Goal: Task Accomplishment & Management: Complete application form

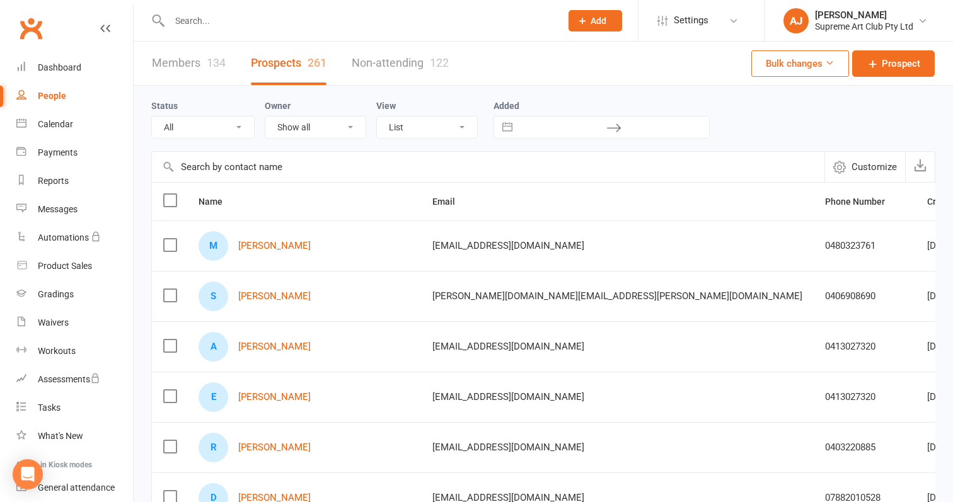
select select "100"
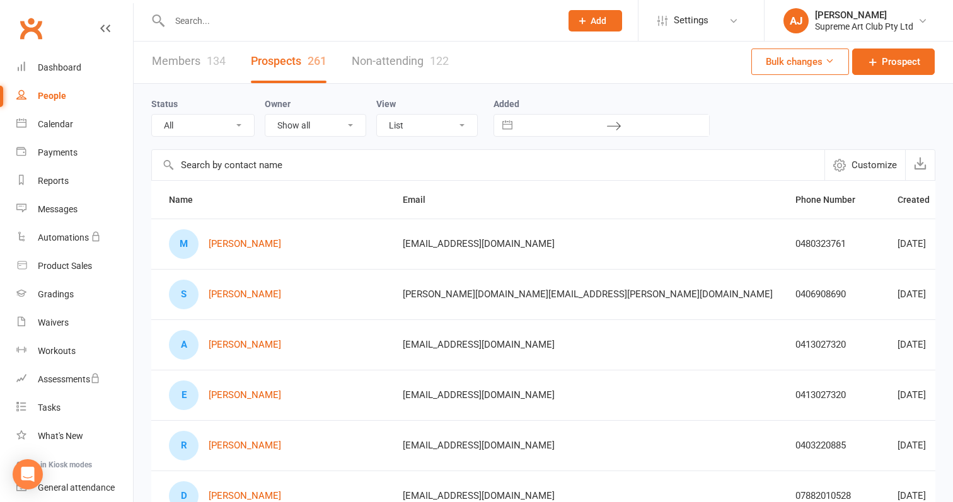
scroll to position [0, 26]
click at [193, 55] on link "Members 134" at bounding box center [189, 61] width 74 height 43
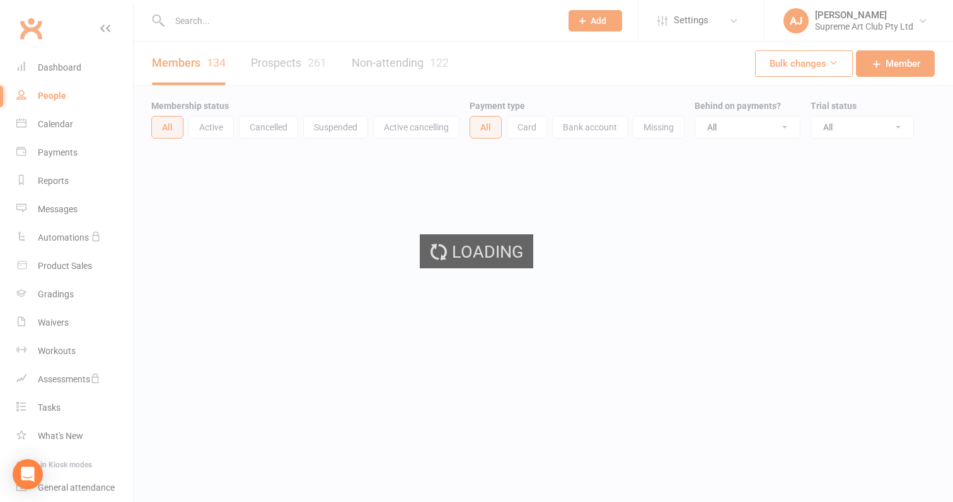
select select "100"
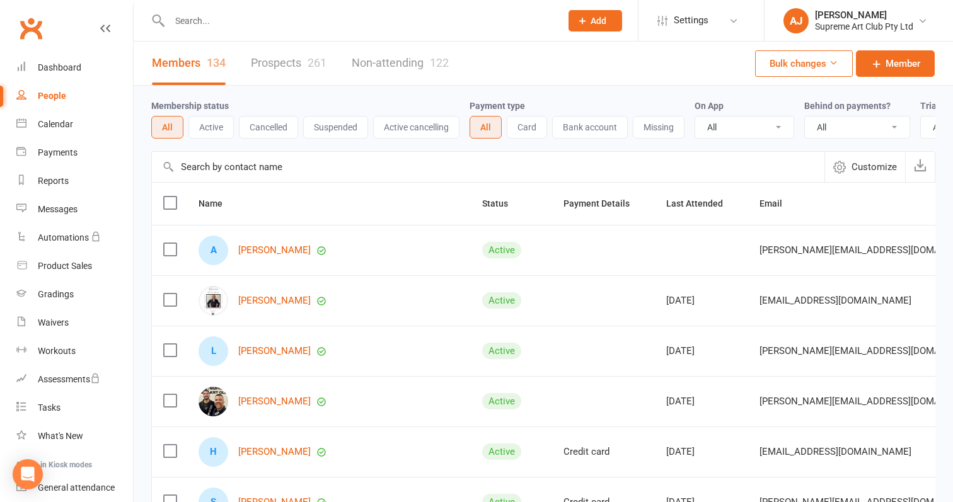
click at [175, 205] on label at bounding box center [169, 203] width 13 height 13
click at [175, 197] on input "checkbox" at bounding box center [169, 197] width 13 height 0
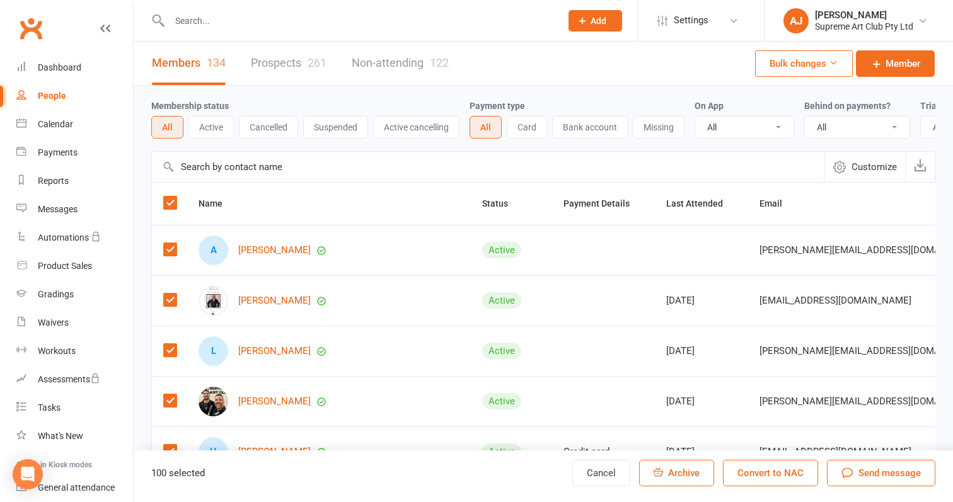
click at [171, 206] on label at bounding box center [169, 203] width 13 height 13
click at [171, 197] on input "checkbox" at bounding box center [169, 197] width 13 height 0
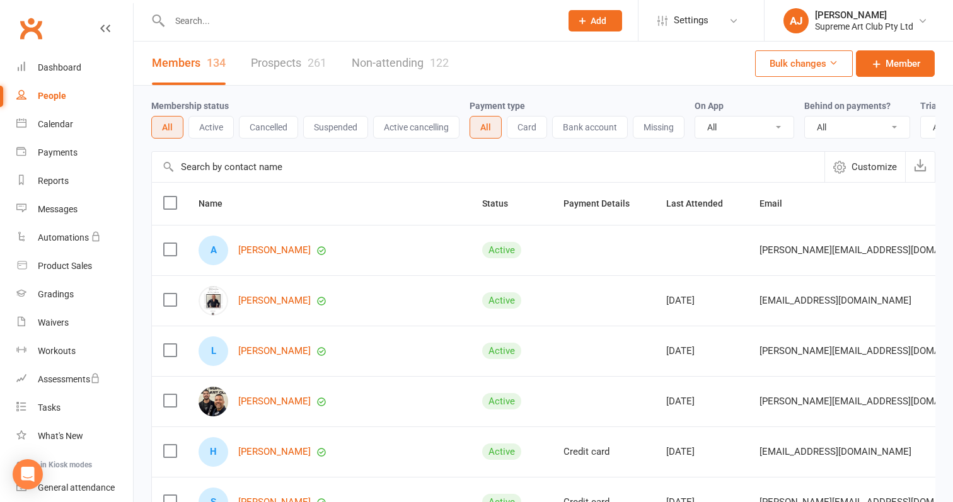
click at [843, 69] on button "Bulk changes" at bounding box center [804, 63] width 98 height 26
click at [722, 50] on div "Members 134 Prospects 261 Non-attending 122 Bulk changes Member" at bounding box center [543, 64] width 819 height 44
click at [62, 293] on div "Gradings" at bounding box center [56, 294] width 36 height 10
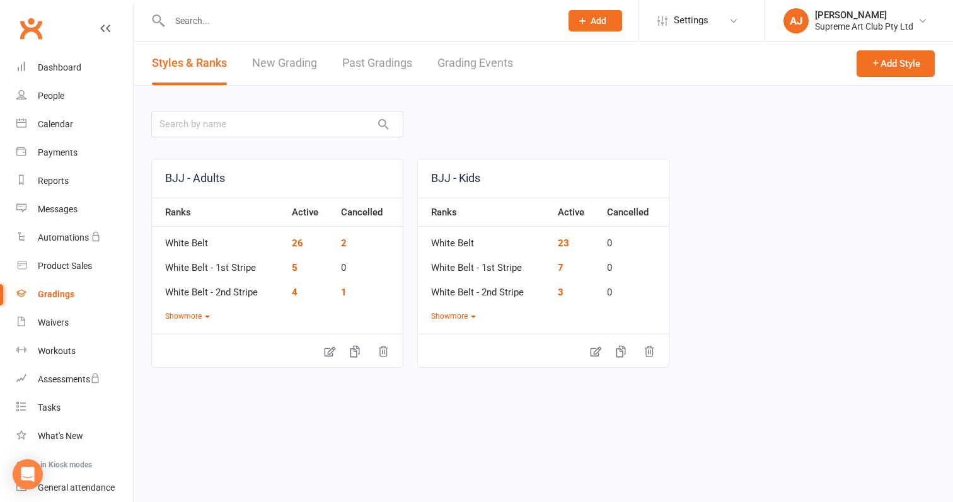
click at [570, 241] on td "23" at bounding box center [575, 239] width 49 height 25
click at [564, 242] on link "23" at bounding box center [563, 243] width 11 height 11
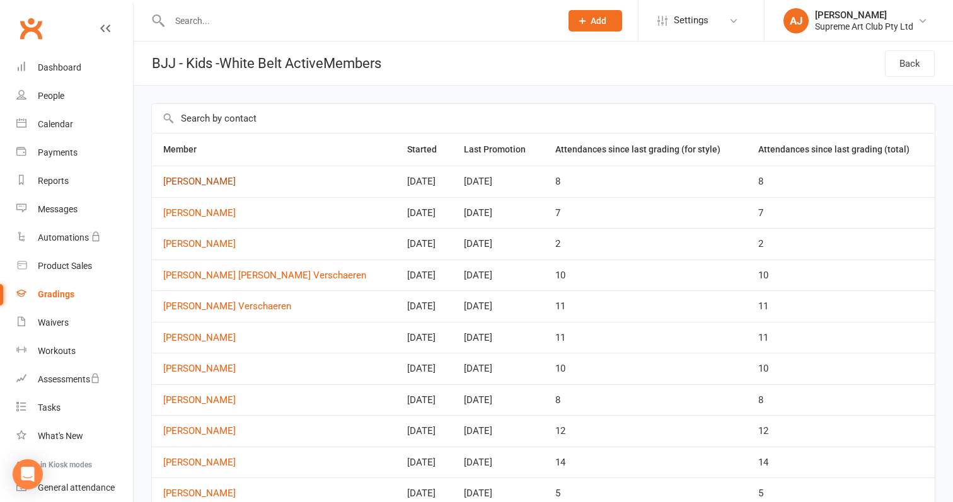
click at [210, 184] on link "[PERSON_NAME]" at bounding box center [273, 181] width 221 height 11
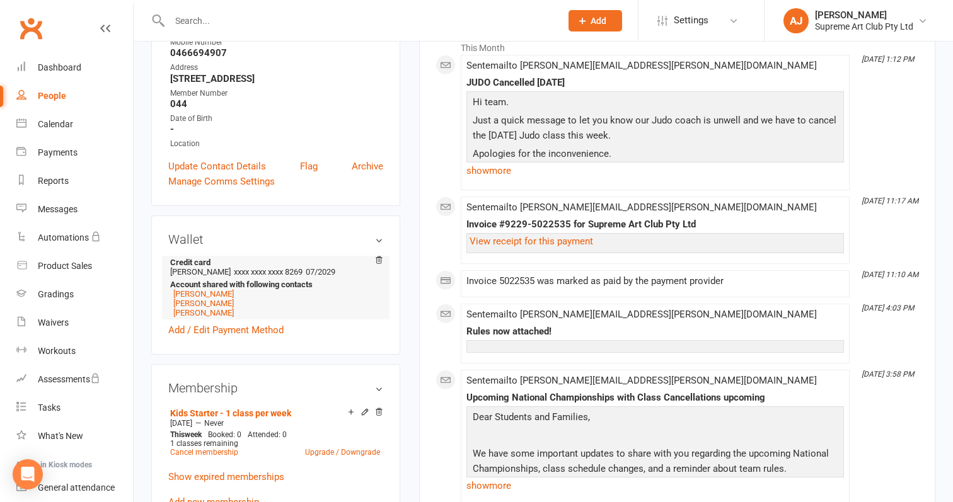
scroll to position [228, 0]
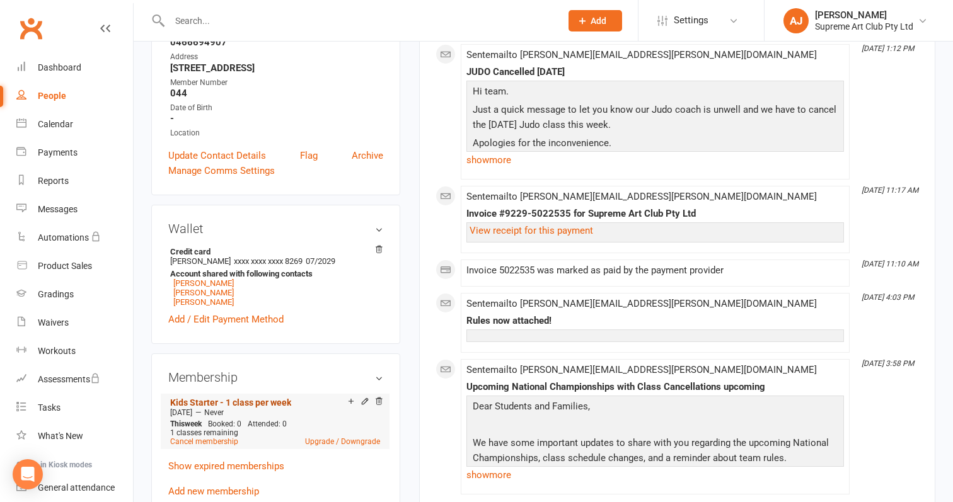
click at [255, 402] on link "Kids Starter - 1 class per week" at bounding box center [230, 403] width 121 height 10
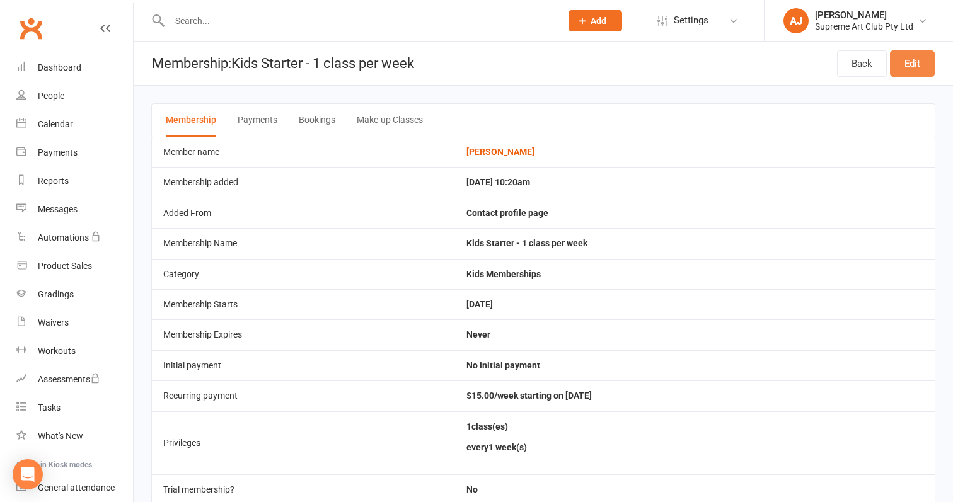
click at [912, 67] on link "Edit" at bounding box center [912, 63] width 45 height 26
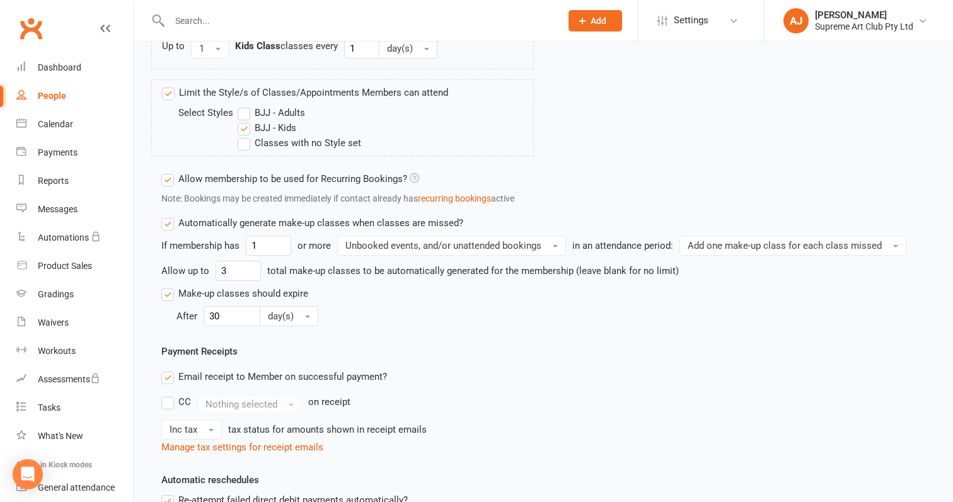
scroll to position [656, 0]
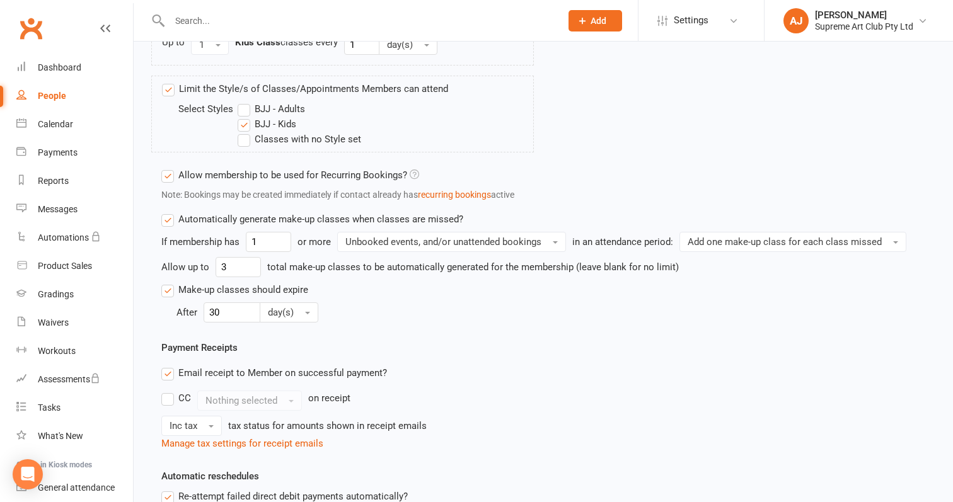
click at [171, 221] on label "Automatically generate make-up classes when classes are missed?" at bounding box center [312, 219] width 302 height 15
click at [170, 212] on input "Automatically generate make-up classes when classes are missed?" at bounding box center [165, 212] width 8 height 0
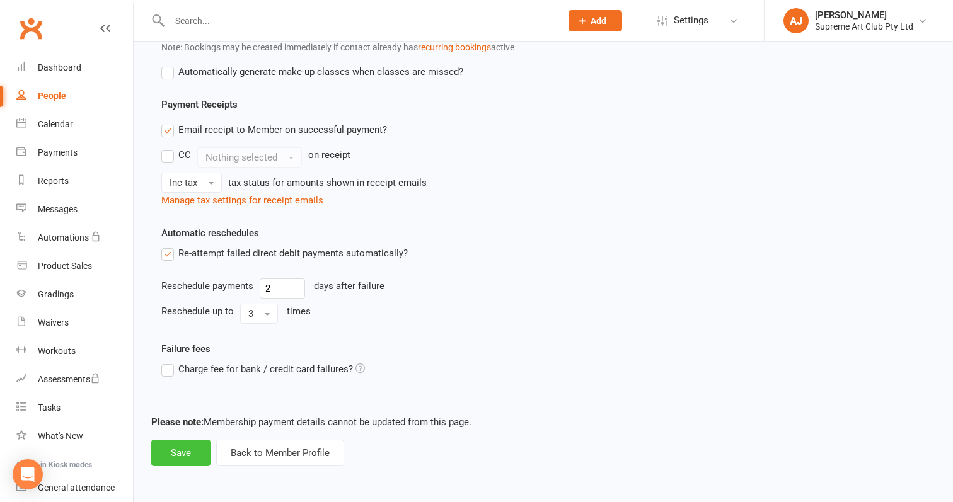
scroll to position [814, 0]
click at [187, 440] on button "Save" at bounding box center [180, 453] width 59 height 26
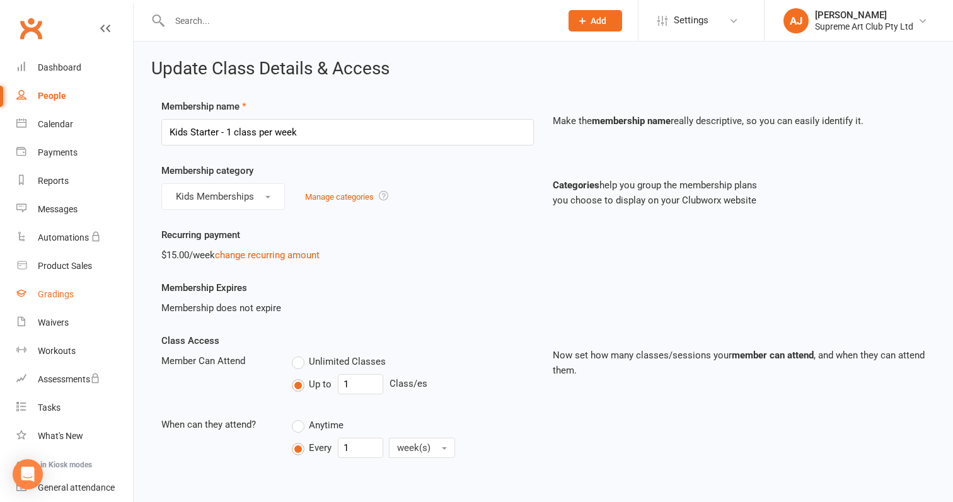
click at [53, 289] on link "Gradings" at bounding box center [74, 294] width 117 height 28
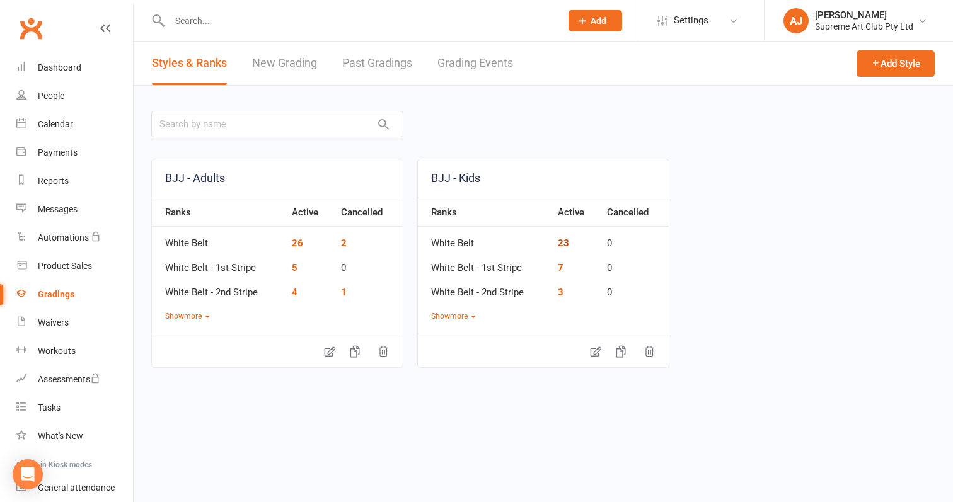
click at [563, 243] on link "23" at bounding box center [563, 243] width 11 height 11
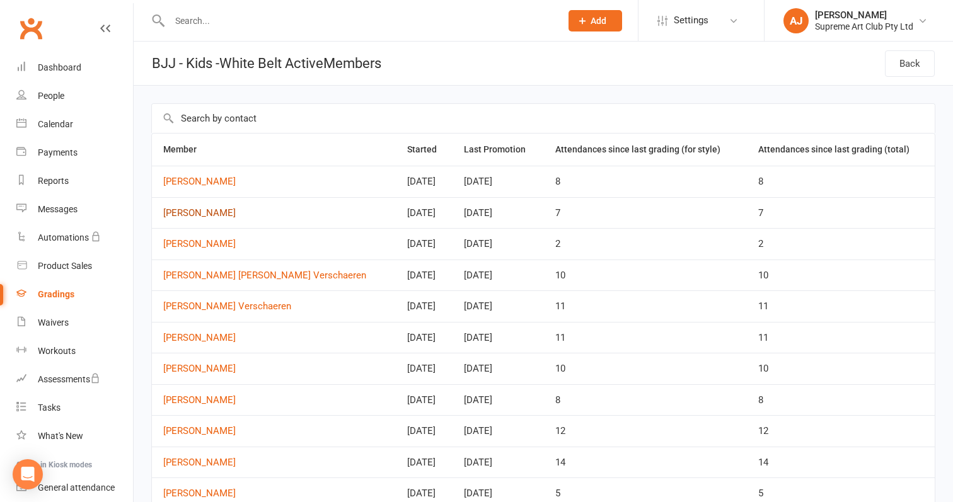
click at [197, 213] on link "[PERSON_NAME]" at bounding box center [273, 213] width 221 height 11
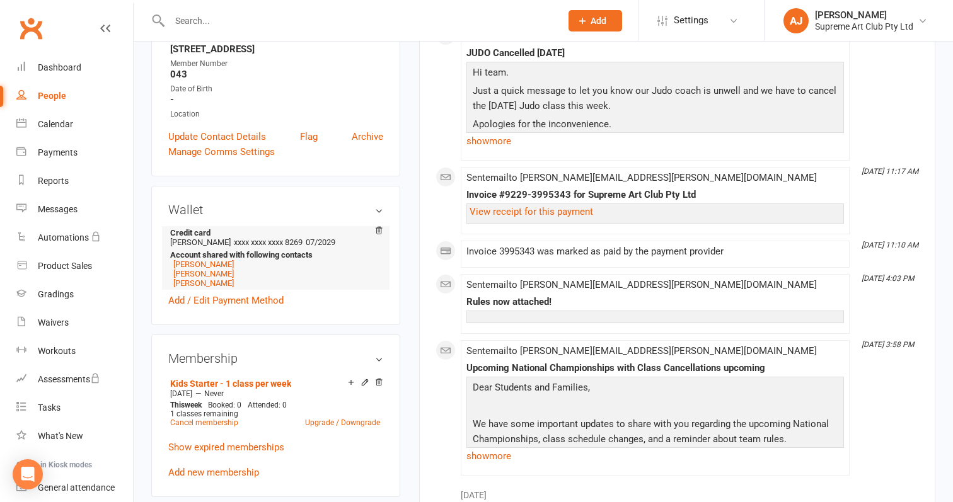
scroll to position [249, 0]
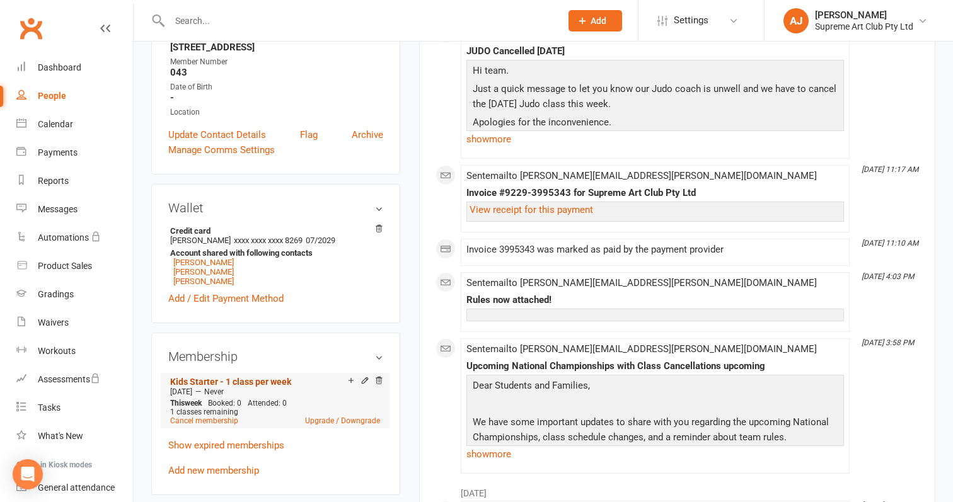
click at [265, 378] on link "Kids Starter - 1 class per week" at bounding box center [230, 382] width 121 height 10
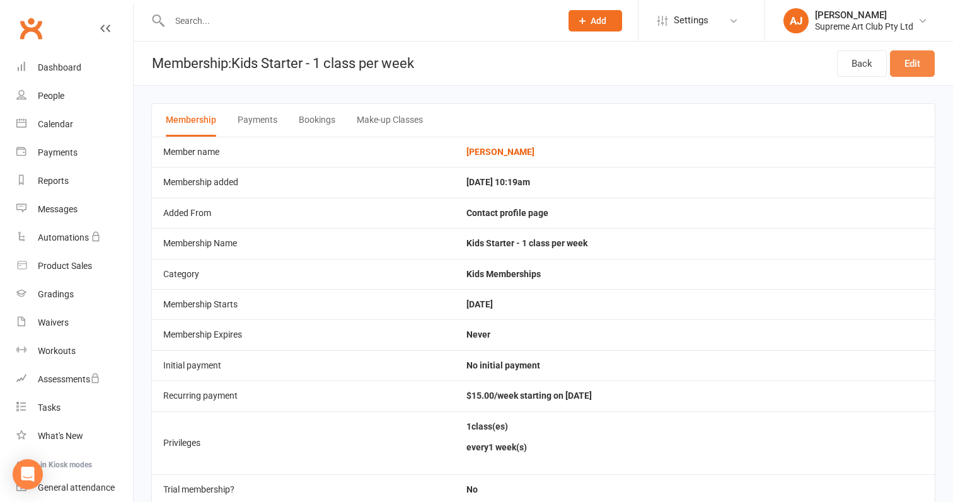
click at [915, 66] on link "Edit" at bounding box center [912, 63] width 45 height 26
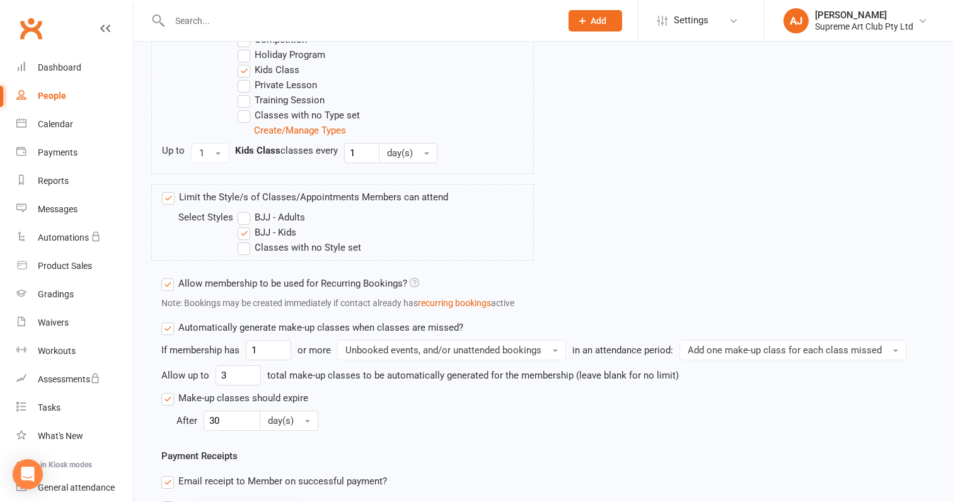
scroll to position [555, 0]
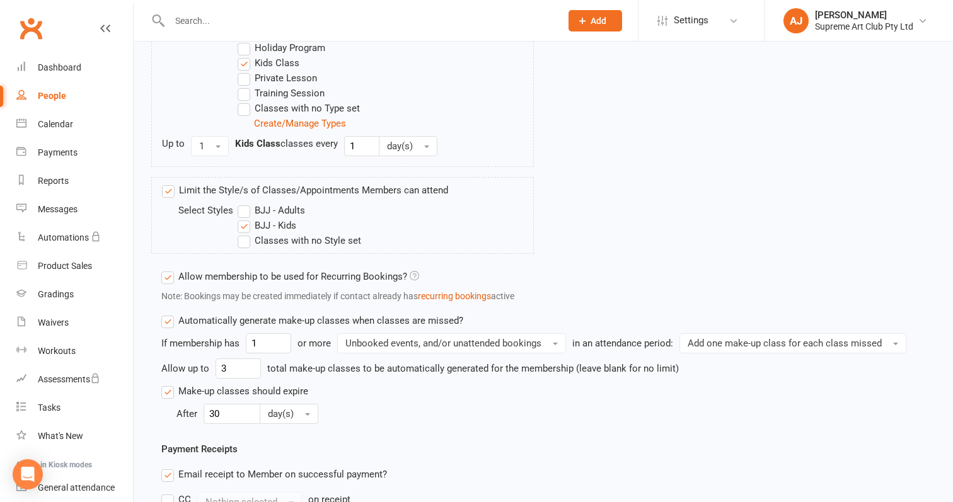
click at [170, 320] on label "Automatically generate make-up classes when classes are missed?" at bounding box center [312, 320] width 302 height 15
click at [170, 313] on input "Automatically generate make-up classes when classes are missed?" at bounding box center [165, 313] width 8 height 0
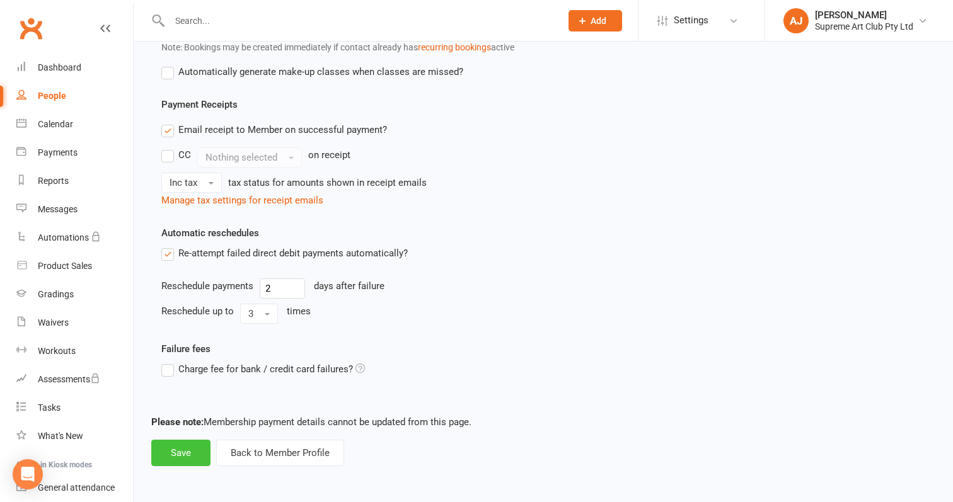
scroll to position [814, 0]
click at [187, 442] on button "Save" at bounding box center [180, 453] width 59 height 26
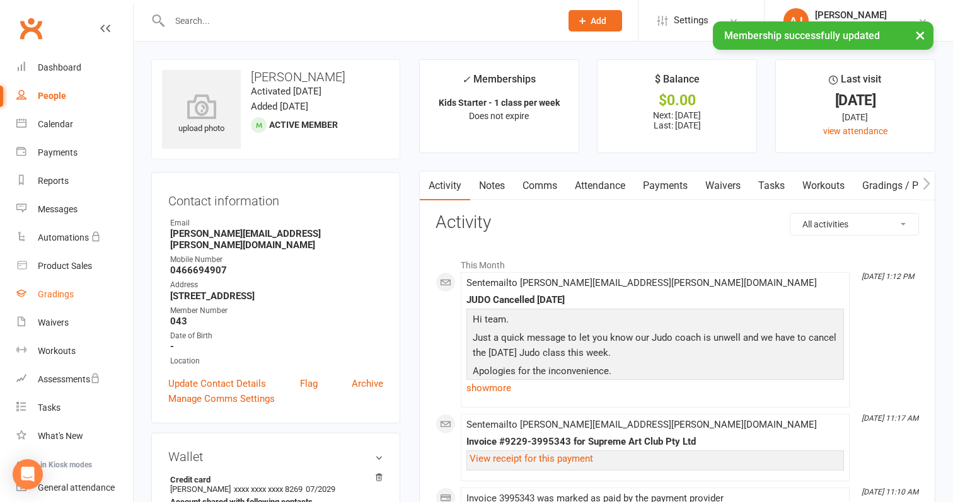
click at [45, 297] on div "Gradings" at bounding box center [56, 294] width 36 height 10
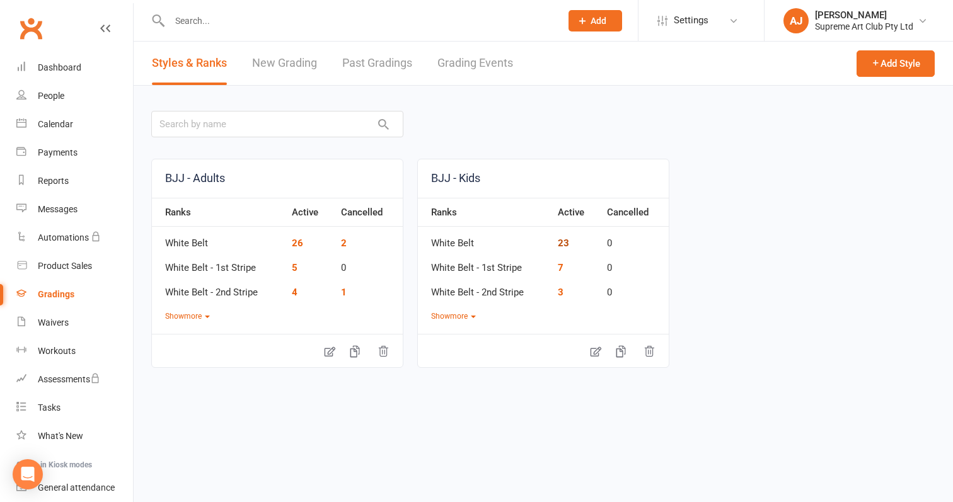
click at [561, 247] on link "23" at bounding box center [563, 243] width 11 height 11
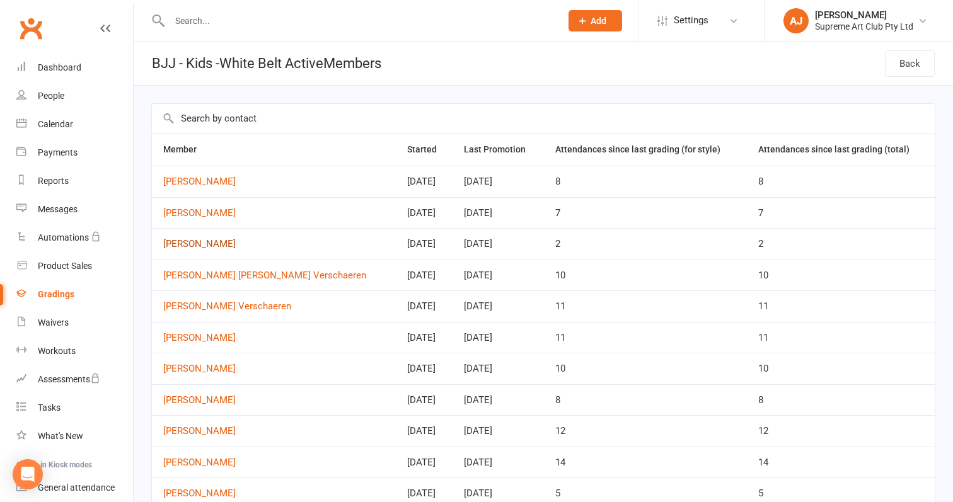
click at [192, 243] on link "[PERSON_NAME]" at bounding box center [273, 244] width 221 height 11
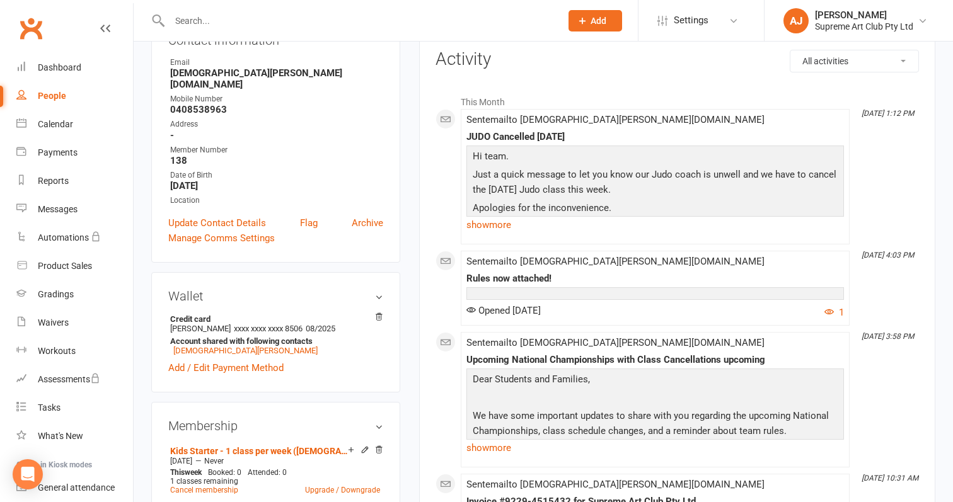
scroll to position [166, 0]
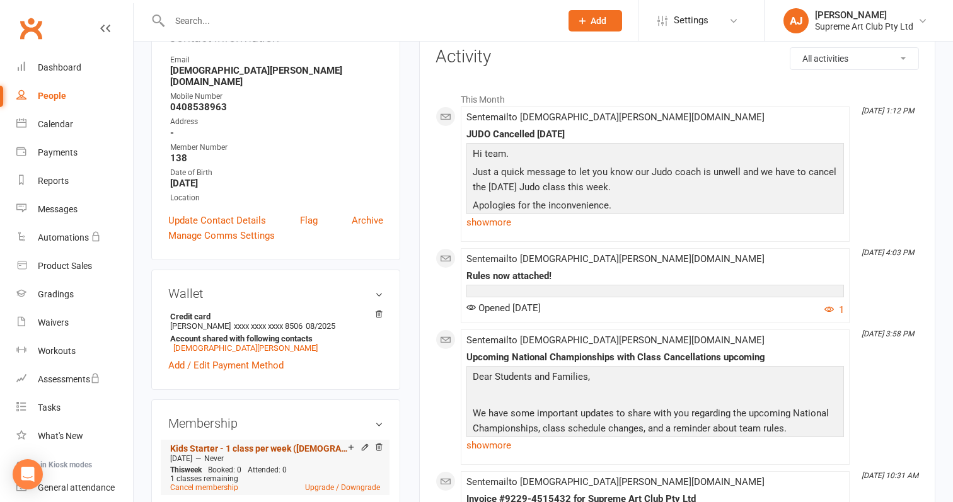
click at [278, 444] on link "Kids Starter - 1 class per week ([DEMOGRAPHIC_DATA] only) charged monthly" at bounding box center [259, 449] width 178 height 10
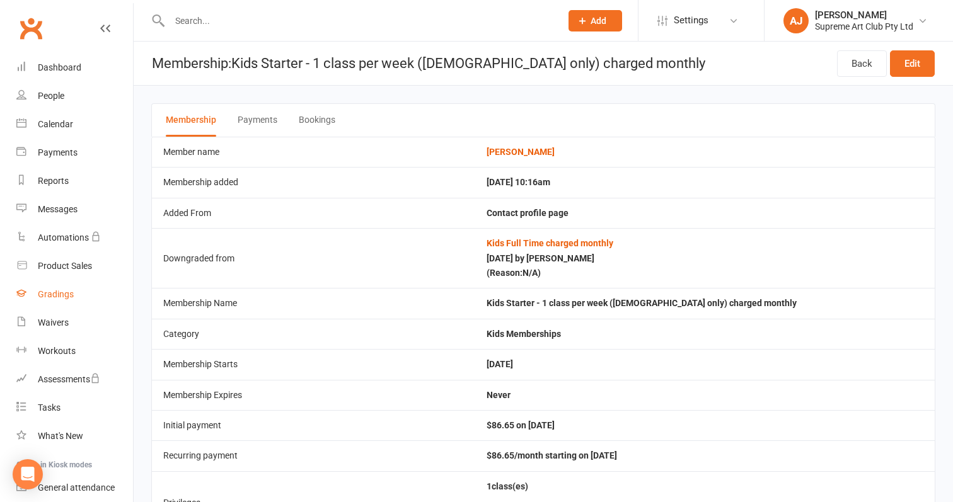
click at [66, 290] on div "Gradings" at bounding box center [56, 294] width 36 height 10
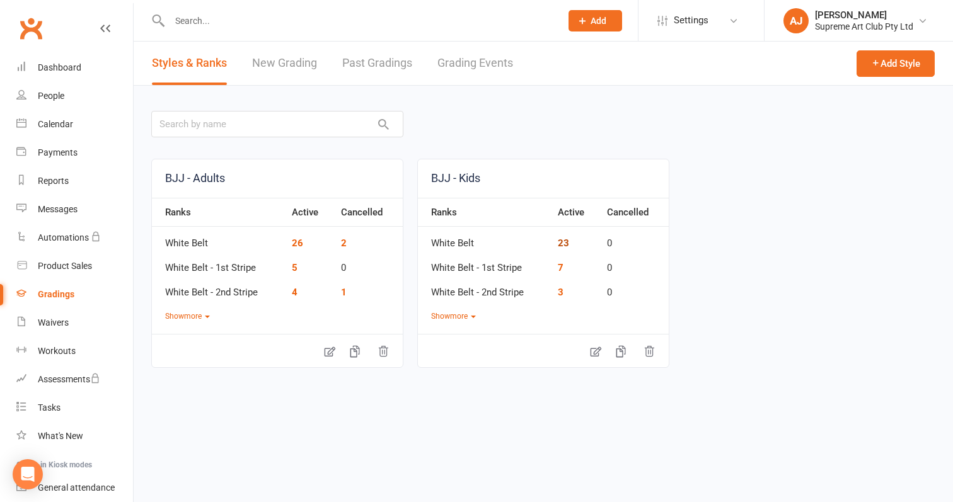
click at [565, 240] on link "23" at bounding box center [563, 243] width 11 height 11
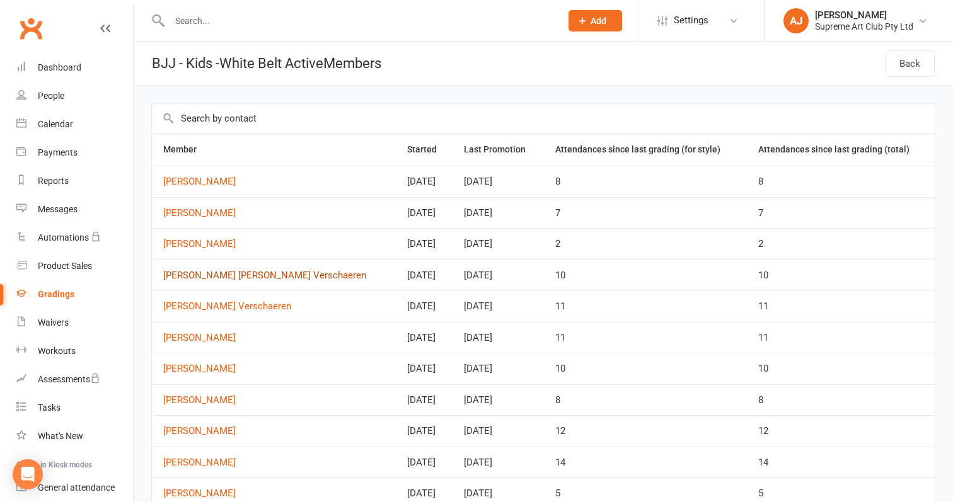
click at [202, 275] on link "[PERSON_NAME] [PERSON_NAME] Verschaeren" at bounding box center [273, 275] width 221 height 11
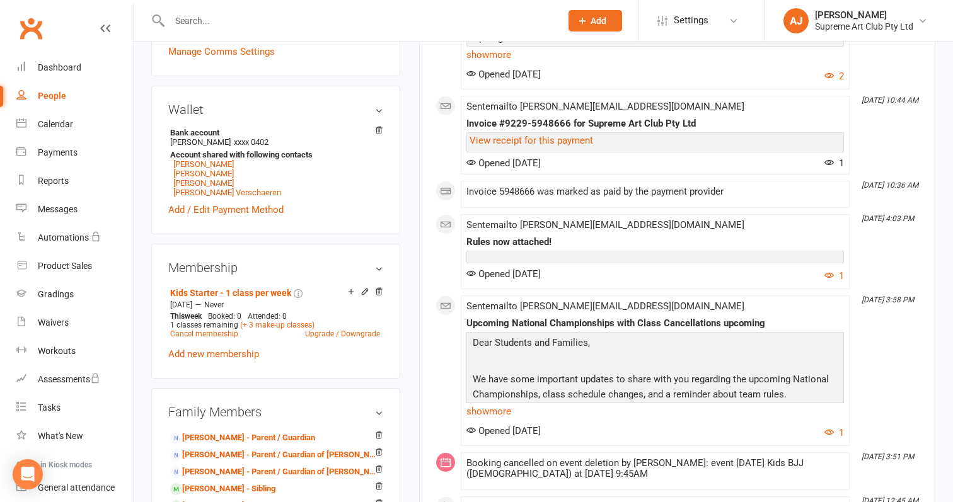
scroll to position [386, 0]
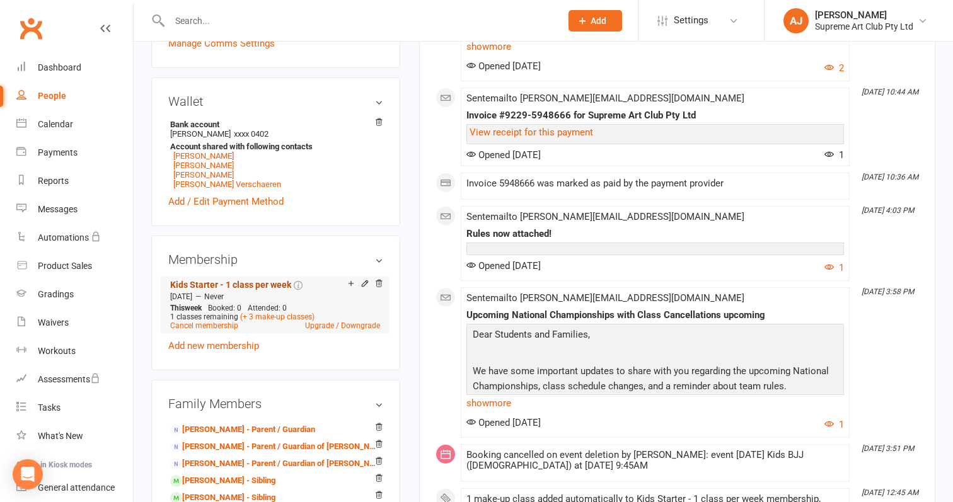
click at [247, 280] on link "Kids Starter - 1 class per week" at bounding box center [230, 285] width 121 height 10
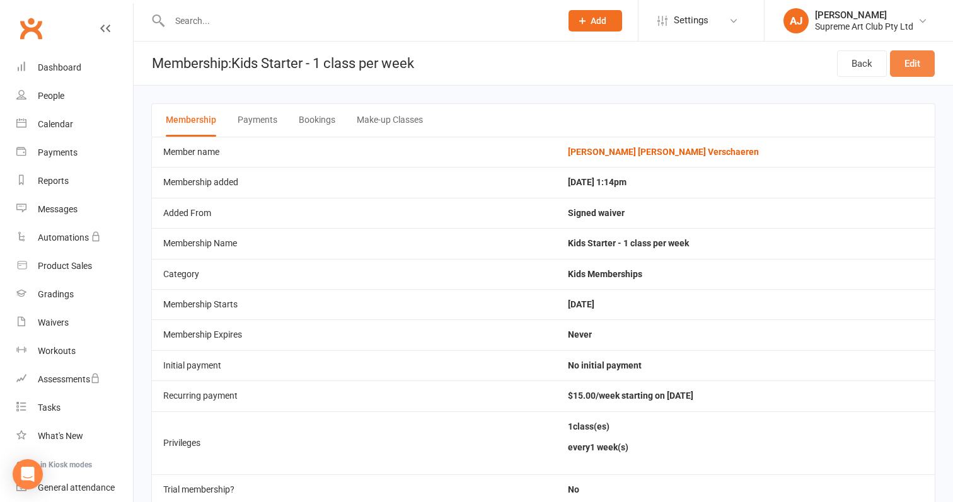
click at [919, 55] on link "Edit" at bounding box center [912, 63] width 45 height 26
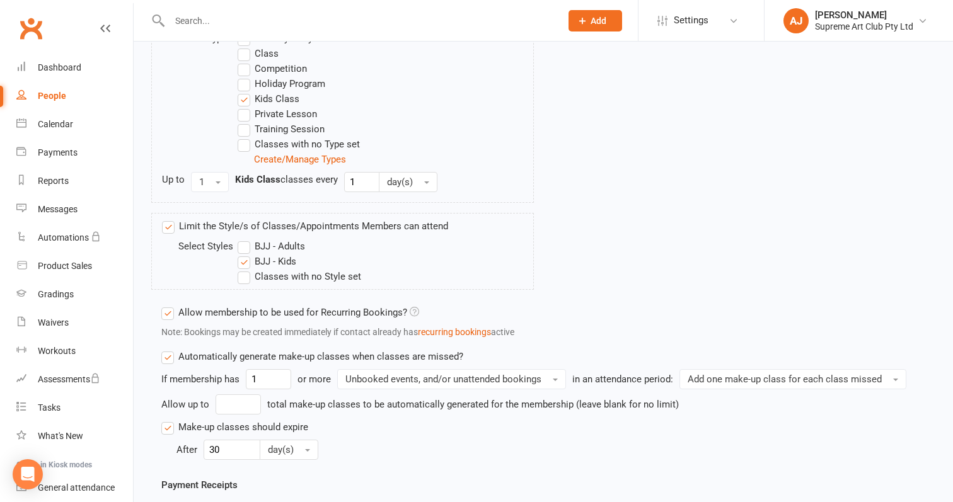
scroll to position [528, 0]
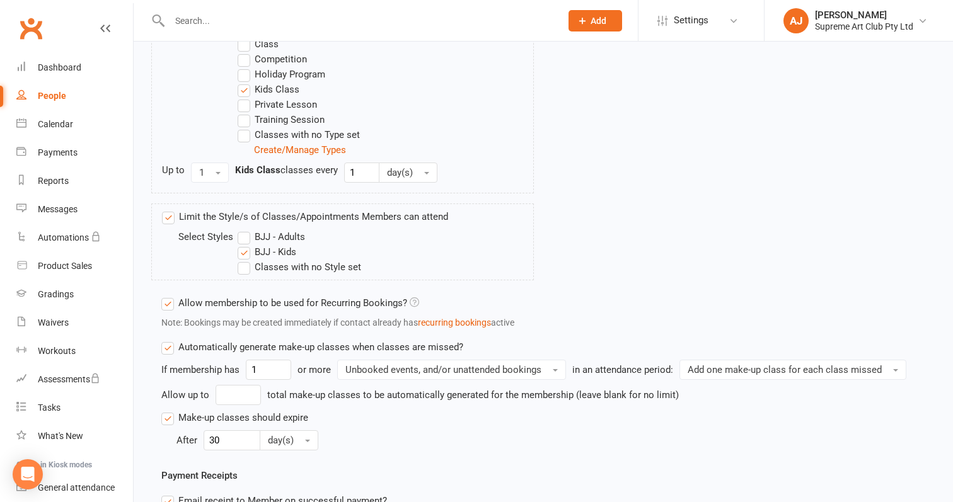
click at [166, 350] on label "Automatically generate make-up classes when classes are missed?" at bounding box center [312, 347] width 302 height 15
click at [166, 340] on input "Automatically generate make-up classes when classes are missed?" at bounding box center [165, 340] width 8 height 0
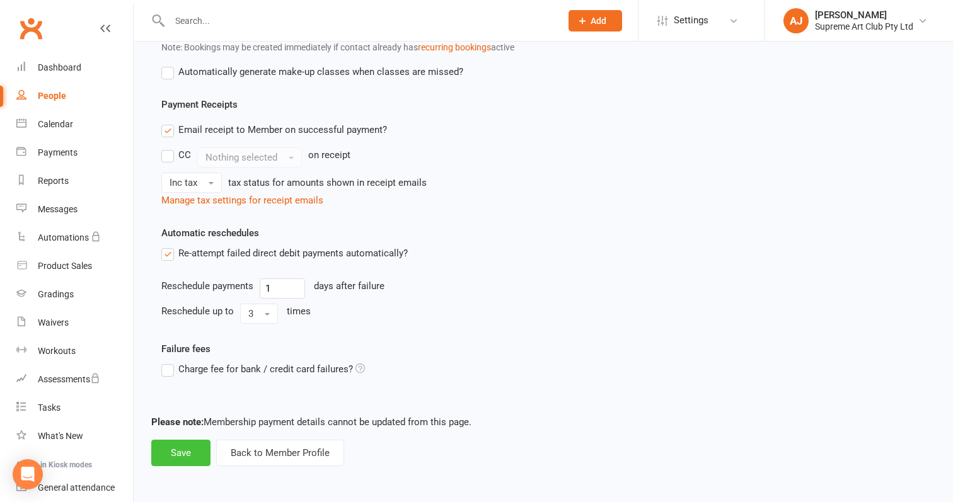
scroll to position [814, 0]
click at [175, 440] on button "Save" at bounding box center [180, 453] width 59 height 26
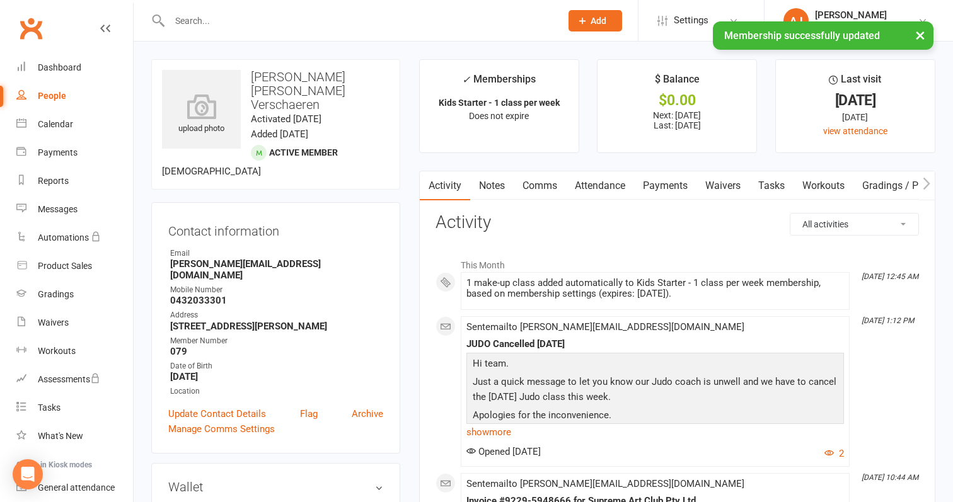
click at [50, 96] on div "People" at bounding box center [52, 96] width 28 height 10
select select "100"
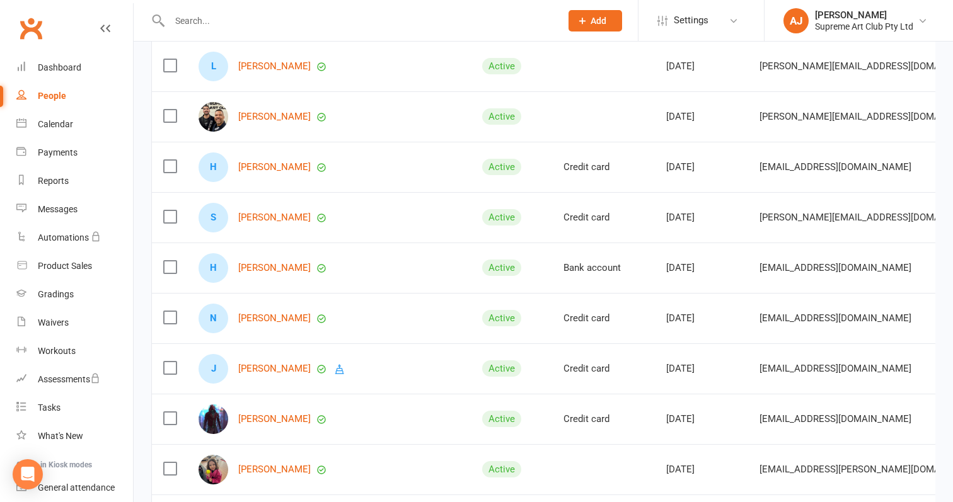
scroll to position [286, 0]
click at [62, 291] on div "Gradings" at bounding box center [56, 294] width 36 height 10
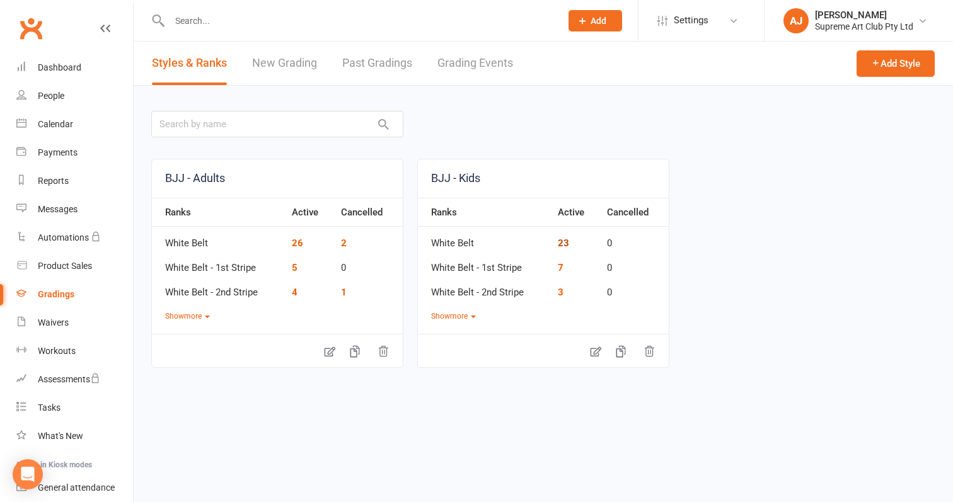
click at [566, 240] on link "23" at bounding box center [563, 243] width 11 height 11
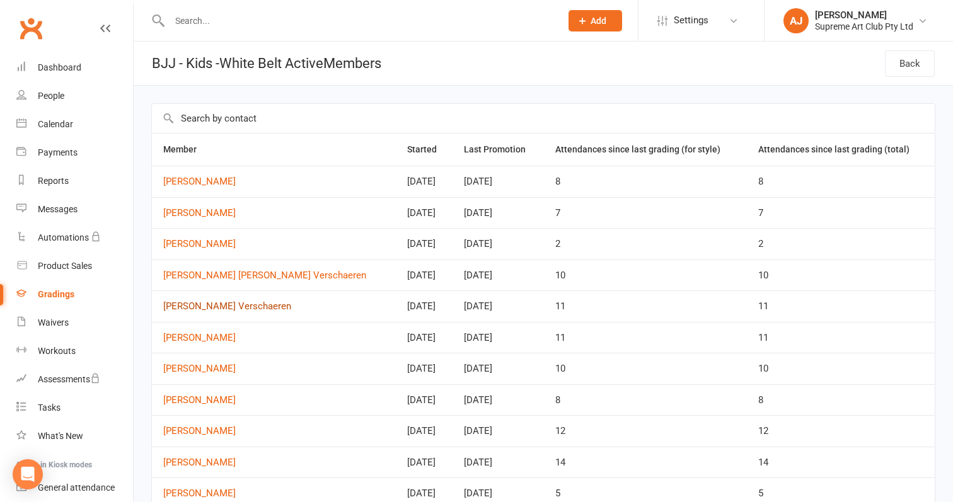
click at [208, 304] on link "[PERSON_NAME] Verschaeren" at bounding box center [273, 306] width 221 height 11
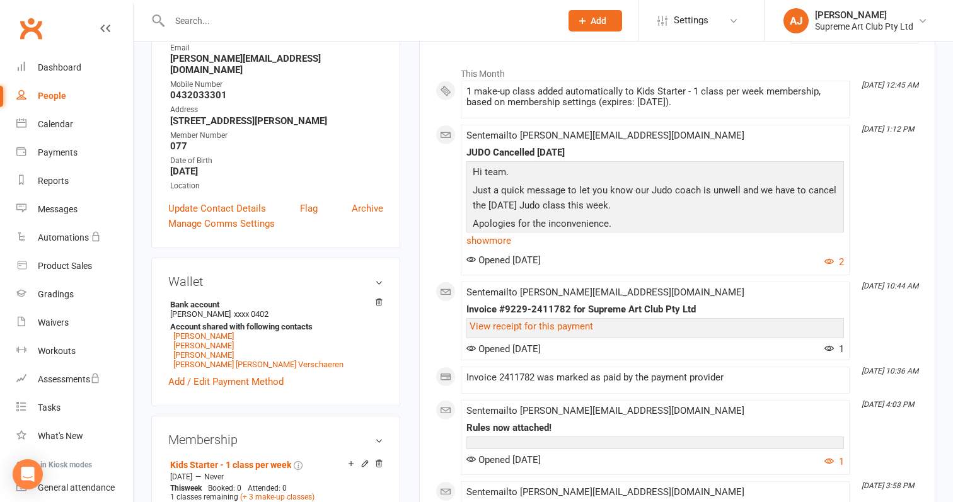
scroll to position [258, 0]
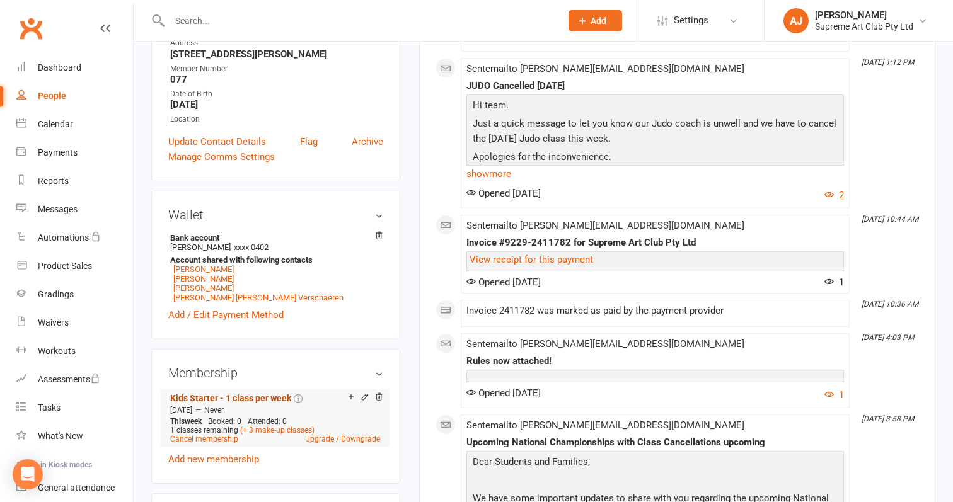
click at [262, 393] on link "Kids Starter - 1 class per week" at bounding box center [230, 398] width 121 height 10
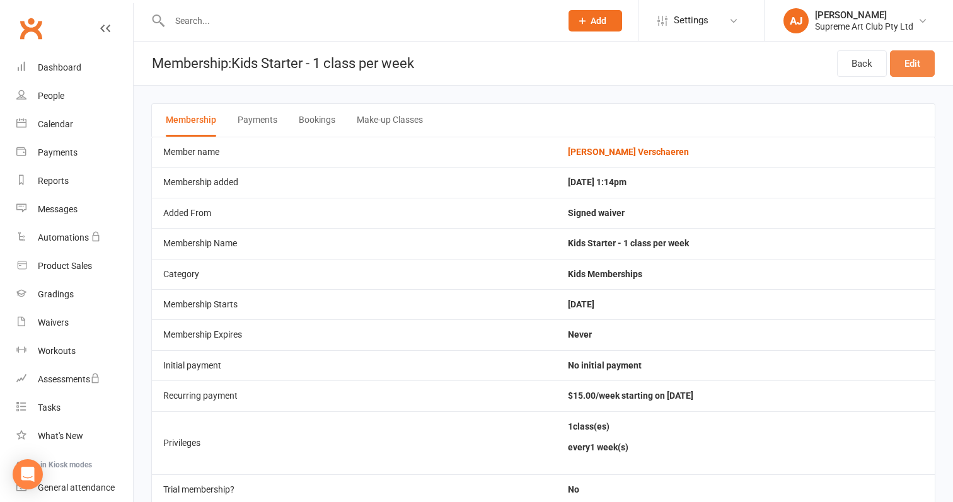
click at [911, 70] on link "Edit" at bounding box center [912, 63] width 45 height 26
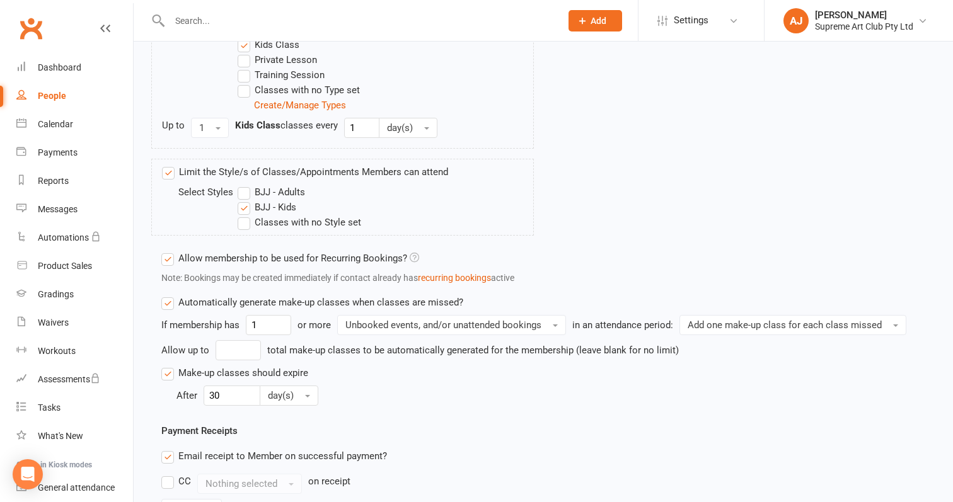
scroll to position [576, 0]
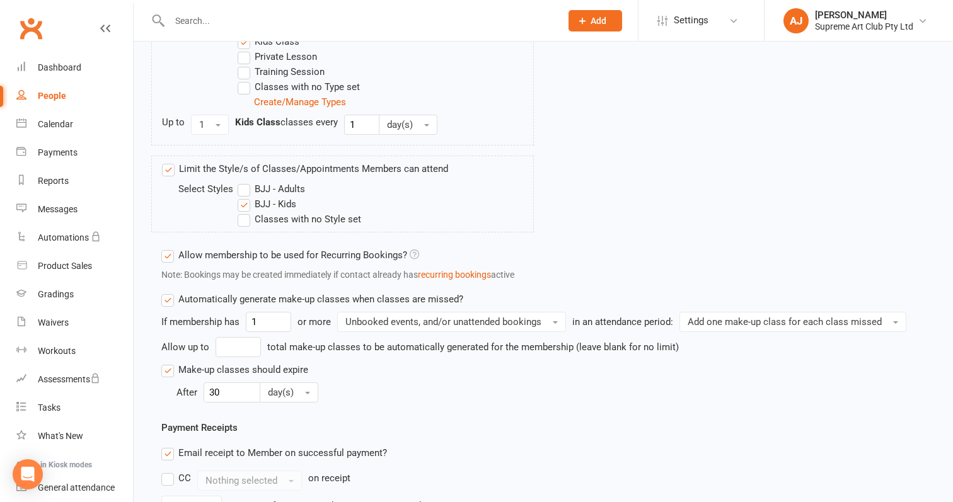
click at [169, 304] on label "Automatically generate make-up classes when classes are missed?" at bounding box center [312, 299] width 302 height 15
click at [169, 292] on input "Automatically generate make-up classes when classes are missed?" at bounding box center [165, 292] width 8 height 0
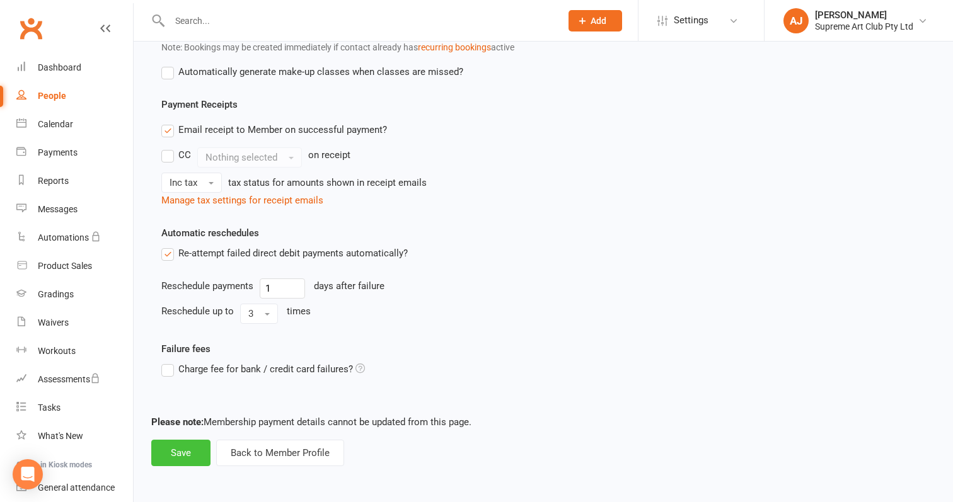
scroll to position [814, 0]
click at [188, 447] on button "Save" at bounding box center [180, 453] width 59 height 26
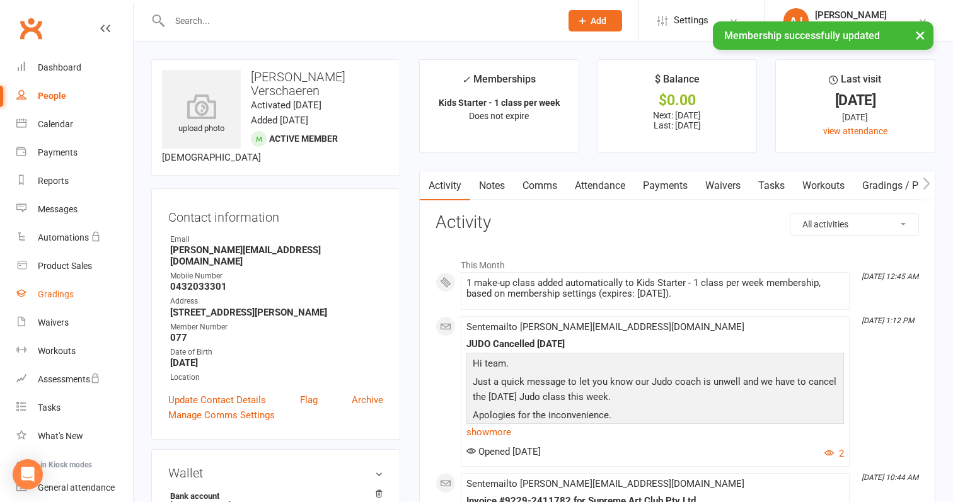
click at [57, 292] on div "Gradings" at bounding box center [56, 294] width 36 height 10
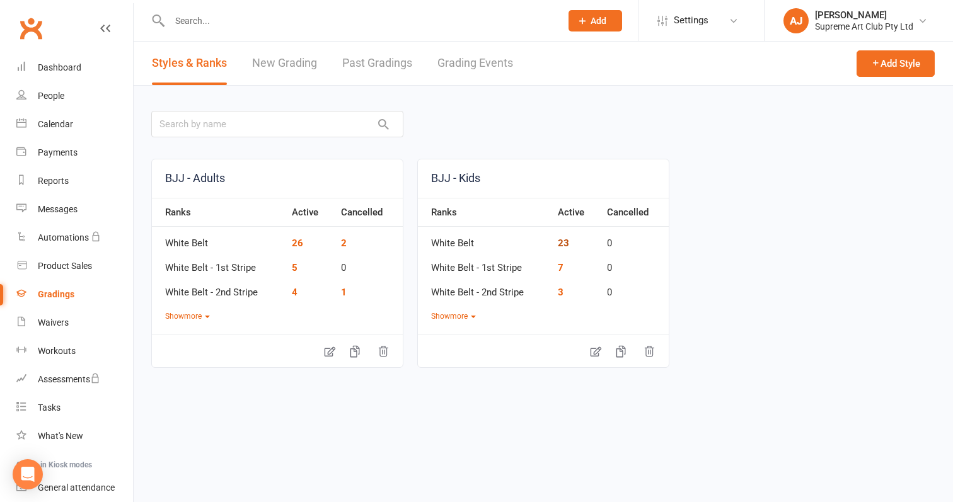
click at [565, 242] on link "23" at bounding box center [563, 243] width 11 height 11
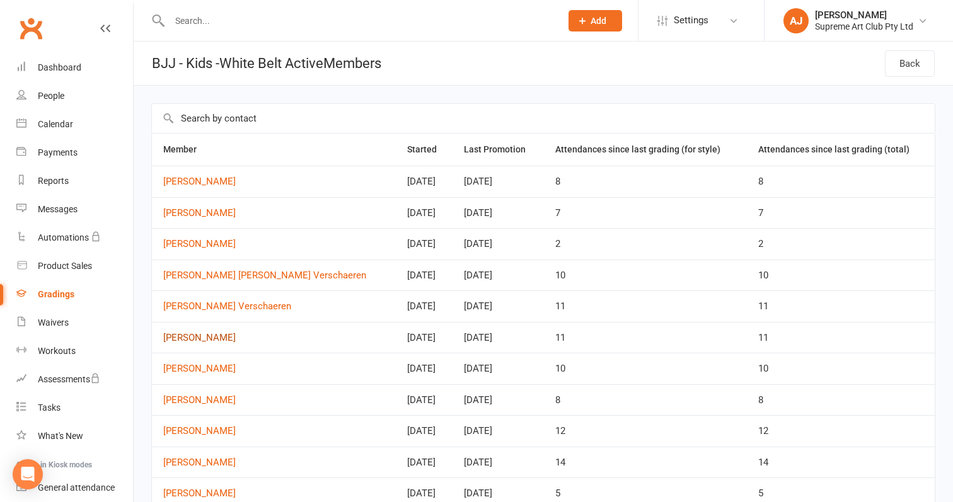
click at [188, 333] on link "[PERSON_NAME]" at bounding box center [273, 338] width 221 height 11
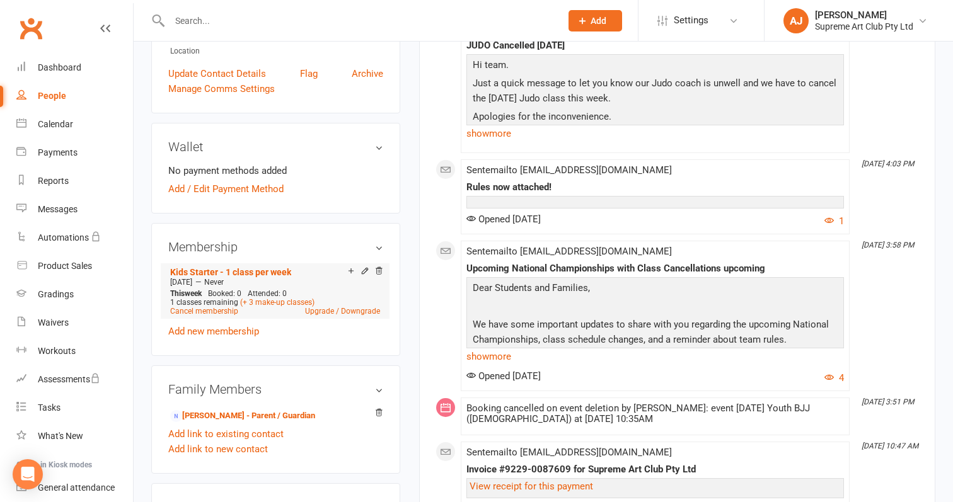
scroll to position [313, 0]
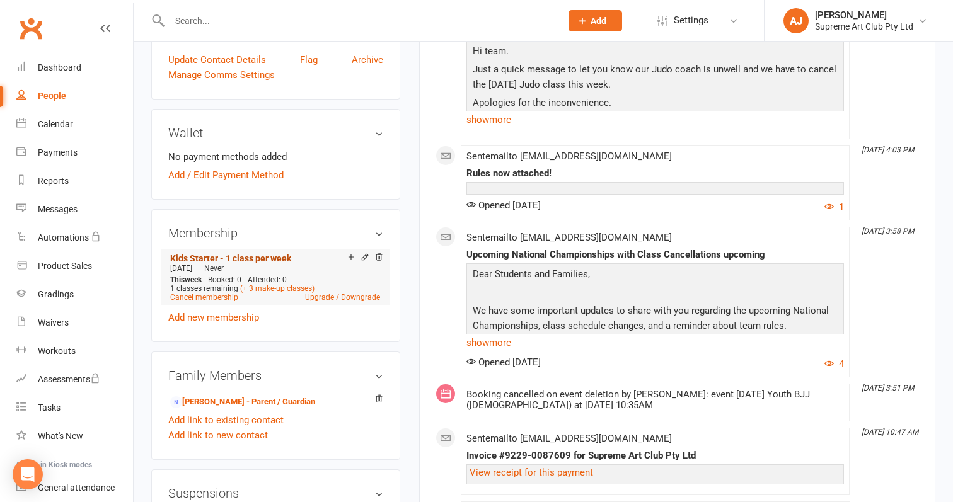
click at [278, 255] on link "Kids Starter - 1 class per week" at bounding box center [230, 258] width 121 height 10
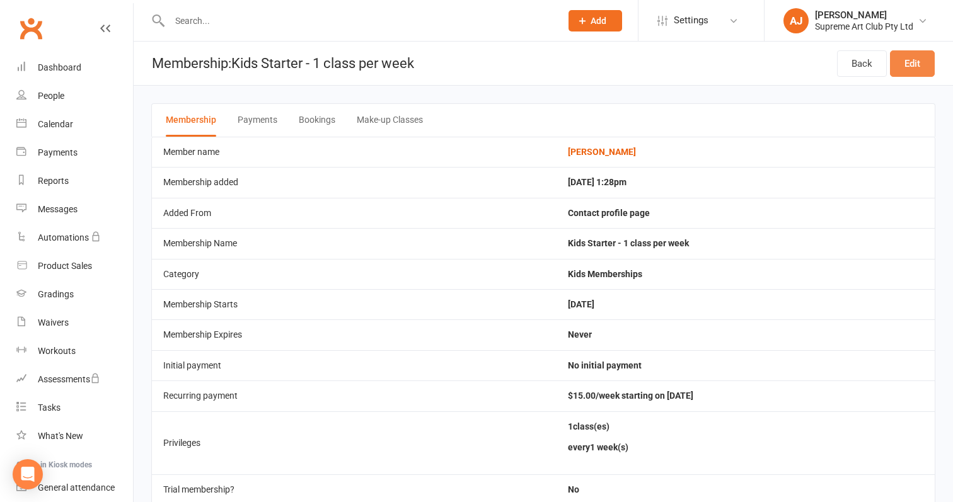
click at [924, 62] on link "Edit" at bounding box center [912, 63] width 45 height 26
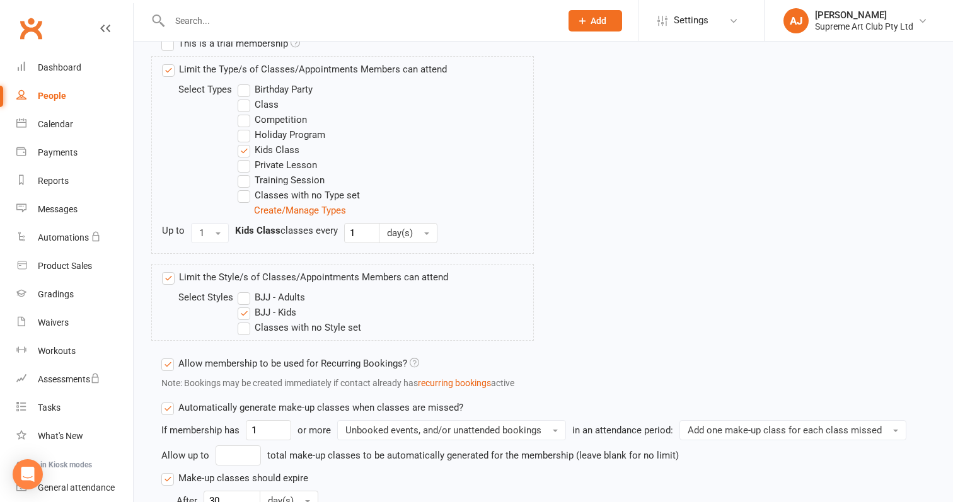
scroll to position [468, 0]
click at [170, 407] on label "Automatically generate make-up classes when classes are missed?" at bounding box center [312, 407] width 302 height 15
click at [170, 400] on input "Automatically generate make-up classes when classes are missed?" at bounding box center [165, 400] width 8 height 0
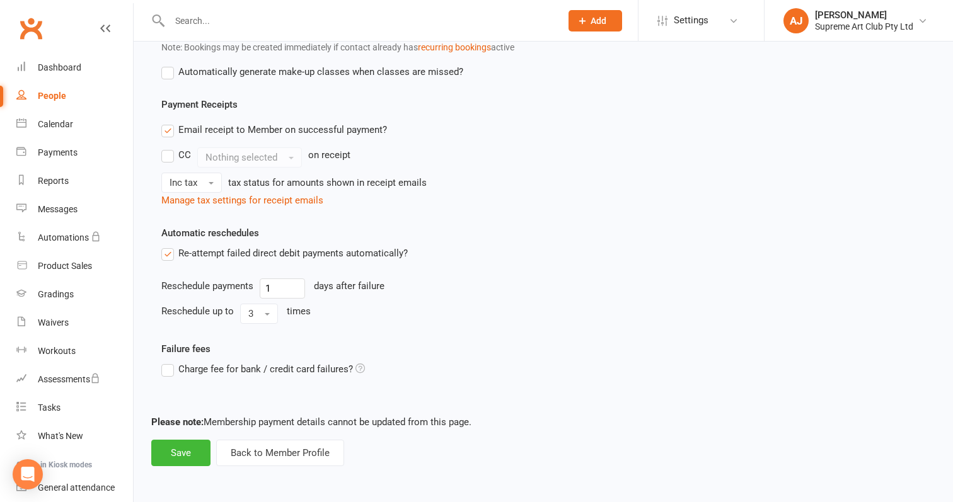
scroll to position [814, 0]
click at [182, 444] on button "Save" at bounding box center [180, 453] width 59 height 26
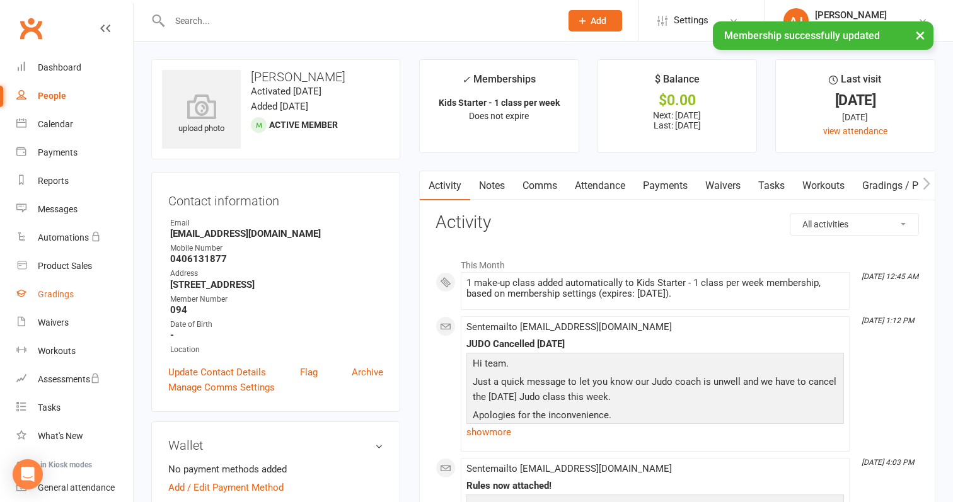
click at [54, 289] on link "Gradings" at bounding box center [74, 294] width 117 height 28
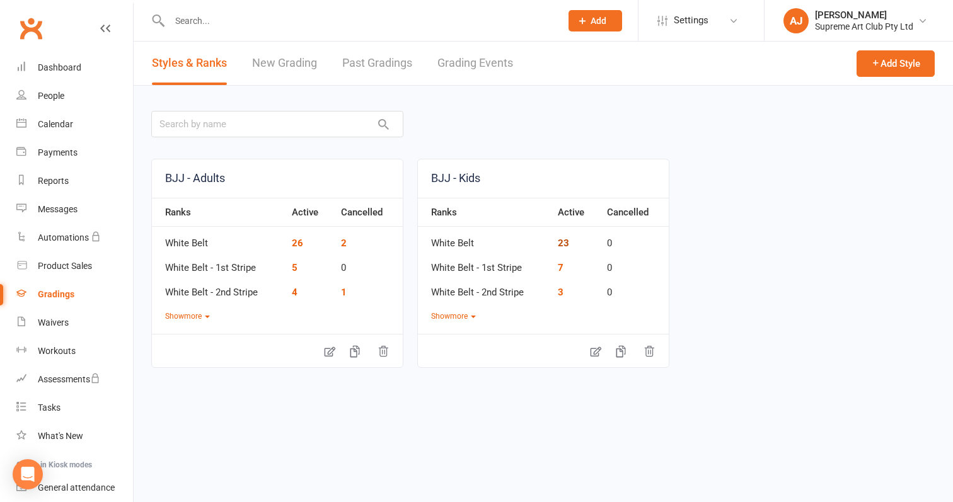
click at [563, 241] on link "23" at bounding box center [563, 243] width 11 height 11
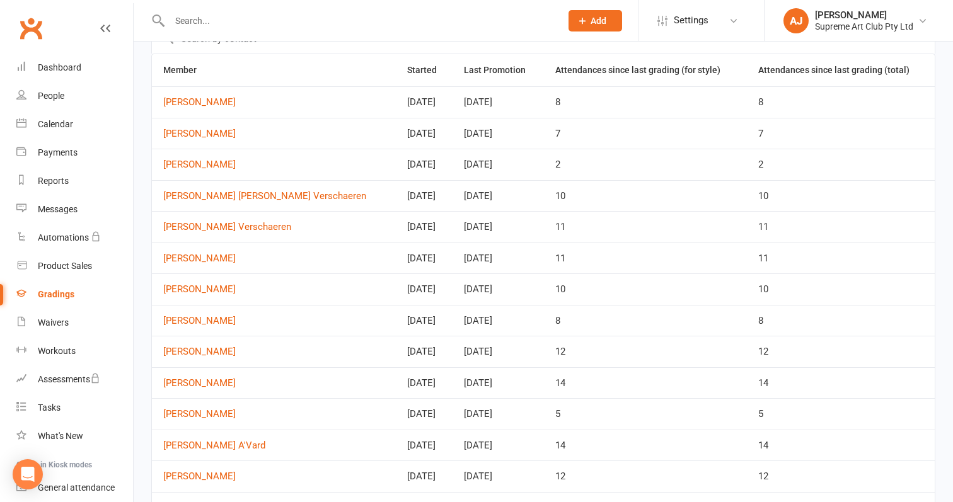
scroll to position [100, 0]
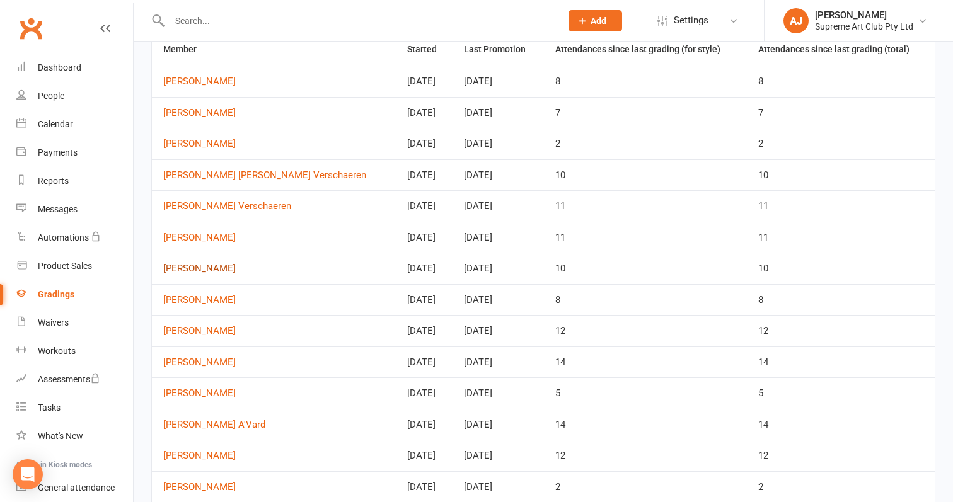
click at [198, 263] on link "[PERSON_NAME]" at bounding box center [273, 268] width 221 height 11
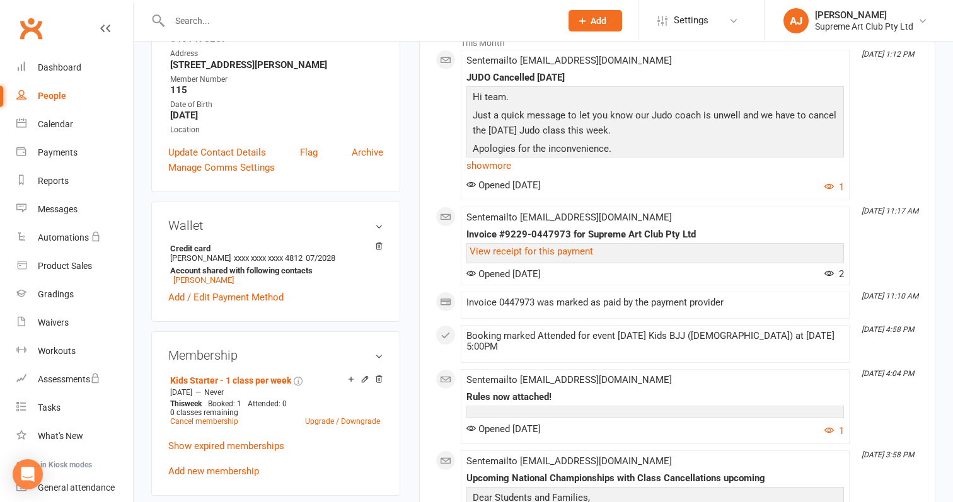
scroll to position [224, 0]
click at [261, 384] on link "Kids Starter - 1 class per week" at bounding box center [230, 379] width 121 height 10
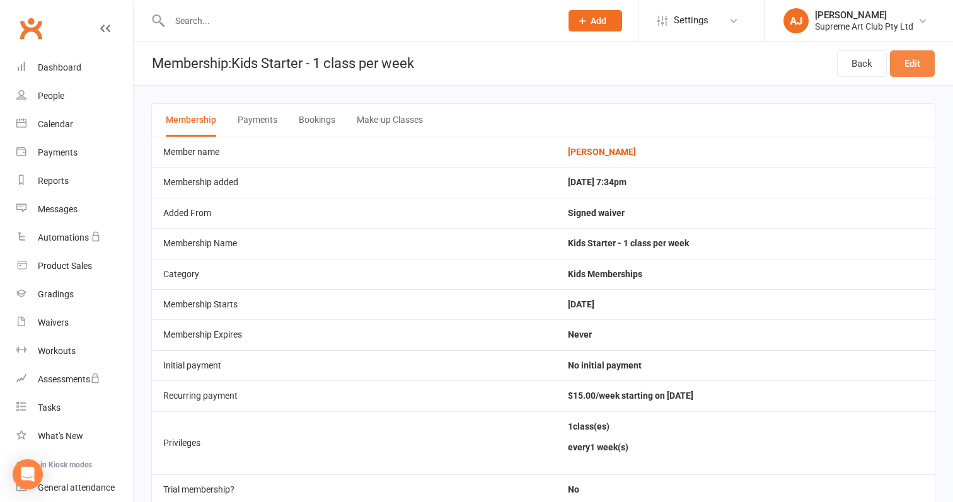
click at [908, 67] on link "Edit" at bounding box center [912, 63] width 45 height 26
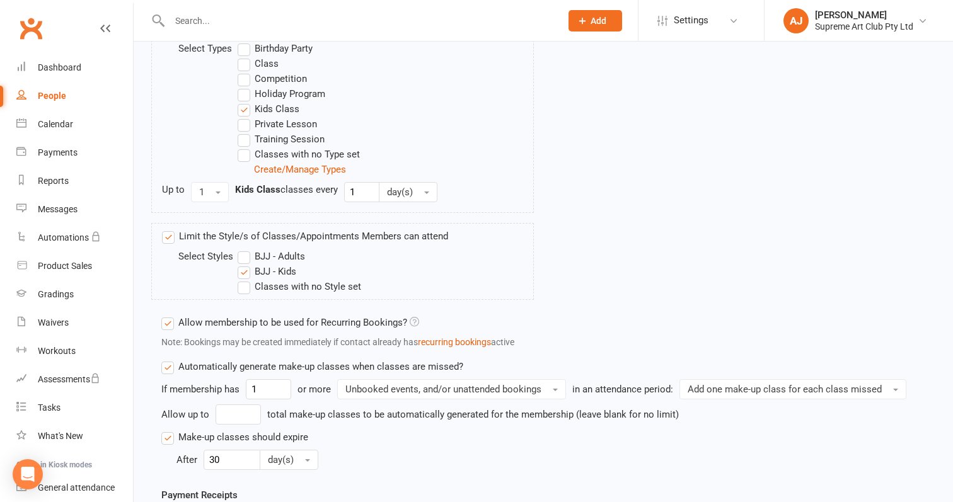
scroll to position [510, 0]
click at [173, 364] on label "Automatically generate make-up classes when classes are missed?" at bounding box center [312, 365] width 302 height 15
click at [170, 358] on input "Automatically generate make-up classes when classes are missed?" at bounding box center [165, 358] width 8 height 0
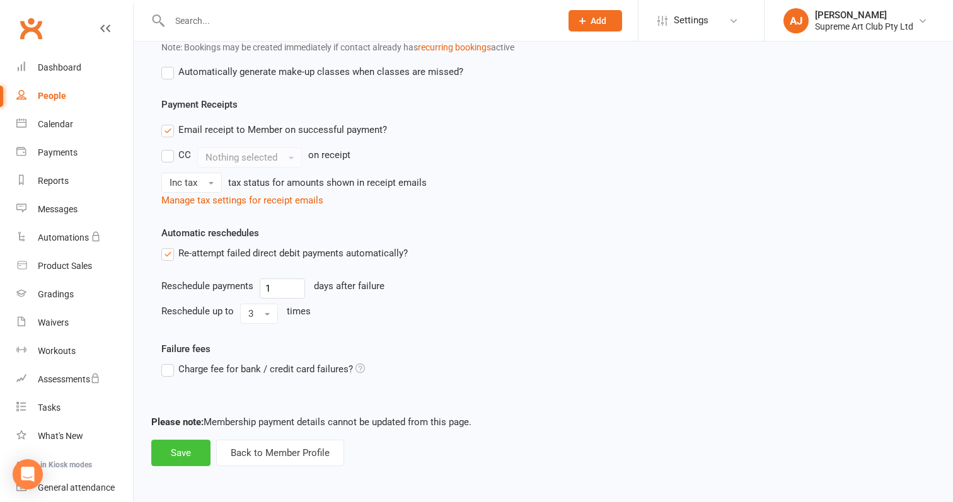
scroll to position [814, 0]
click at [171, 442] on button "Save" at bounding box center [180, 453] width 59 height 26
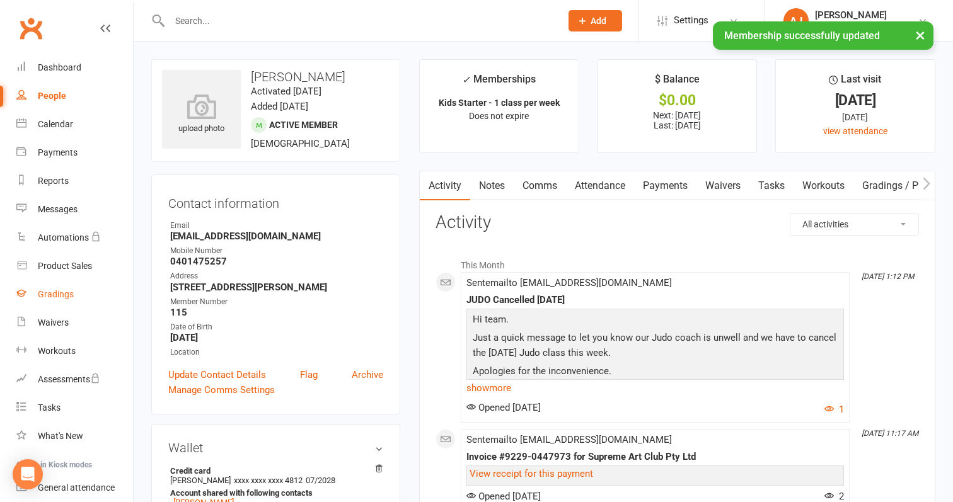
click at [56, 292] on div "Gradings" at bounding box center [56, 294] width 36 height 10
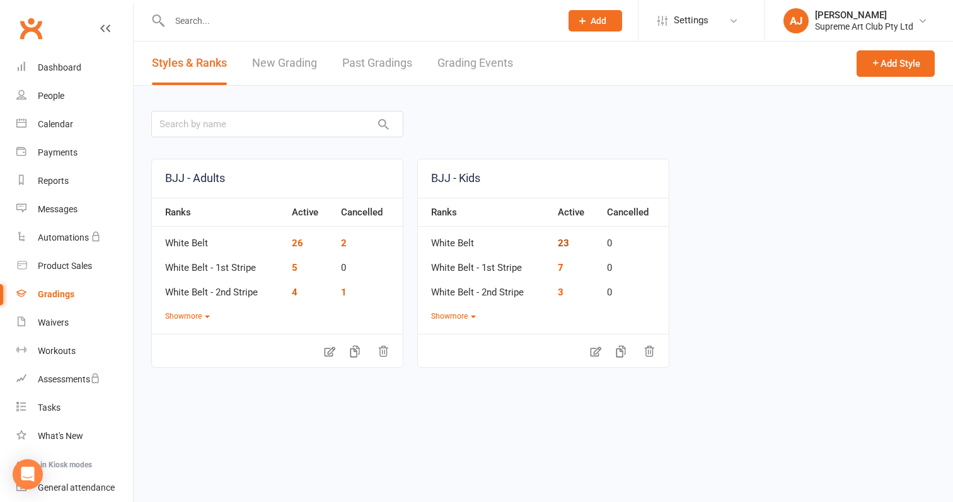
click at [566, 244] on link "23" at bounding box center [563, 243] width 11 height 11
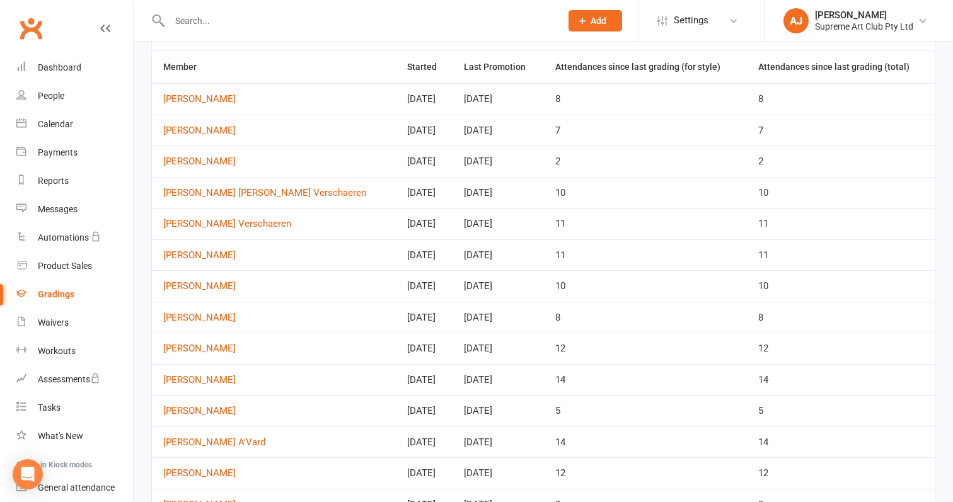
scroll to position [95, 0]
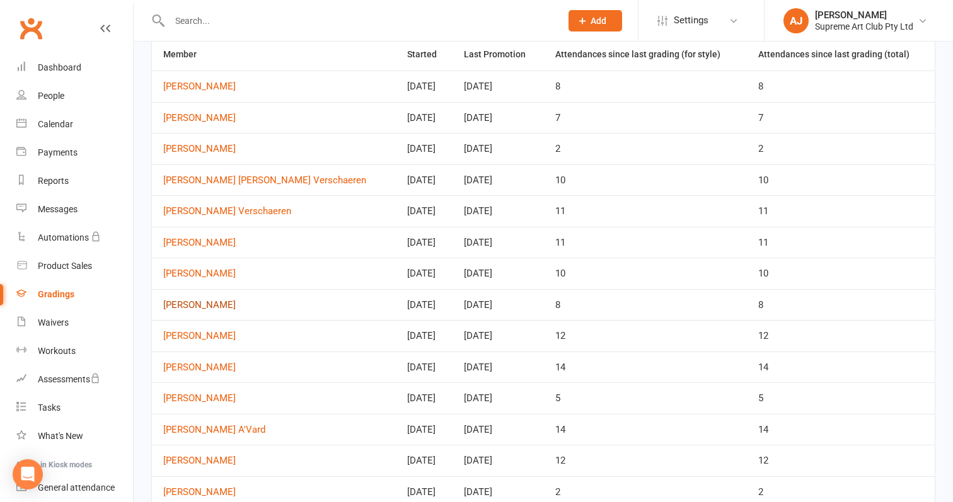
click at [190, 301] on link "[PERSON_NAME]" at bounding box center [273, 305] width 221 height 11
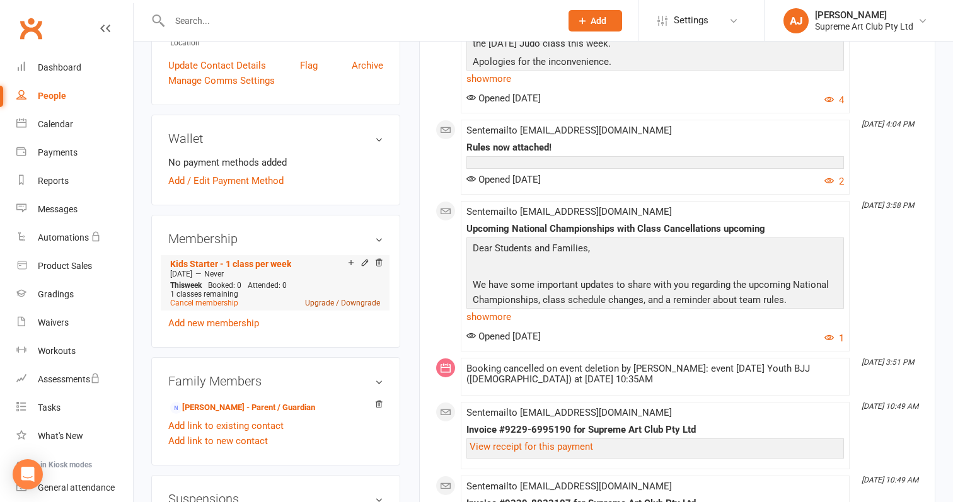
scroll to position [318, 0]
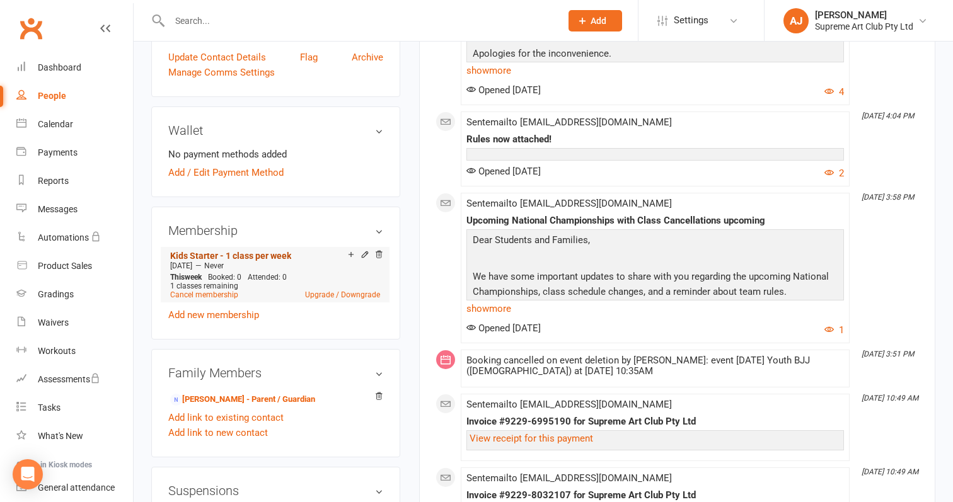
click at [278, 261] on link "Kids Starter - 1 class per week" at bounding box center [230, 256] width 121 height 10
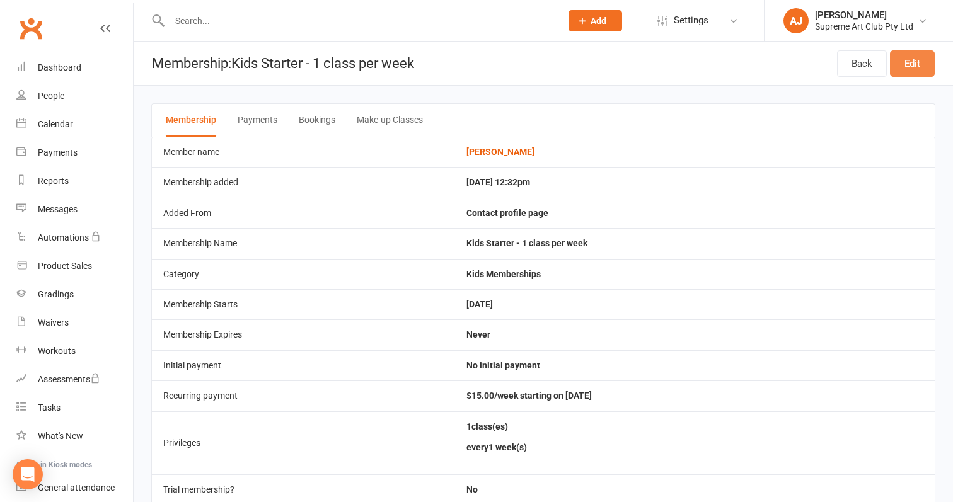
click at [915, 61] on link "Edit" at bounding box center [912, 63] width 45 height 26
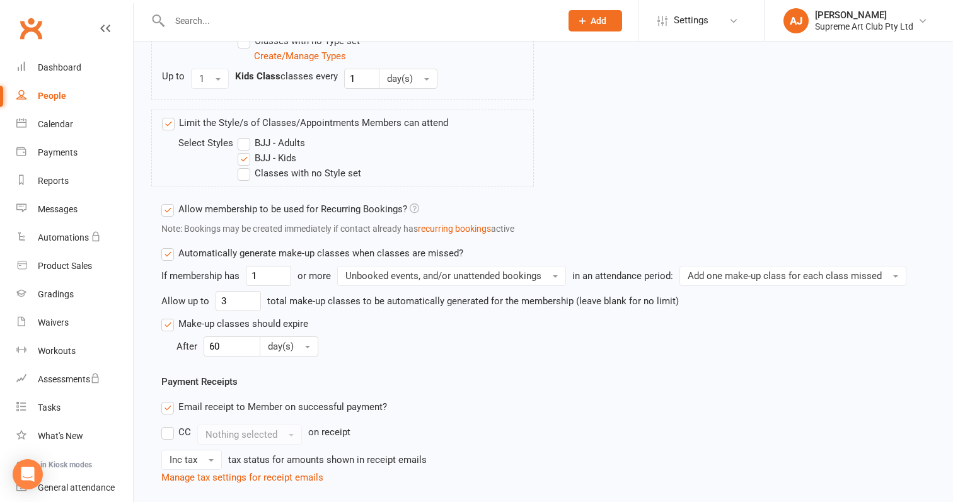
scroll to position [626, 0]
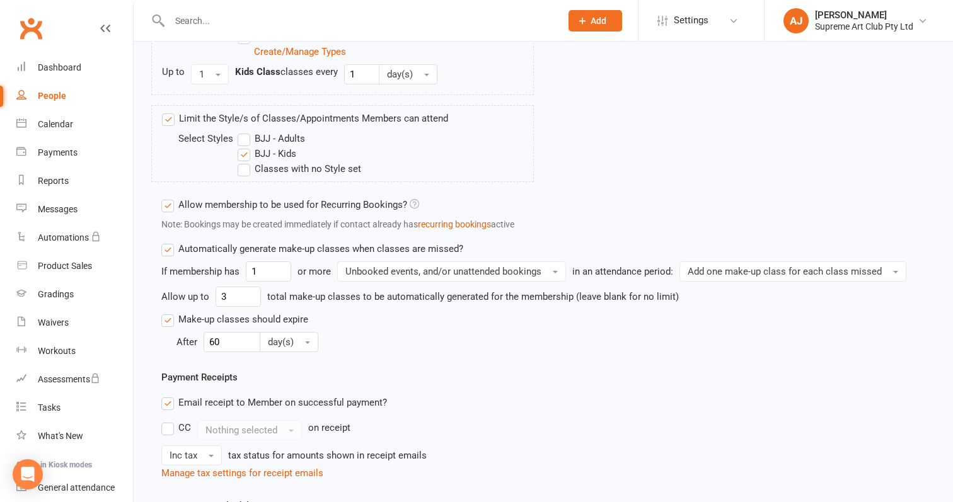
click at [171, 249] on label "Automatically generate make-up classes when classes are missed?" at bounding box center [312, 248] width 302 height 15
click at [170, 241] on input "Automatically generate make-up classes when classes are missed?" at bounding box center [165, 241] width 8 height 0
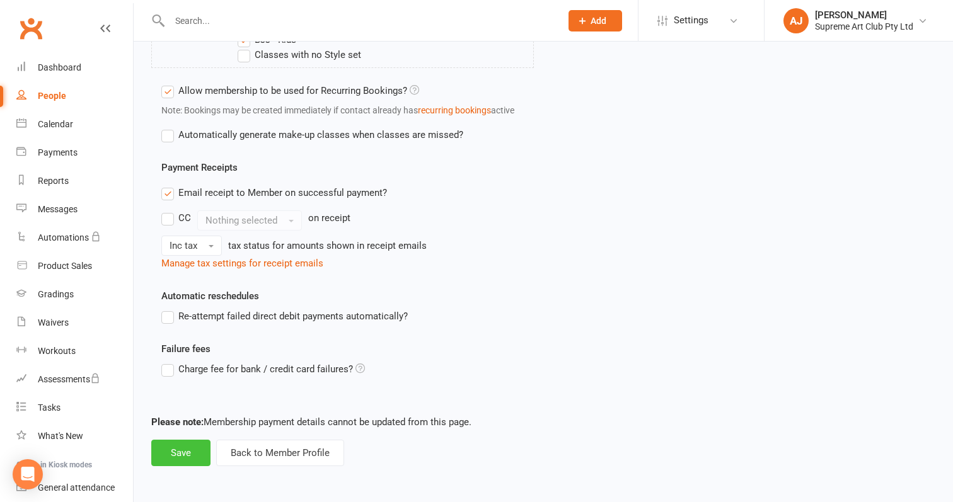
scroll to position [751, 0]
click at [166, 442] on button "Save" at bounding box center [180, 453] width 59 height 26
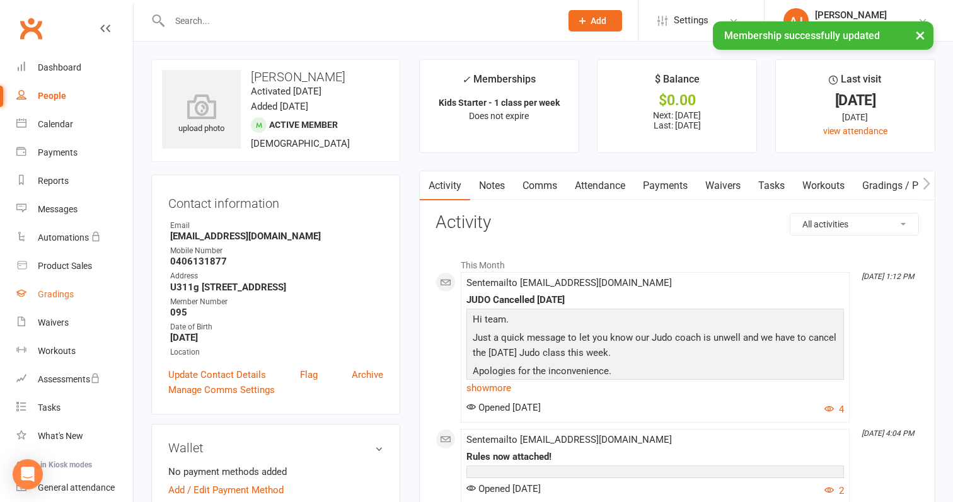
click at [62, 300] on link "Gradings" at bounding box center [74, 294] width 117 height 28
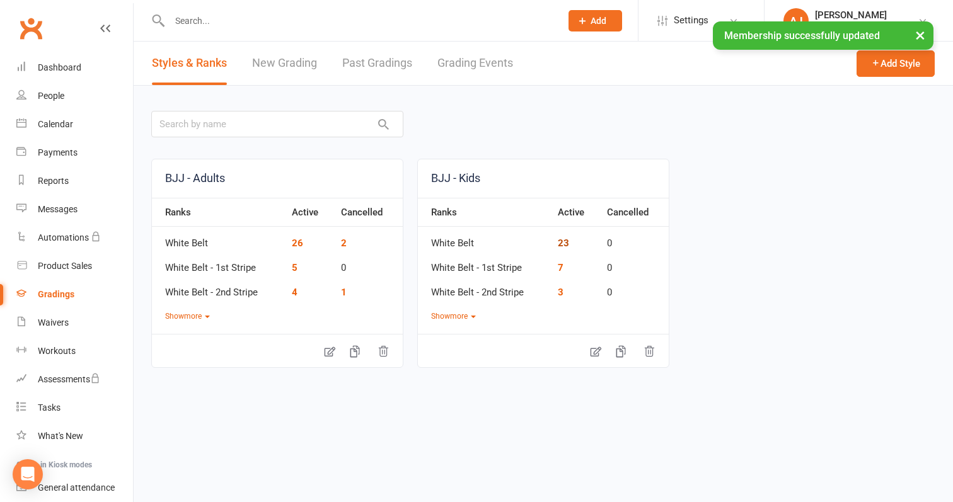
click at [561, 241] on link "23" at bounding box center [563, 243] width 11 height 11
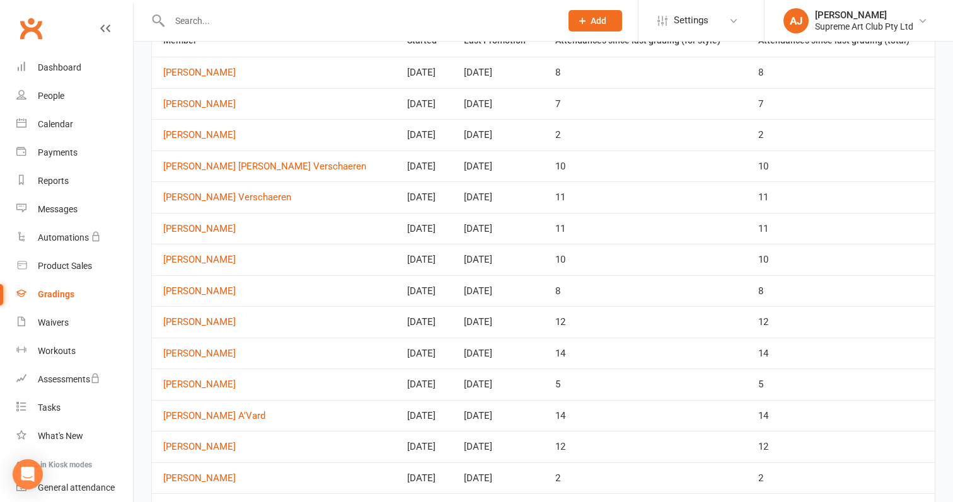
scroll to position [117, 0]
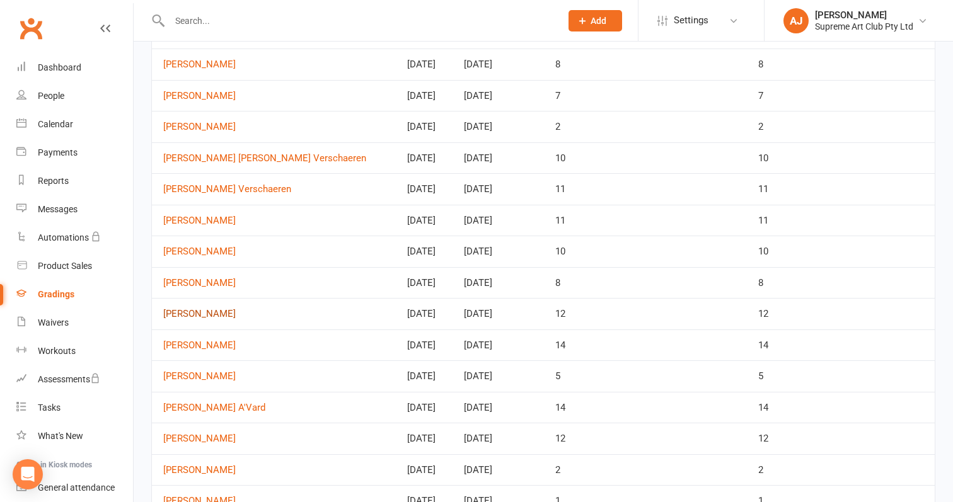
click at [193, 310] on link "[PERSON_NAME]" at bounding box center [273, 314] width 221 height 11
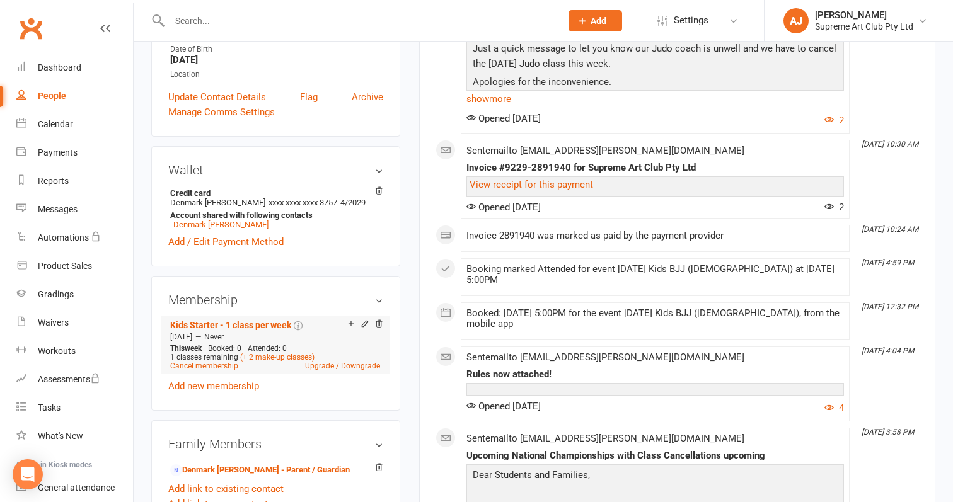
scroll to position [290, 0]
click at [275, 319] on link "Kids Starter - 1 class per week" at bounding box center [230, 324] width 121 height 10
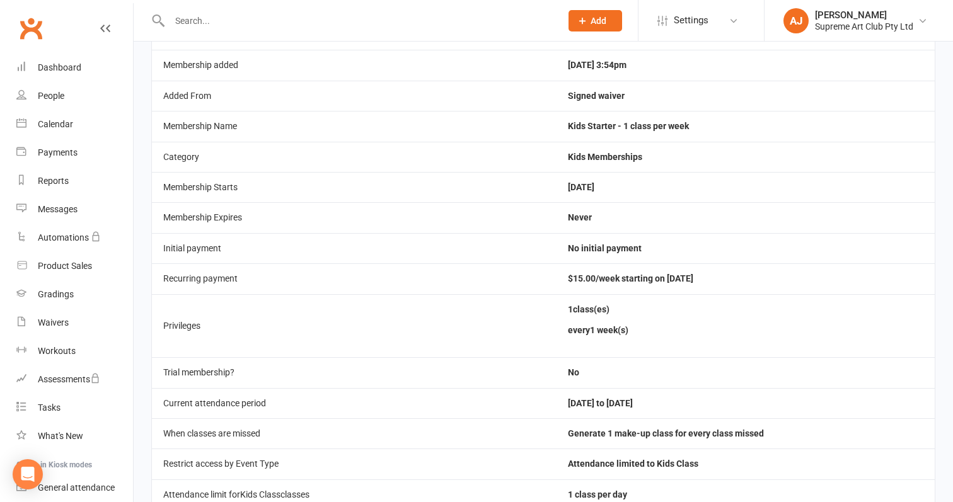
scroll to position [11, 0]
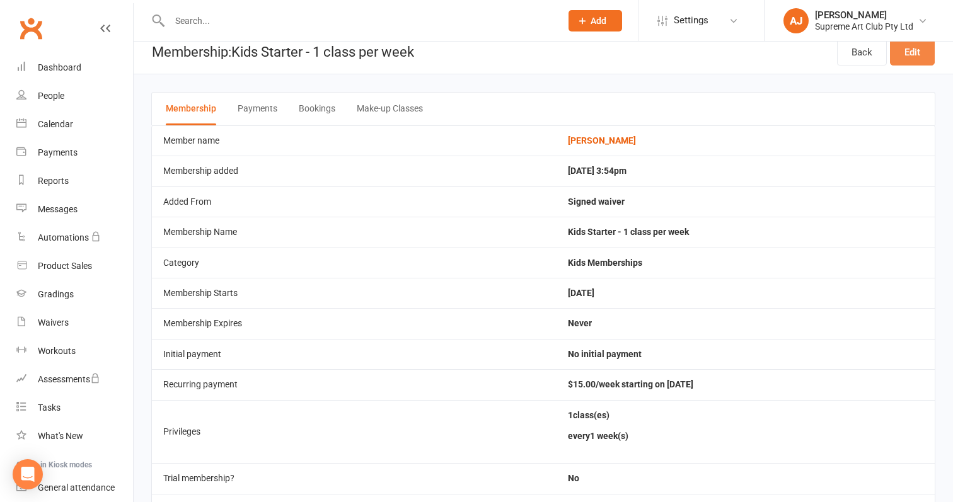
click at [928, 55] on link "Edit" at bounding box center [912, 52] width 45 height 26
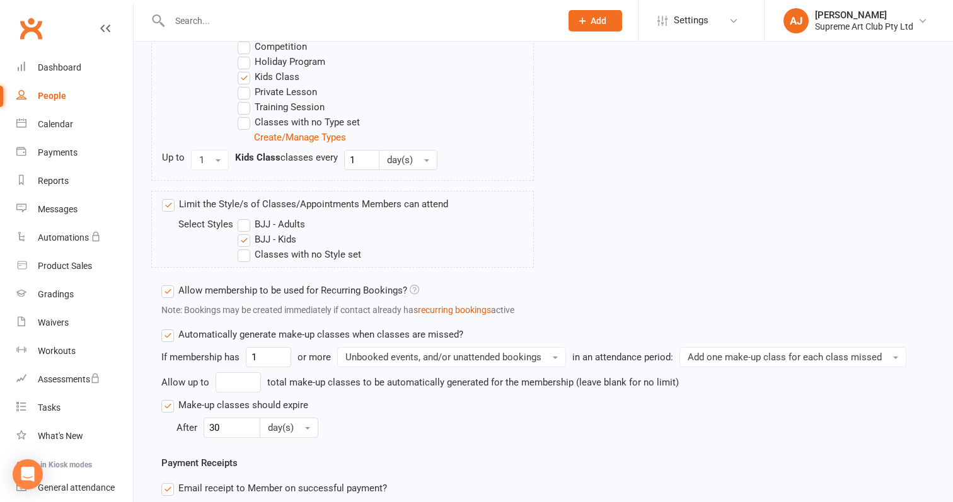
scroll to position [541, 0]
click at [170, 336] on label "Automatically generate make-up classes when classes are missed?" at bounding box center [312, 333] width 302 height 15
click at [170, 326] on input "Automatically generate make-up classes when classes are missed?" at bounding box center [165, 326] width 8 height 0
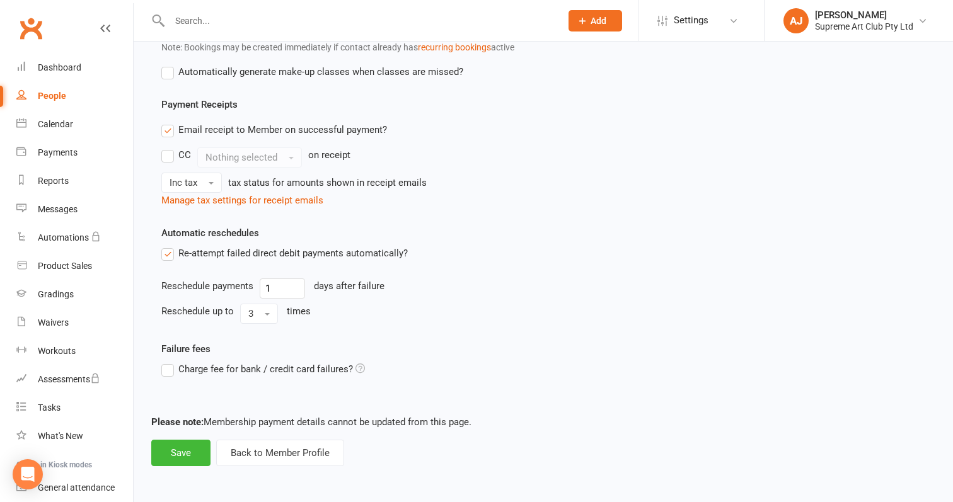
scroll to position [814, 0]
click at [197, 440] on button "Save" at bounding box center [180, 453] width 59 height 26
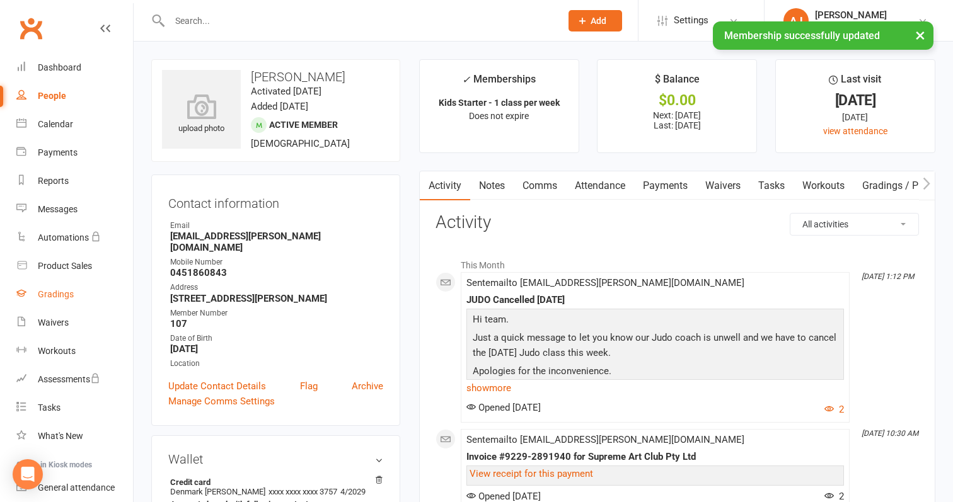
click at [61, 291] on div "Gradings" at bounding box center [56, 294] width 36 height 10
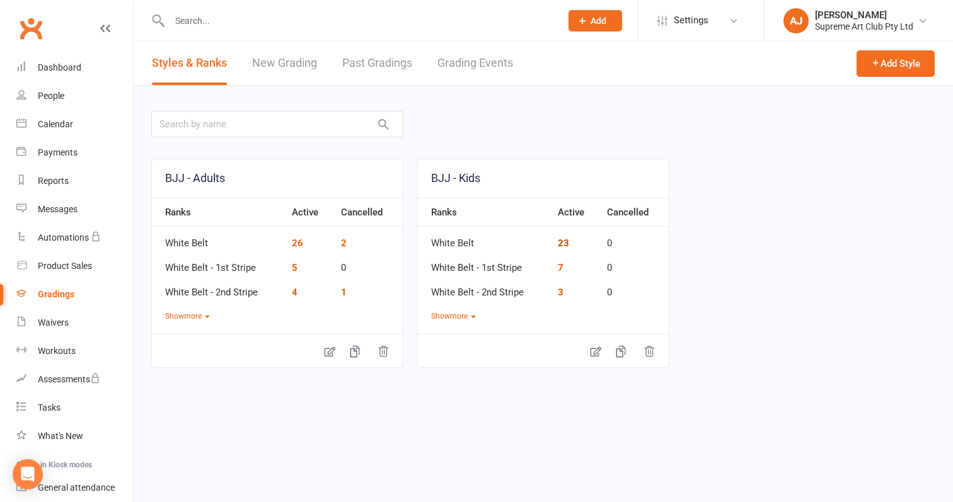
click at [561, 243] on link "23" at bounding box center [563, 243] width 11 height 11
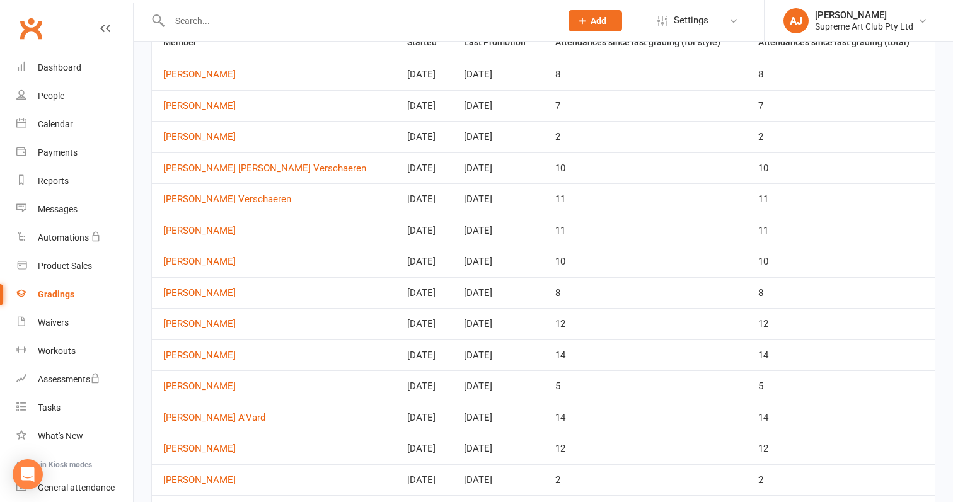
scroll to position [109, 0]
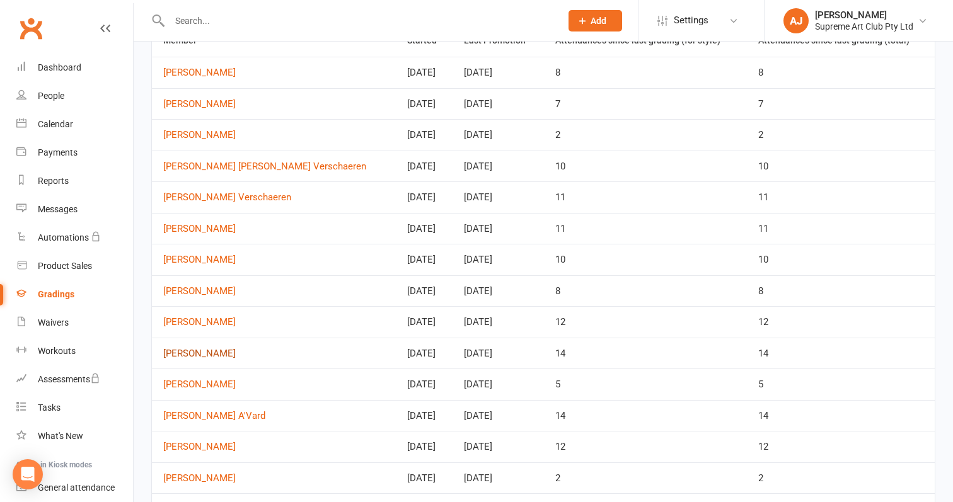
click at [209, 352] on link "[PERSON_NAME]" at bounding box center [273, 353] width 221 height 11
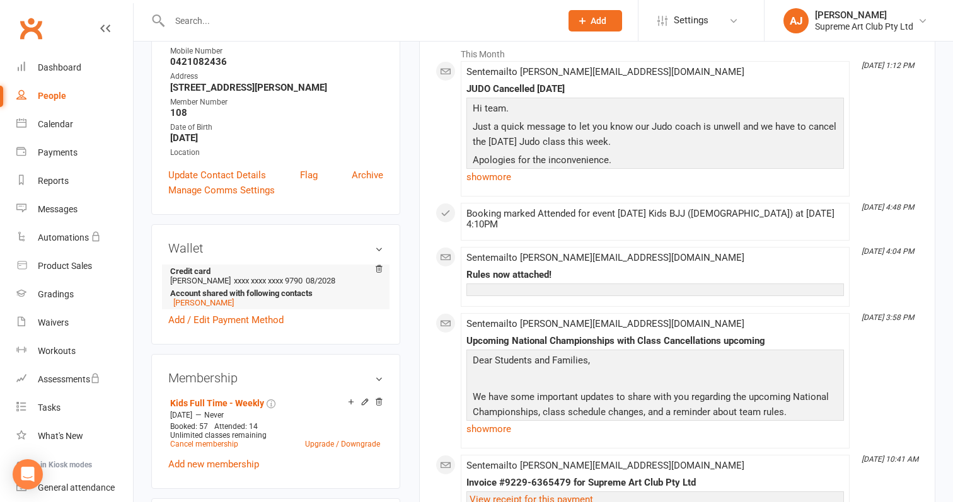
scroll to position [214, 0]
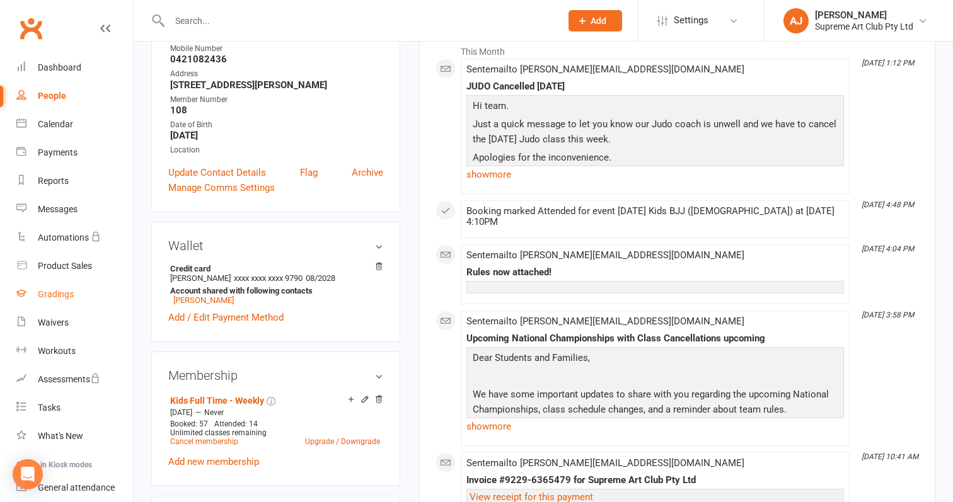
click at [55, 292] on div "Gradings" at bounding box center [56, 294] width 36 height 10
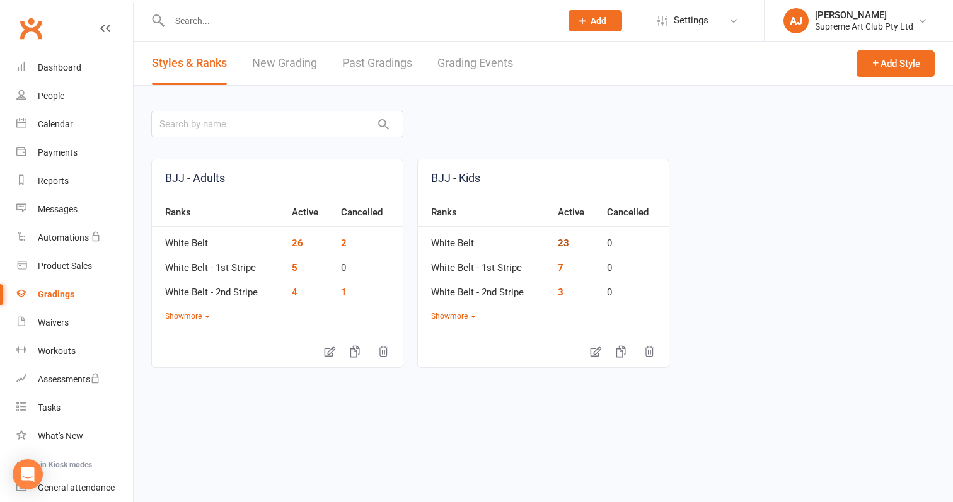
click at [560, 238] on link "23" at bounding box center [563, 243] width 11 height 11
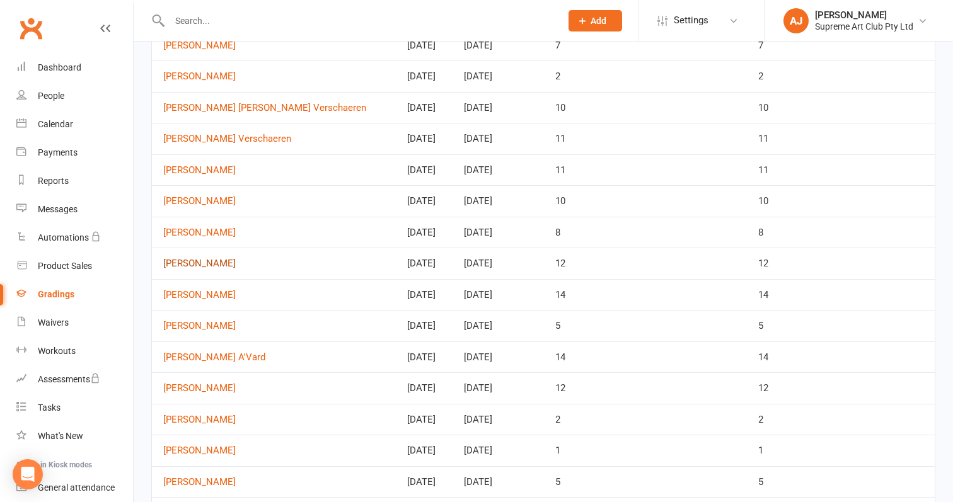
scroll to position [174, 0]
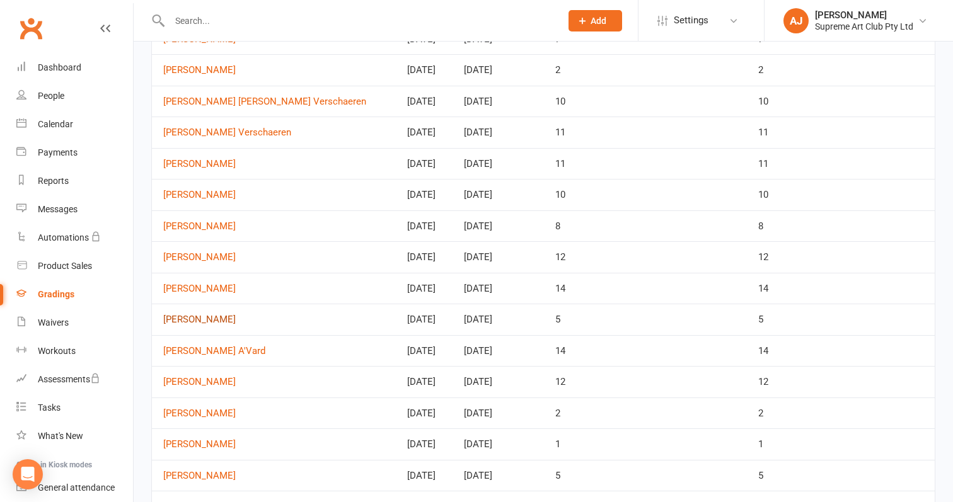
click at [205, 319] on link "[PERSON_NAME]" at bounding box center [273, 319] width 221 height 11
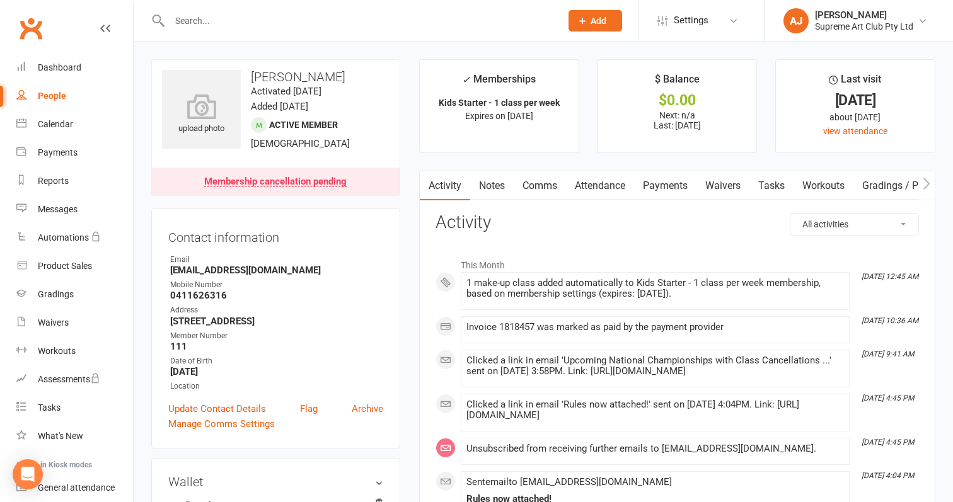
click at [55, 97] on div "People" at bounding box center [52, 96] width 28 height 10
select select "100"
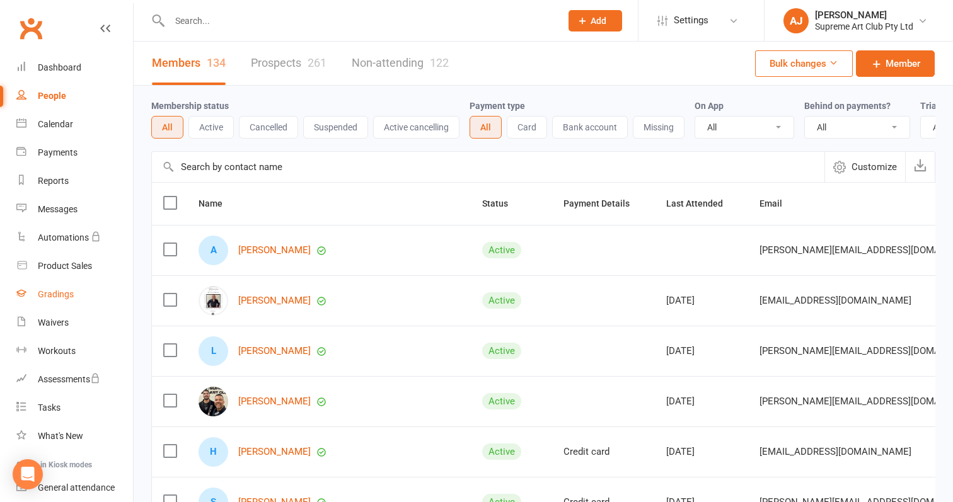
click at [57, 291] on div "Gradings" at bounding box center [56, 294] width 36 height 10
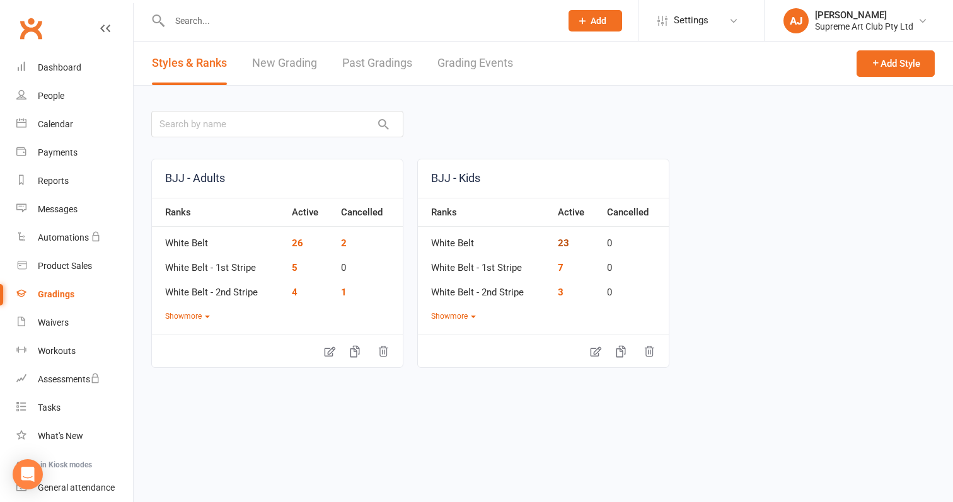
click at [561, 241] on link "23" at bounding box center [563, 243] width 11 height 11
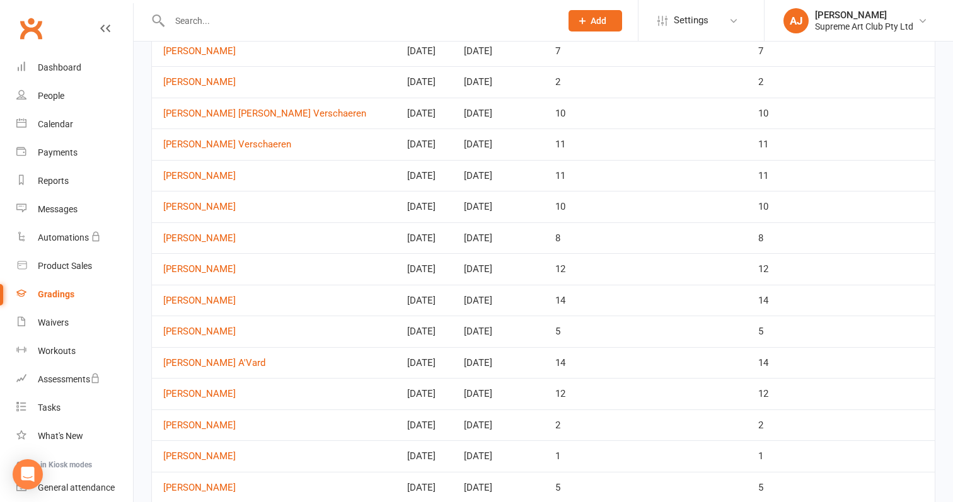
scroll to position [165, 0]
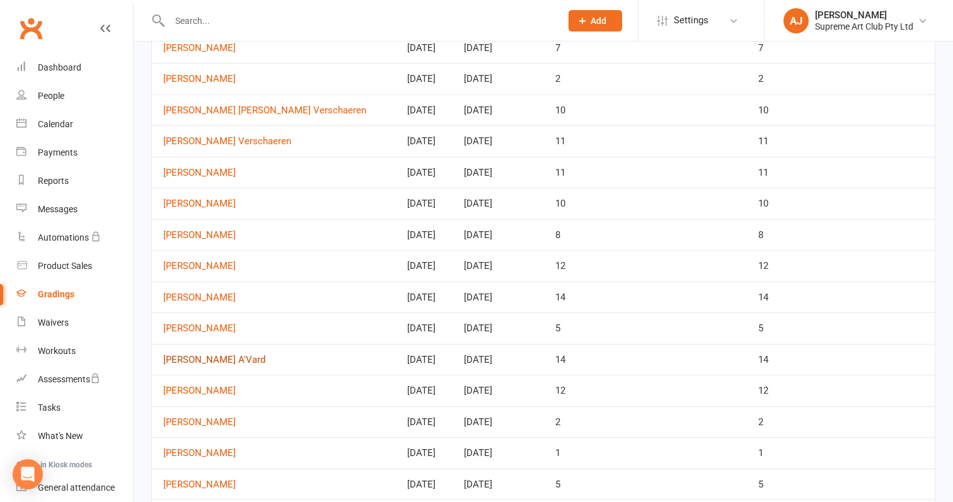
click at [193, 357] on link "[PERSON_NAME] A'Vard" at bounding box center [273, 360] width 221 height 11
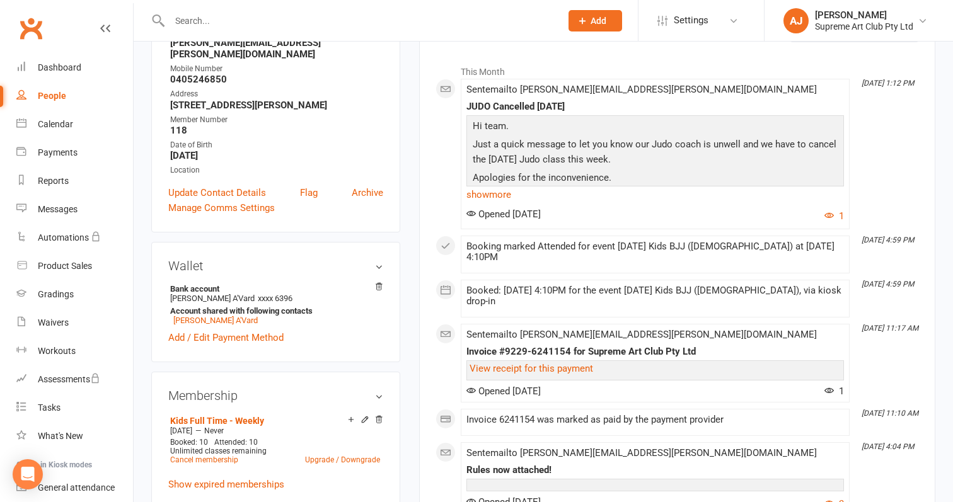
scroll to position [196, 0]
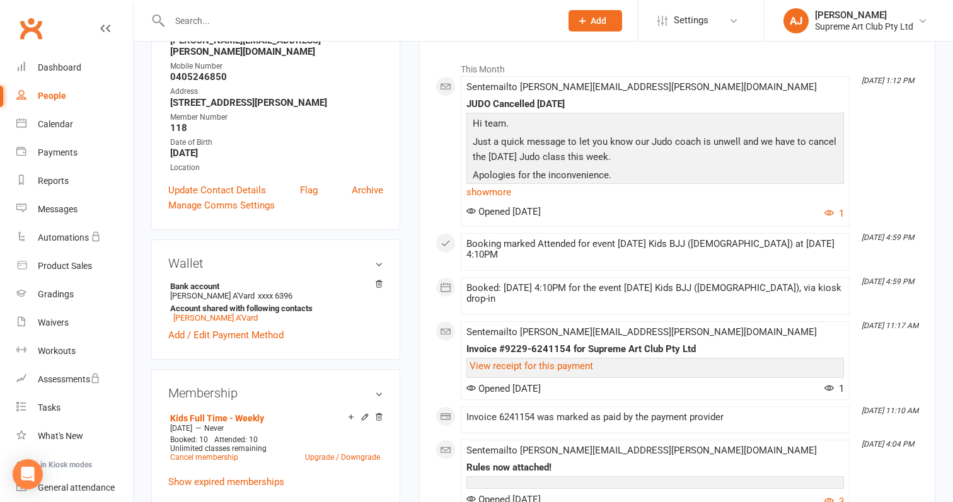
click at [49, 98] on div "People" at bounding box center [52, 96] width 28 height 10
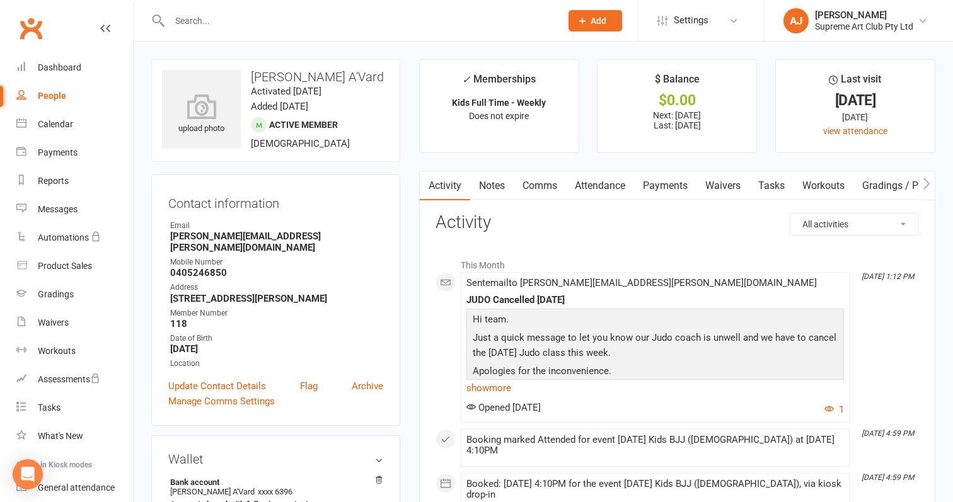
select select "100"
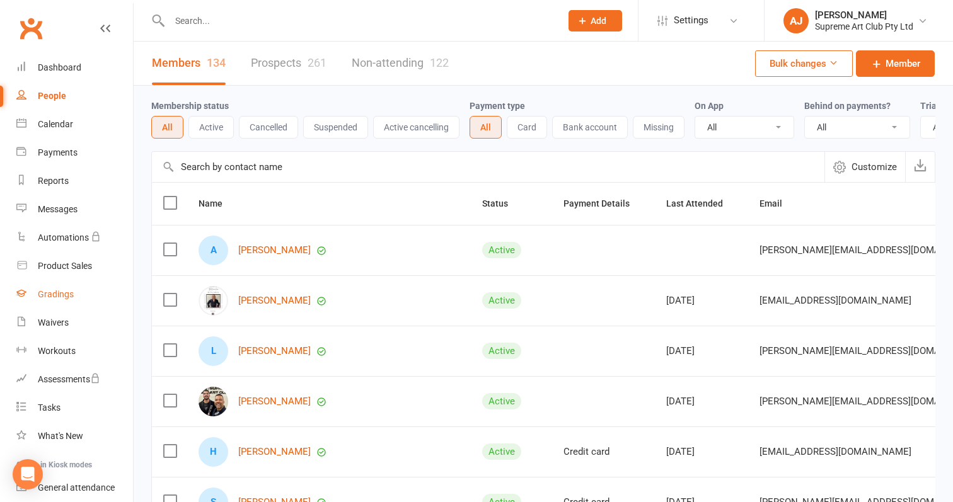
click at [64, 292] on div "Gradings" at bounding box center [56, 294] width 36 height 10
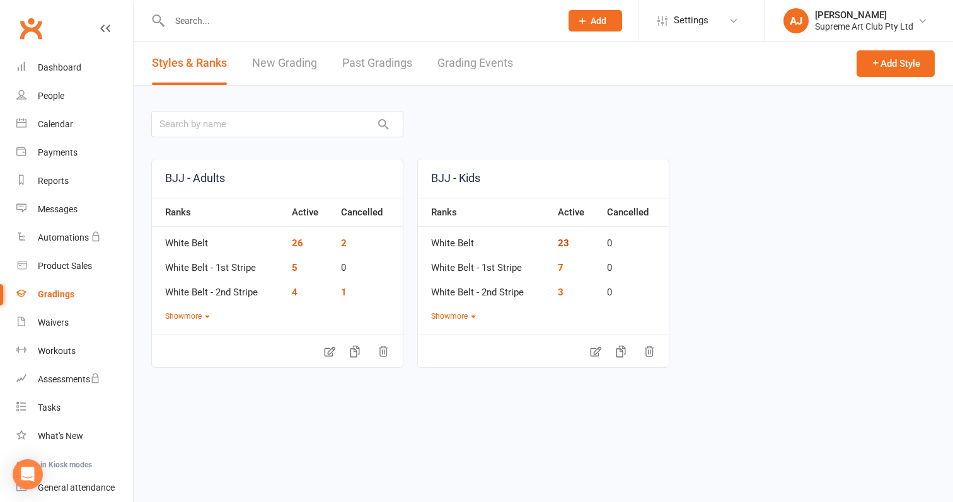
click at [565, 244] on link "23" at bounding box center [563, 243] width 11 height 11
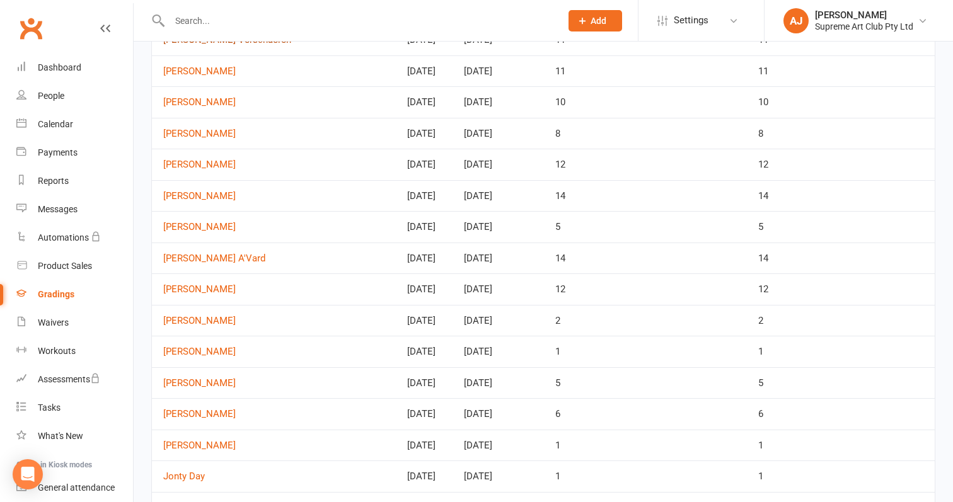
scroll to position [269, 0]
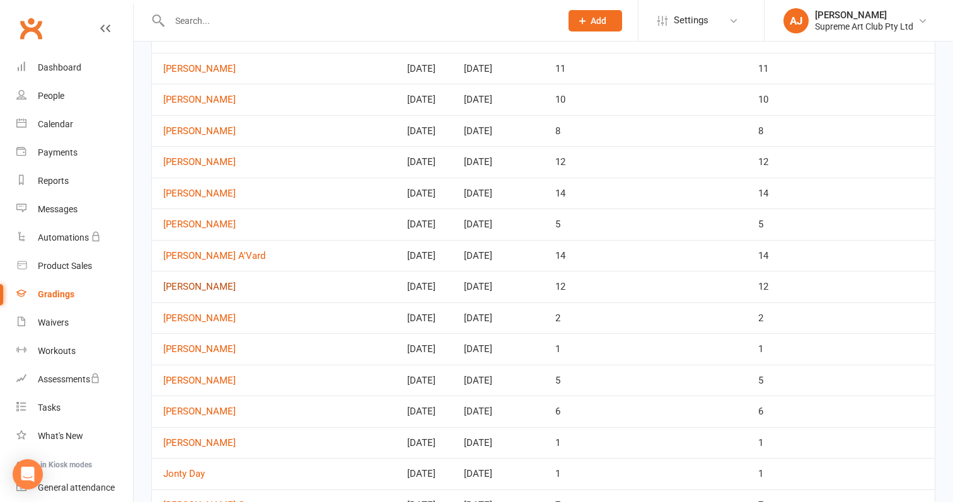
click at [192, 282] on link "[PERSON_NAME]" at bounding box center [273, 287] width 221 height 11
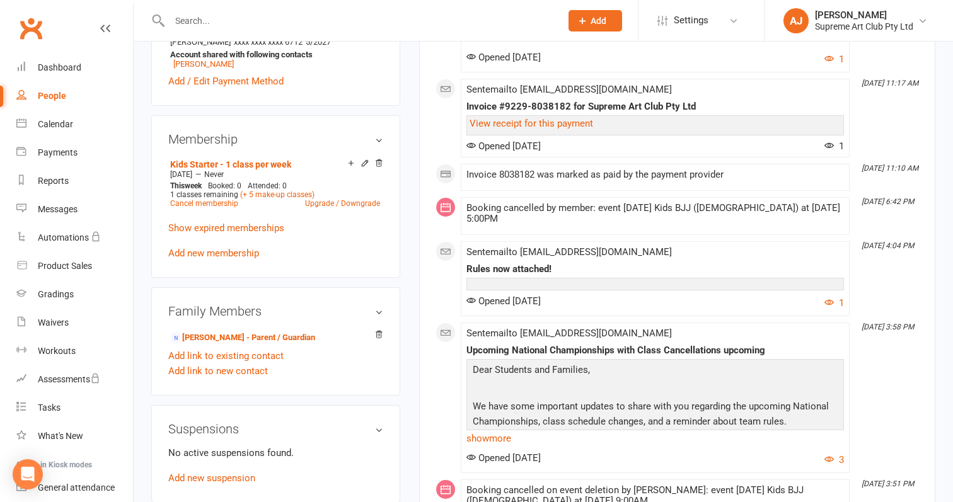
scroll to position [441, 0]
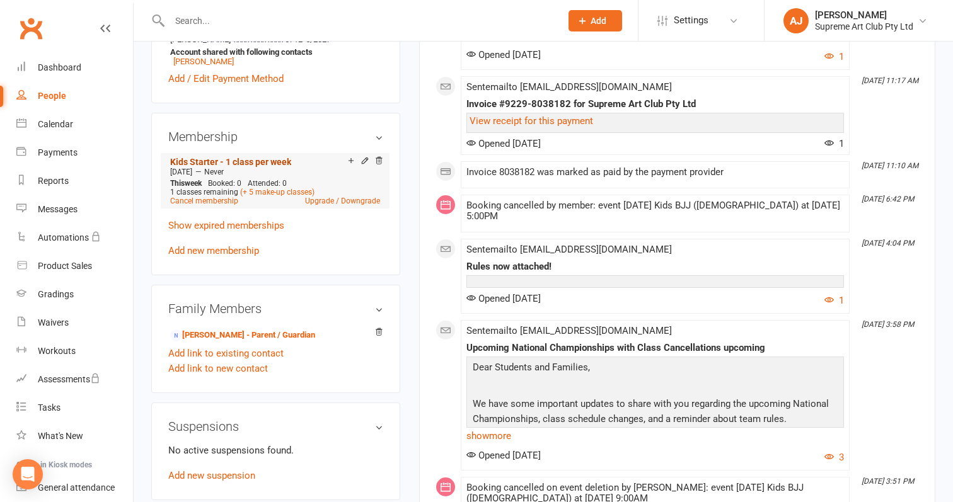
click at [264, 161] on link "Kids Starter - 1 class per week" at bounding box center [230, 162] width 121 height 10
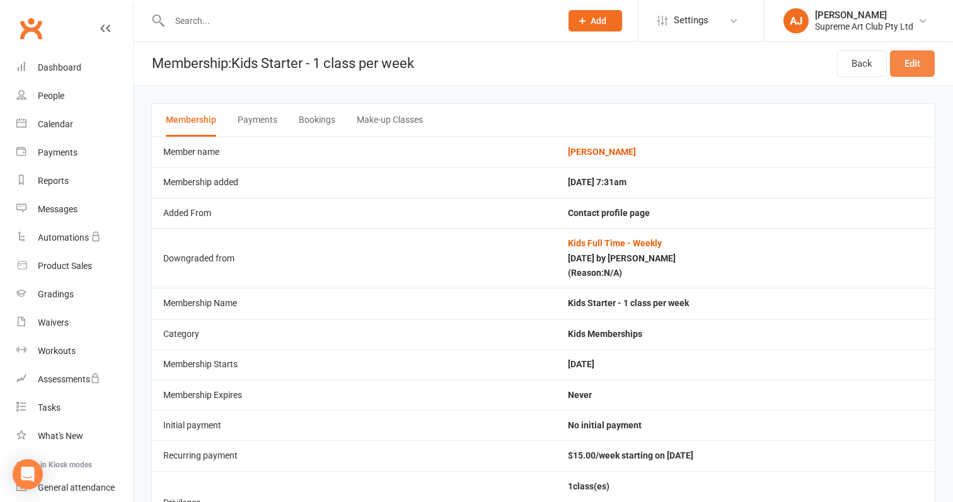
click at [913, 63] on link "Edit" at bounding box center [912, 63] width 45 height 26
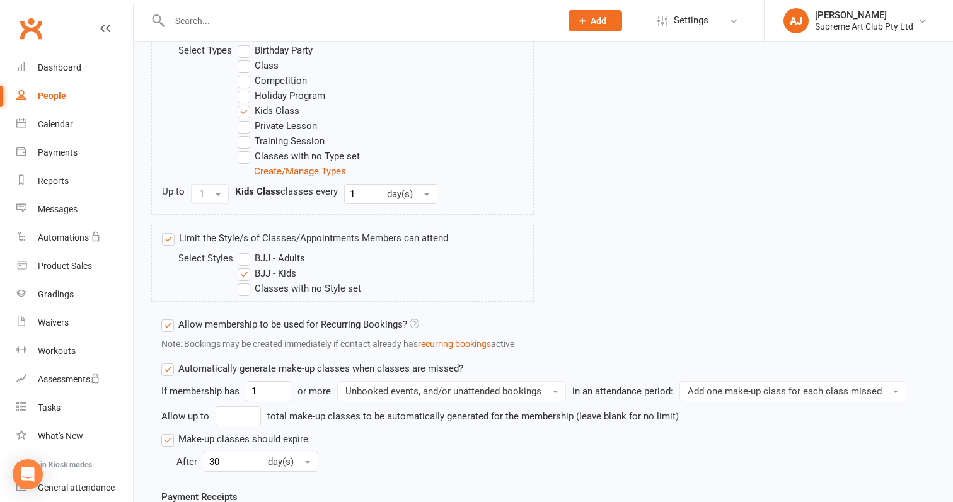
scroll to position [514, 0]
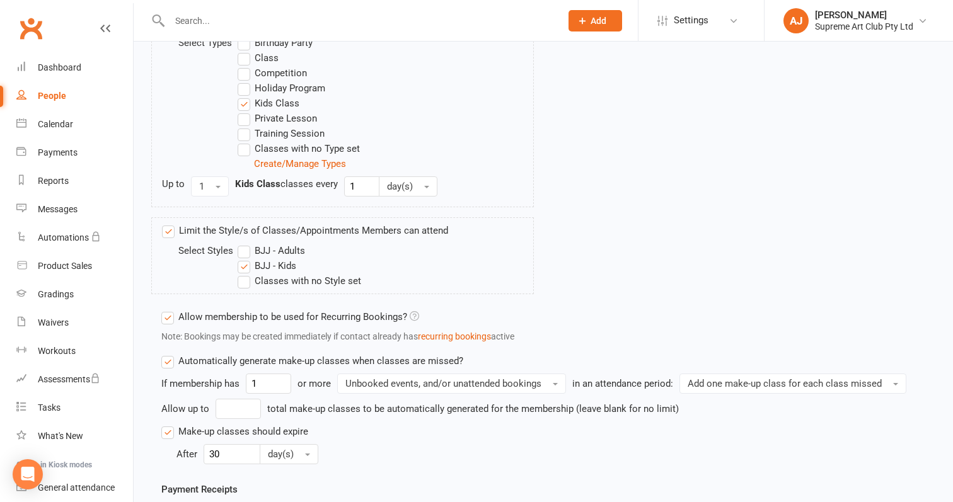
click at [168, 362] on label "Automatically generate make-up classes when classes are missed?" at bounding box center [312, 361] width 302 height 15
click at [168, 354] on input "Automatically generate make-up classes when classes are missed?" at bounding box center [165, 354] width 8 height 0
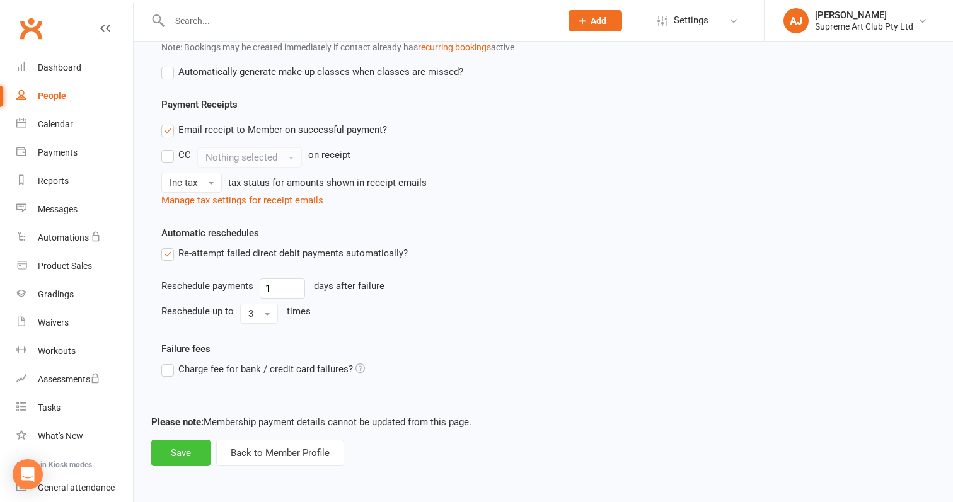
scroll to position [814, 0]
click at [175, 447] on button "Save" at bounding box center [180, 453] width 59 height 26
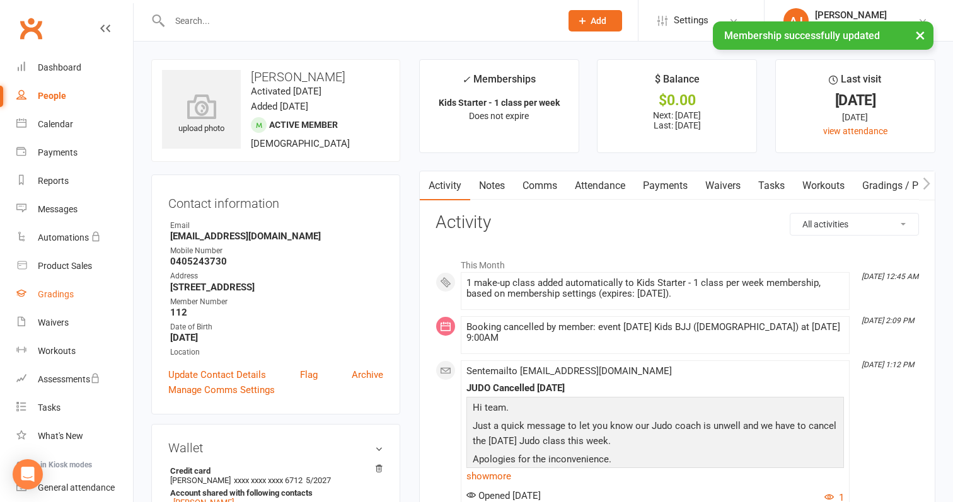
click at [60, 297] on div "Gradings" at bounding box center [56, 294] width 36 height 10
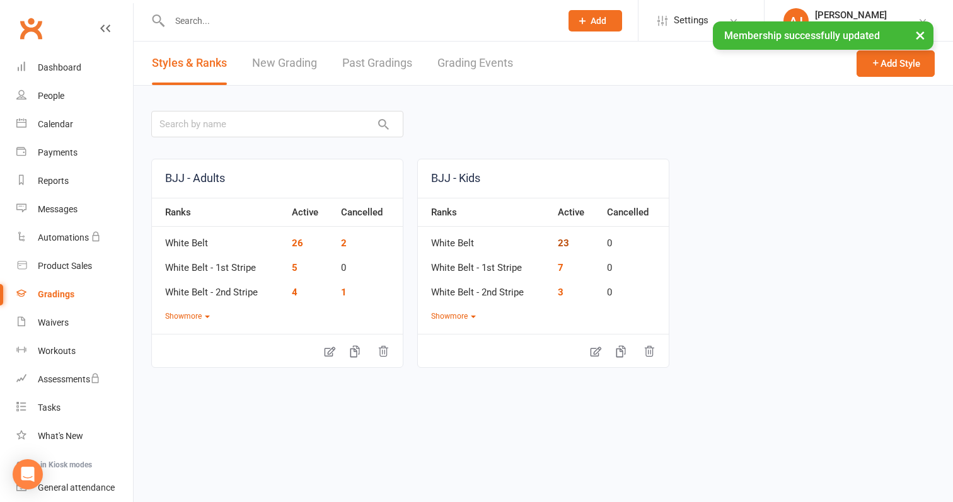
click at [562, 241] on link "23" at bounding box center [563, 243] width 11 height 11
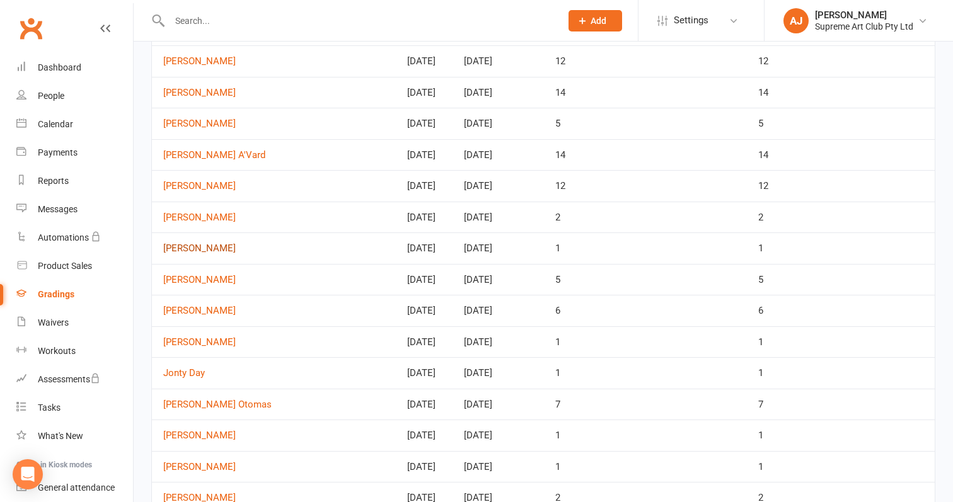
scroll to position [372, 0]
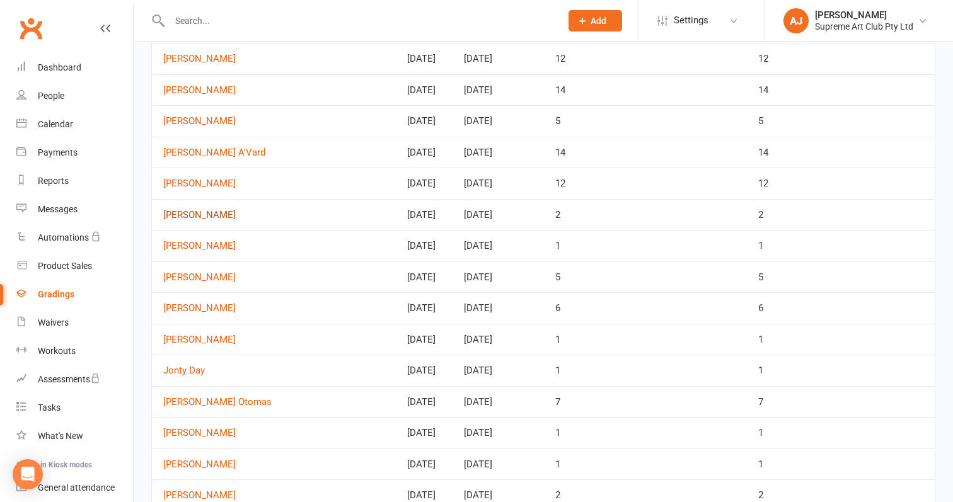
click at [200, 213] on link "[PERSON_NAME]" at bounding box center [273, 215] width 221 height 11
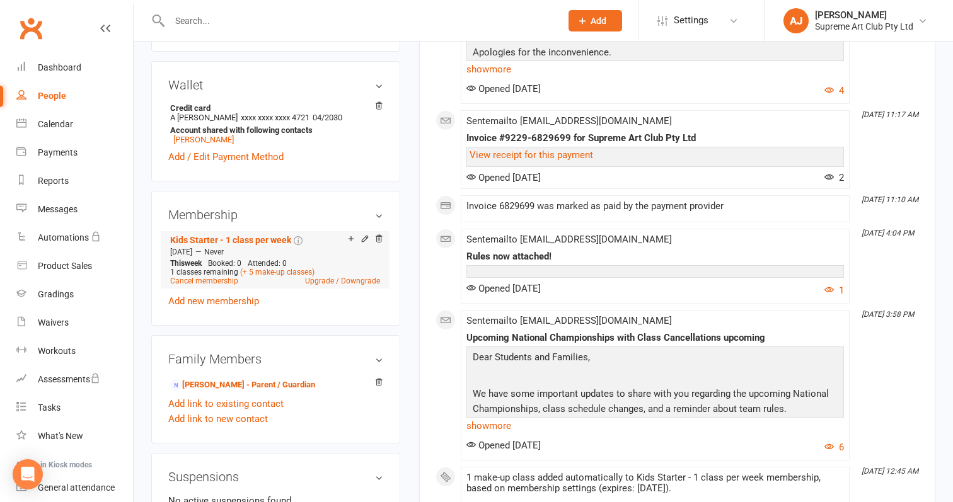
scroll to position [366, 0]
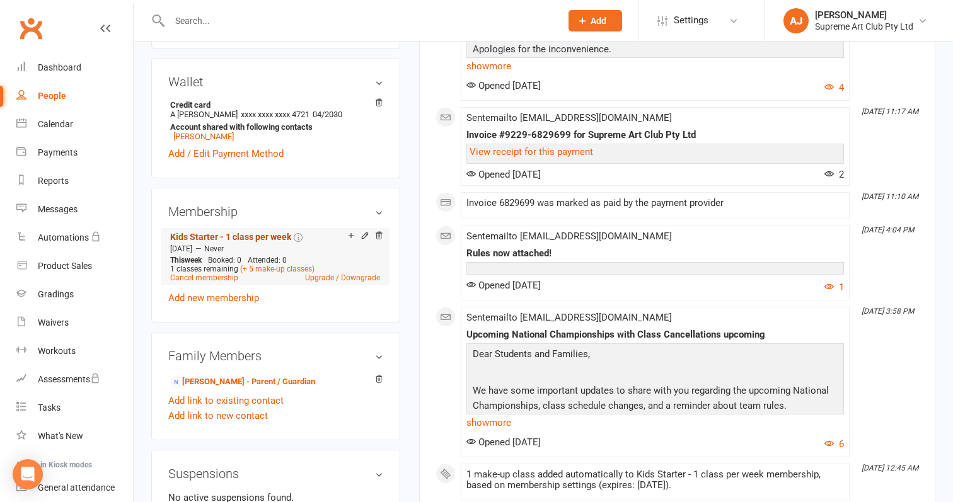
click at [265, 234] on link "Kids Starter - 1 class per week" at bounding box center [230, 237] width 121 height 10
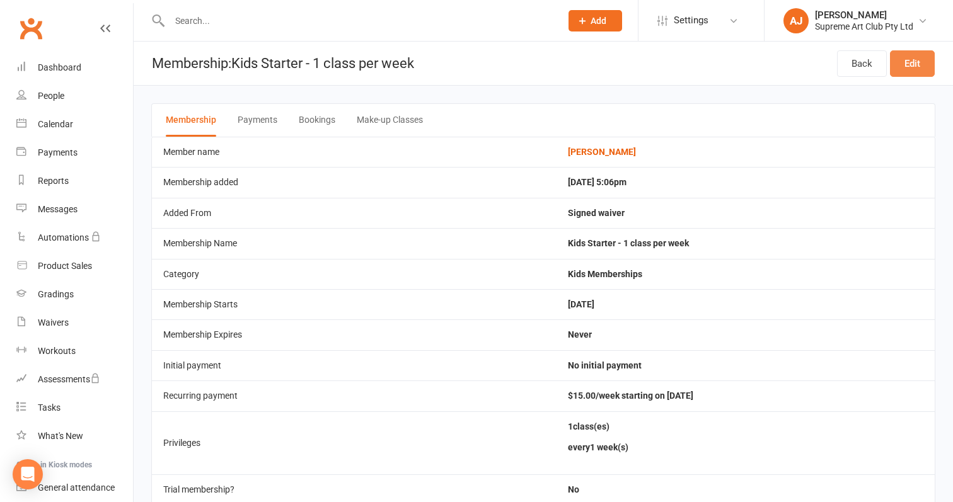
click at [922, 59] on link "Edit" at bounding box center [912, 63] width 45 height 26
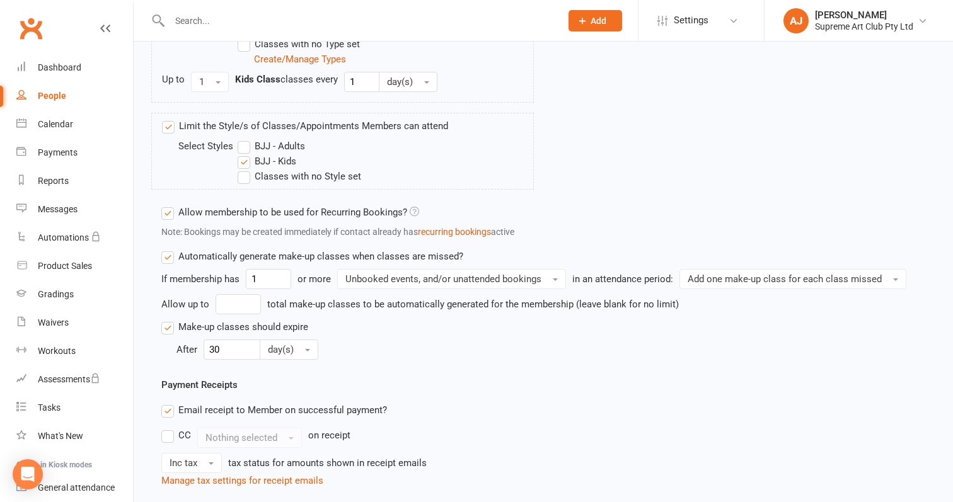
scroll to position [645, 0]
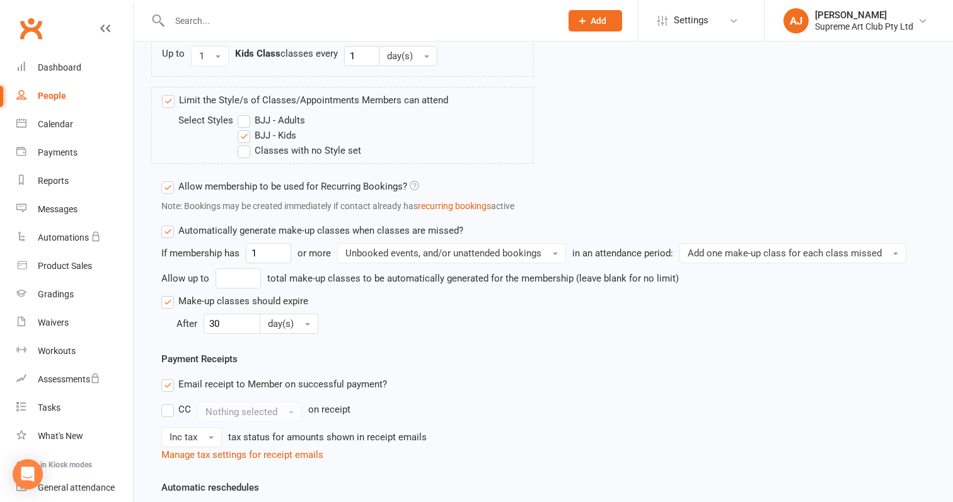
click at [173, 232] on label "Automatically generate make-up classes when classes are missed?" at bounding box center [312, 230] width 302 height 15
click at [170, 223] on input "Automatically generate make-up classes when classes are missed?" at bounding box center [165, 223] width 8 height 0
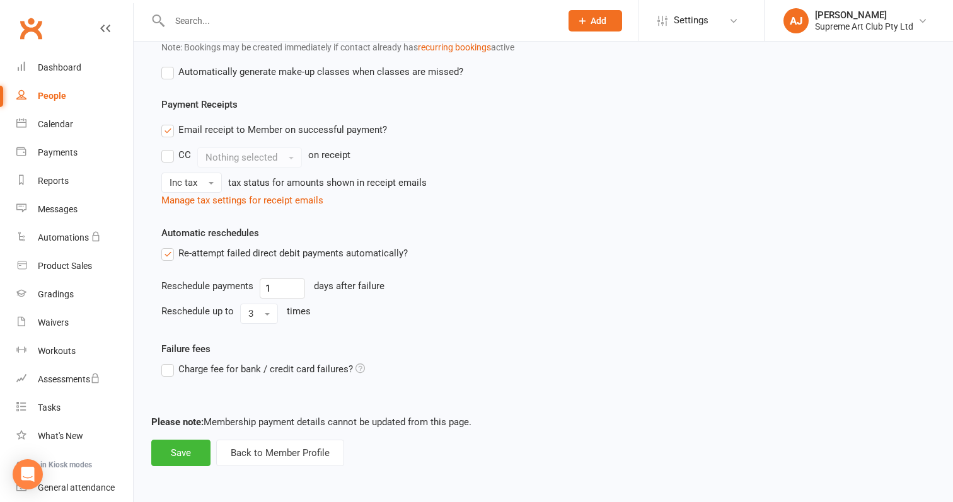
scroll to position [814, 0]
click at [173, 446] on button "Save" at bounding box center [180, 453] width 59 height 26
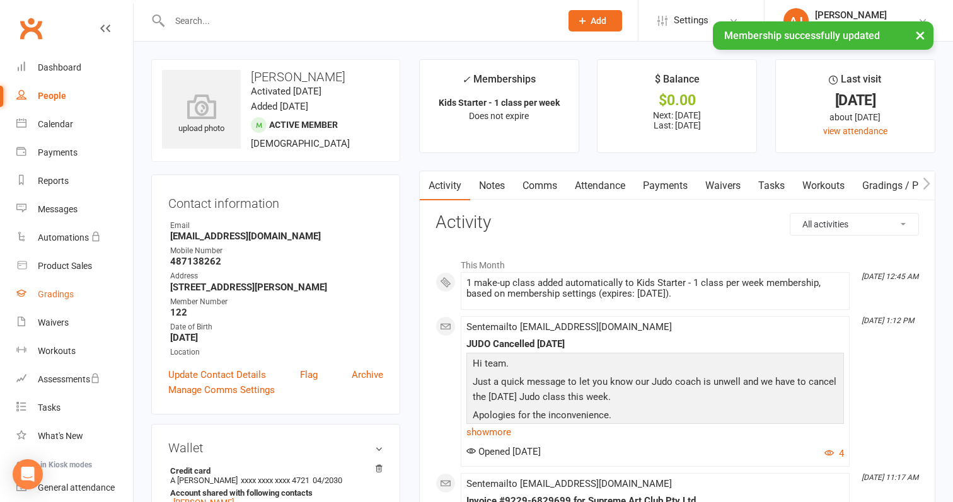
click at [55, 290] on div "Gradings" at bounding box center [56, 294] width 36 height 10
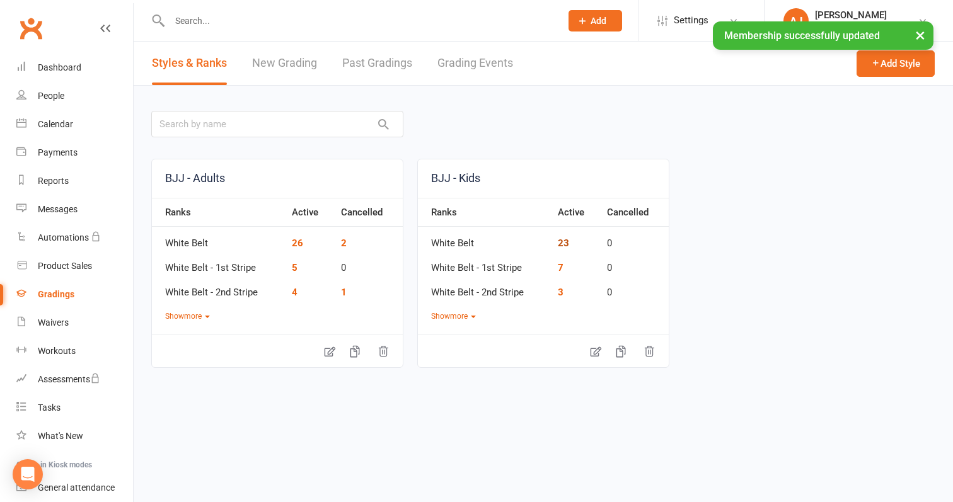
click at [566, 242] on link "23" at bounding box center [563, 243] width 11 height 11
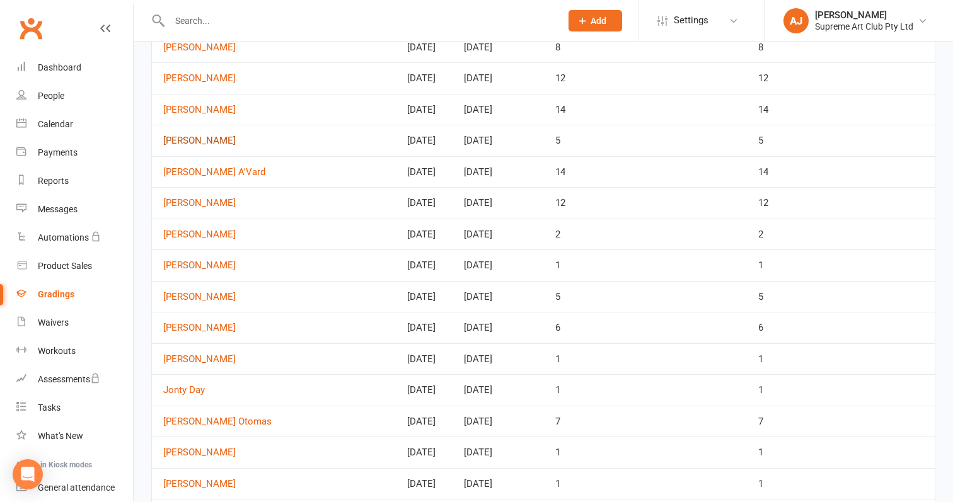
scroll to position [355, 0]
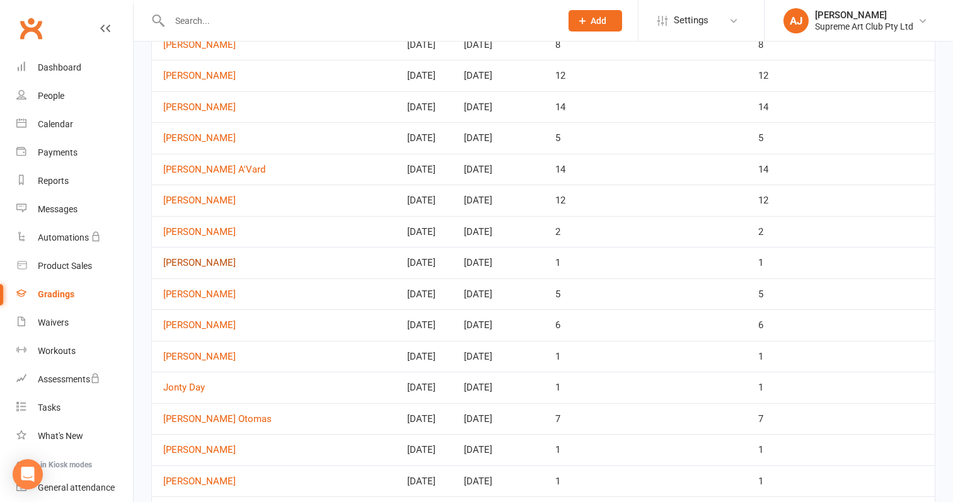
click at [200, 260] on link "[PERSON_NAME]" at bounding box center [273, 263] width 221 height 11
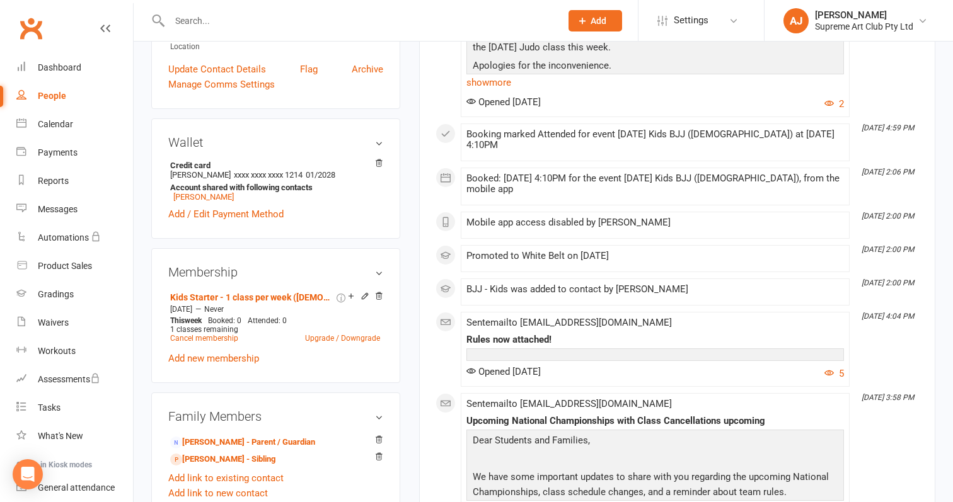
scroll to position [311, 0]
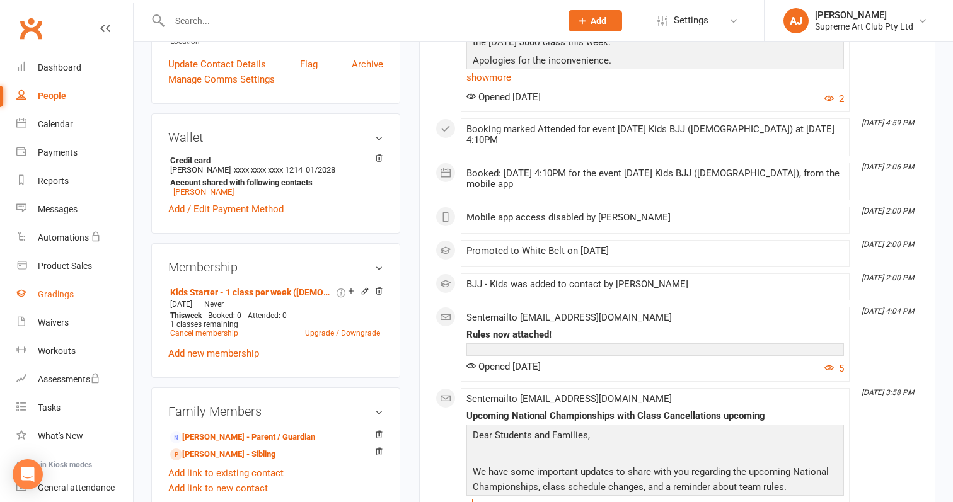
click at [61, 294] on div "Gradings" at bounding box center [56, 294] width 36 height 10
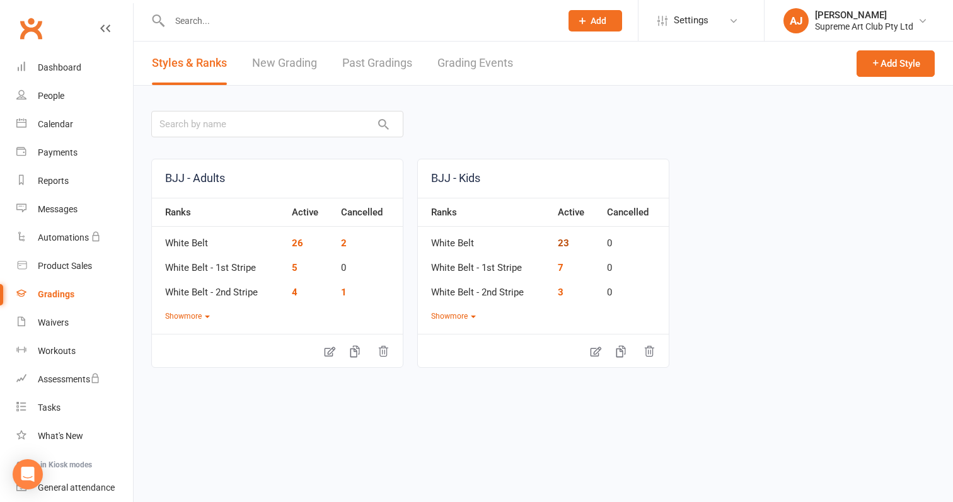
click at [565, 241] on link "23" at bounding box center [563, 243] width 11 height 11
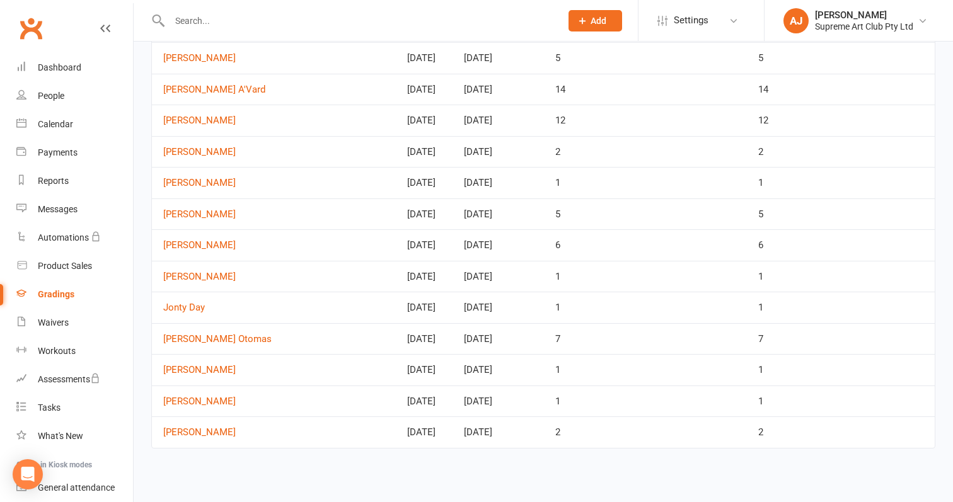
scroll to position [439, 0]
click at [176, 209] on link "[PERSON_NAME]" at bounding box center [273, 214] width 221 height 11
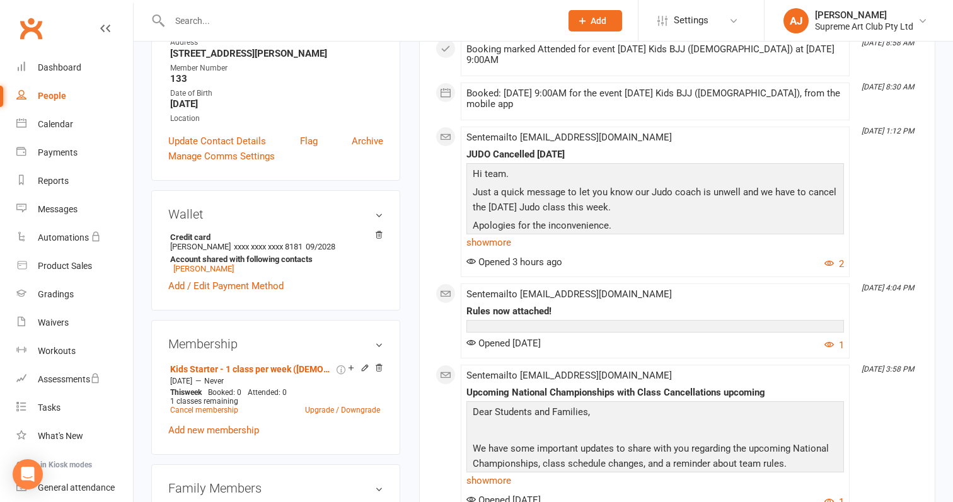
scroll to position [234, 0]
click at [265, 367] on link "Kids Starter - 1 class per week ([DEMOGRAPHIC_DATA] only) charged monthly" at bounding box center [252, 369] width 164 height 10
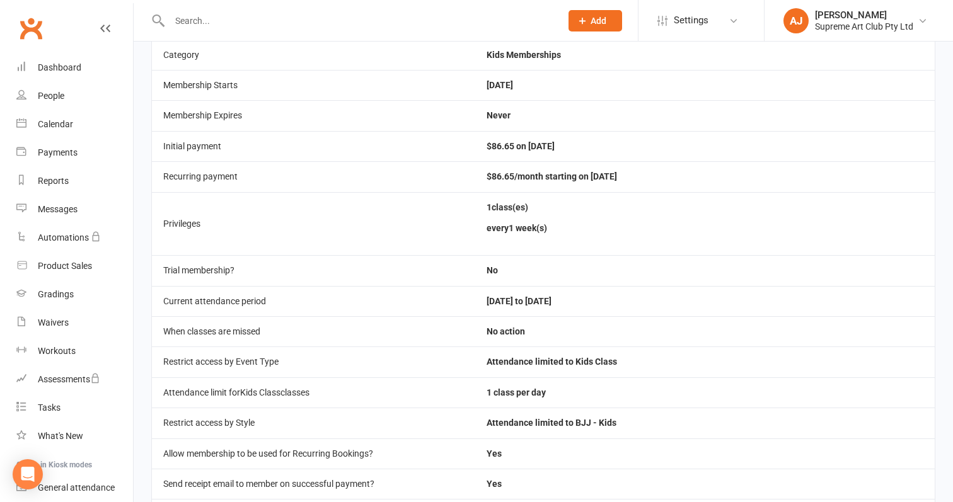
scroll to position [209, 0]
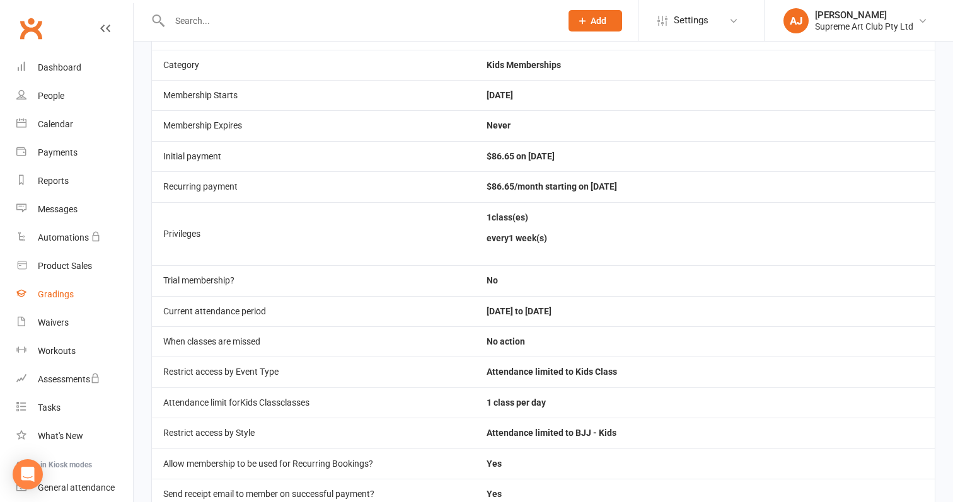
click at [58, 299] on div "Gradings" at bounding box center [56, 294] width 36 height 10
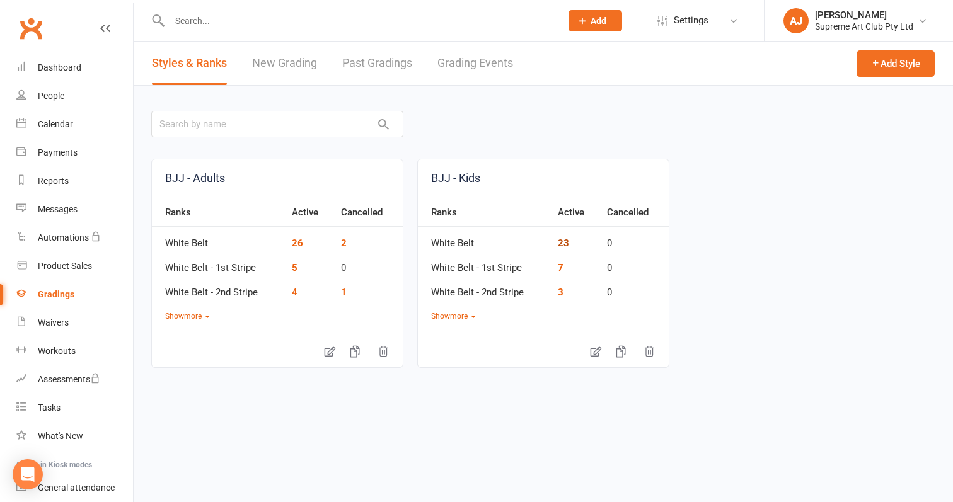
click at [560, 240] on link "23" at bounding box center [563, 243] width 11 height 11
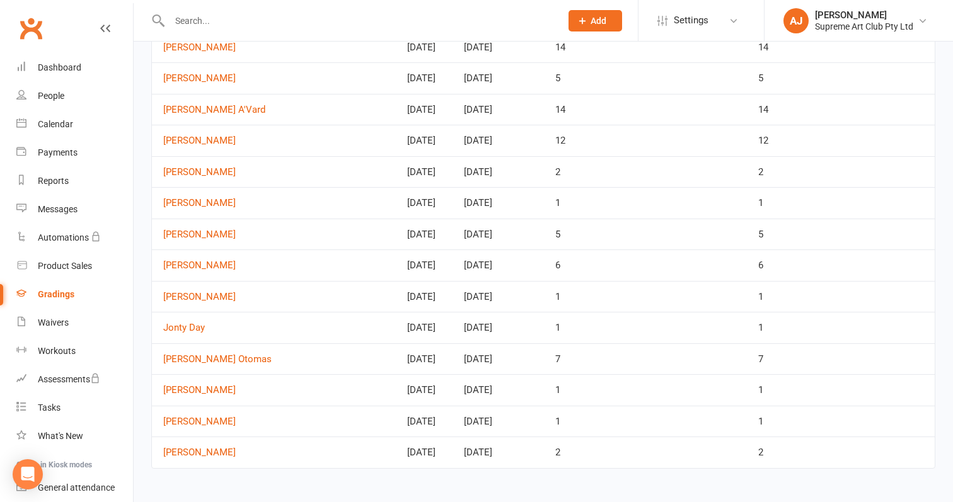
scroll to position [426, 0]
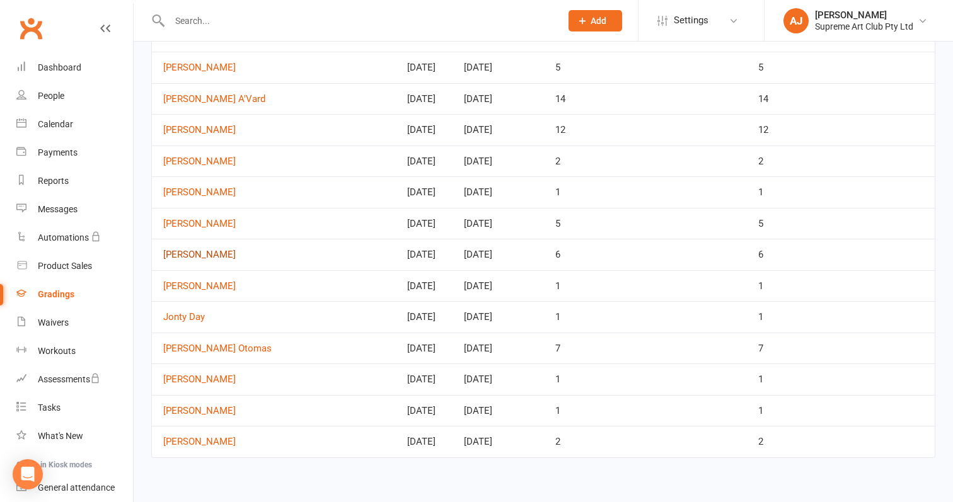
click at [213, 250] on link "[PERSON_NAME]" at bounding box center [273, 255] width 221 height 11
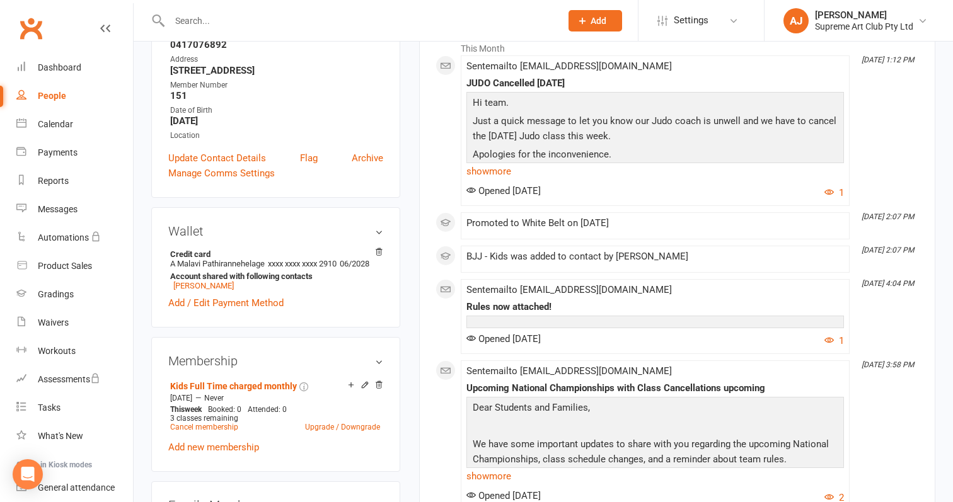
scroll to position [209, 0]
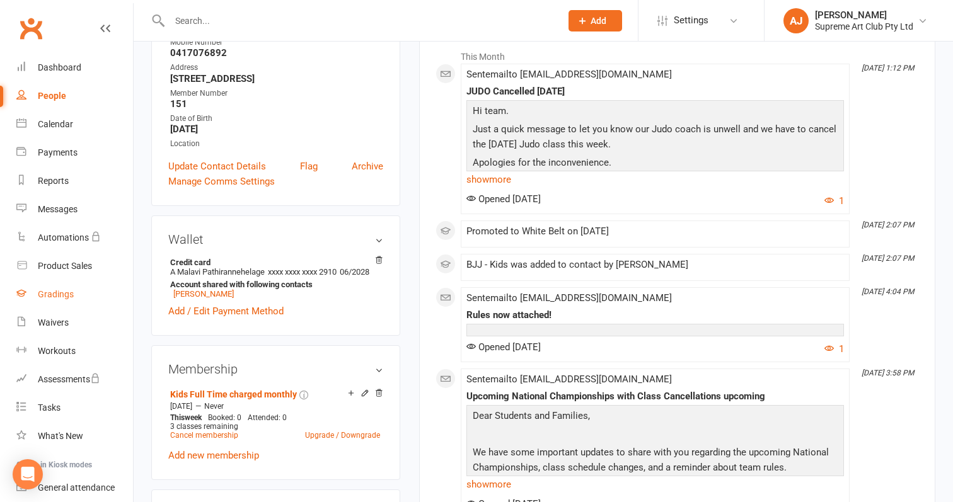
click at [56, 291] on div "Gradings" at bounding box center [56, 294] width 36 height 10
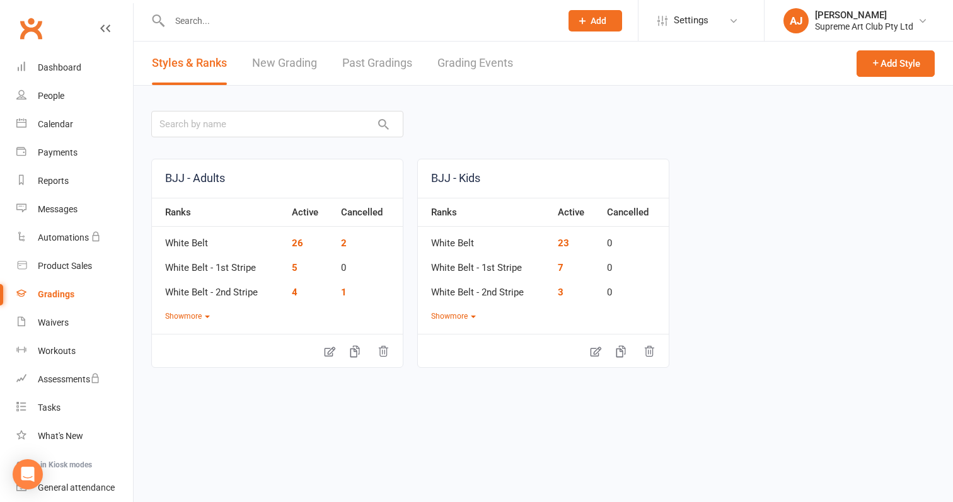
click at [569, 240] on td "23" at bounding box center [575, 239] width 49 height 25
click at [558, 242] on link "23" at bounding box center [563, 243] width 11 height 11
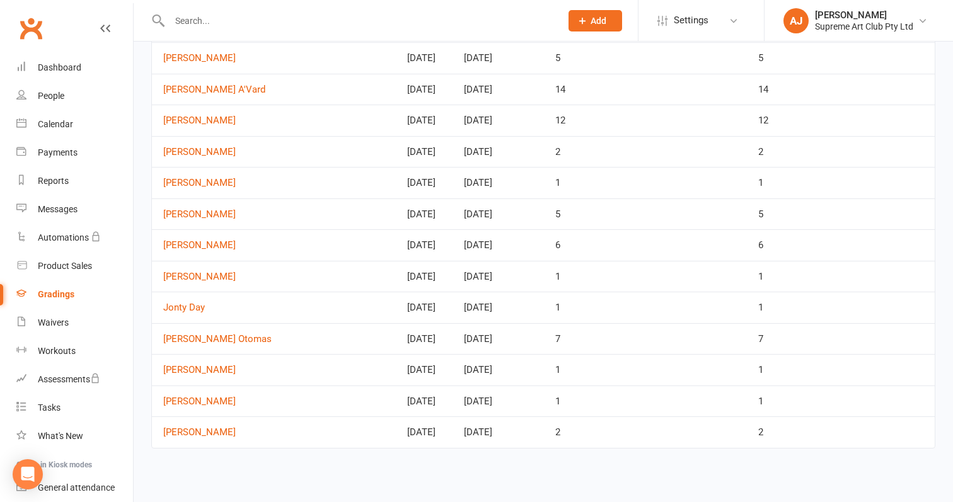
scroll to position [439, 0]
click at [218, 427] on link "[PERSON_NAME]" at bounding box center [273, 432] width 221 height 11
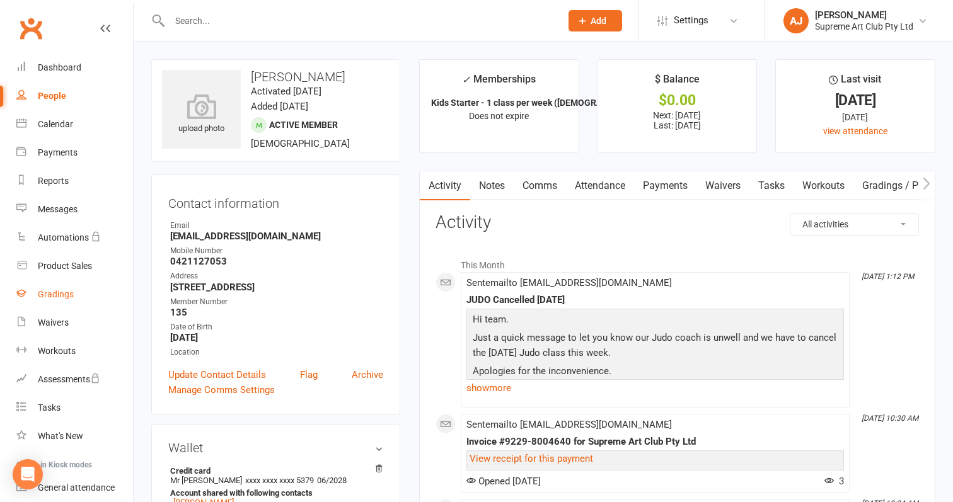
click at [59, 292] on div "Gradings" at bounding box center [56, 294] width 36 height 10
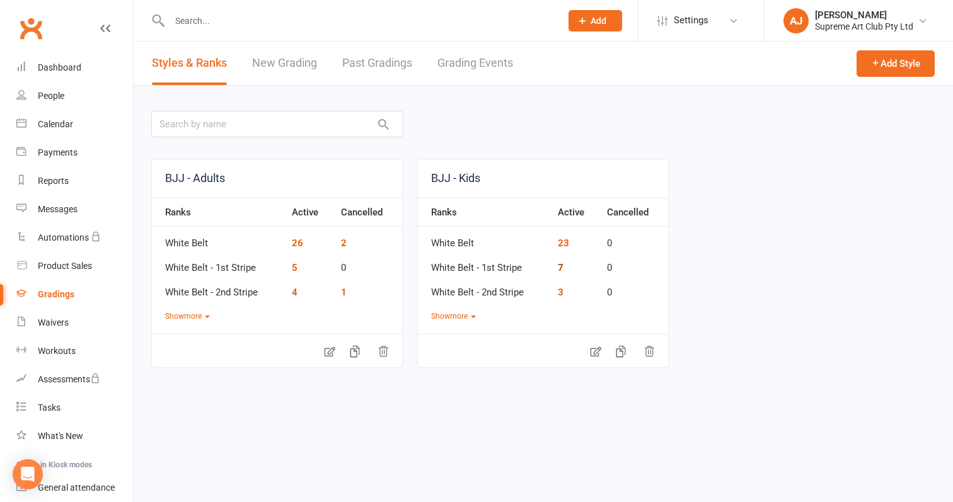
click at [563, 266] on link "7" at bounding box center [561, 267] width 6 height 11
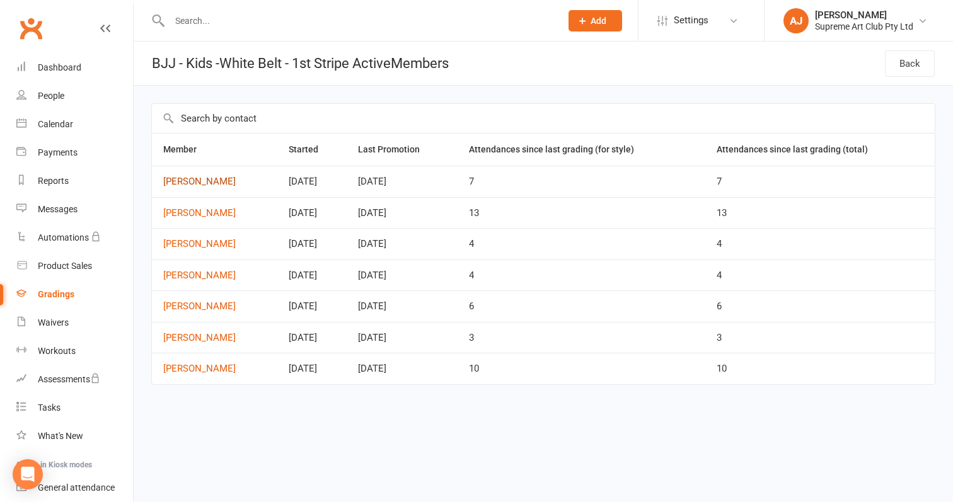
click at [183, 182] on link "[PERSON_NAME]" at bounding box center [214, 181] width 103 height 11
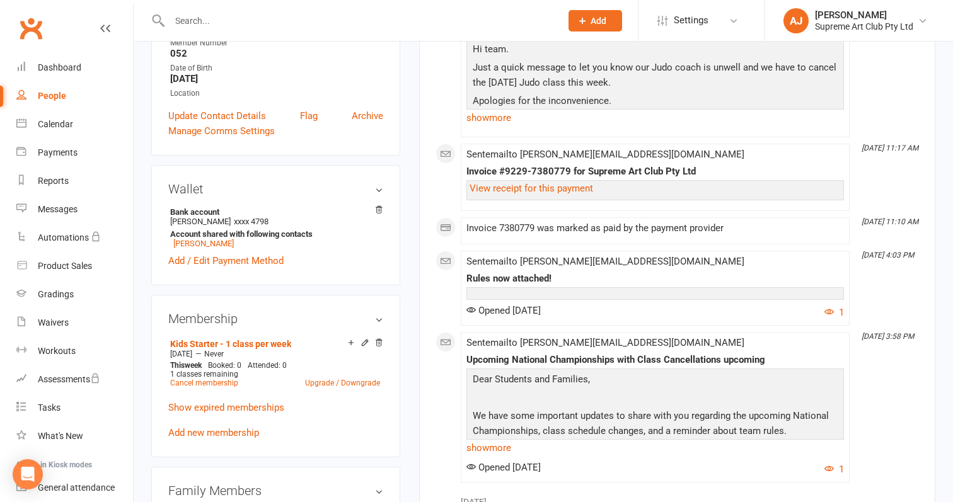
scroll to position [271, 0]
click at [282, 338] on link "Kids Starter - 1 class per week" at bounding box center [230, 343] width 121 height 10
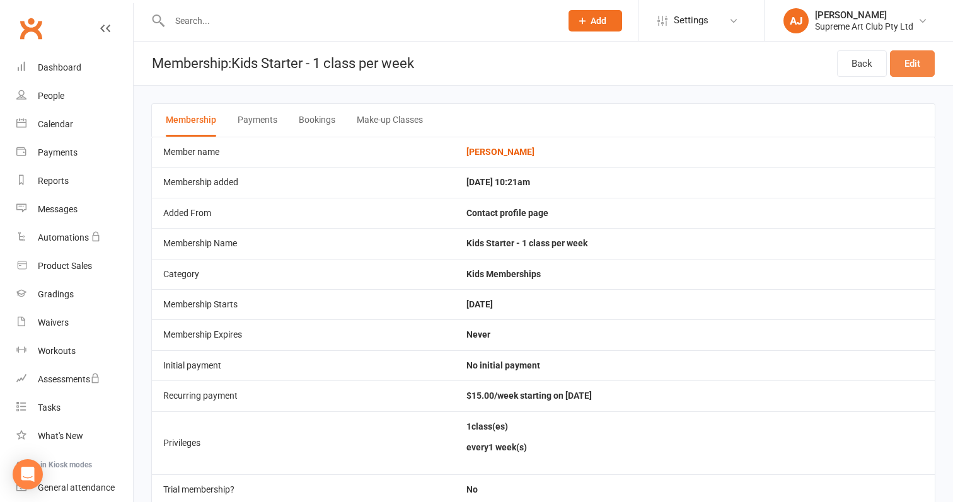
click at [912, 66] on link "Edit" at bounding box center [912, 63] width 45 height 26
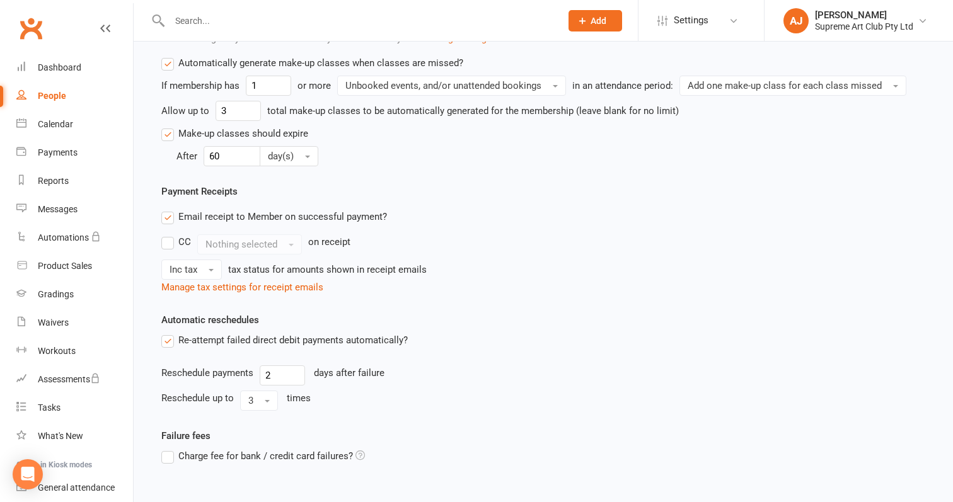
scroll to position [812, 0]
click at [171, 66] on label "Automatically generate make-up classes when classes are missed?" at bounding box center [312, 63] width 302 height 15
click at [170, 56] on input "Automatically generate make-up classes when classes are missed?" at bounding box center [165, 56] width 8 height 0
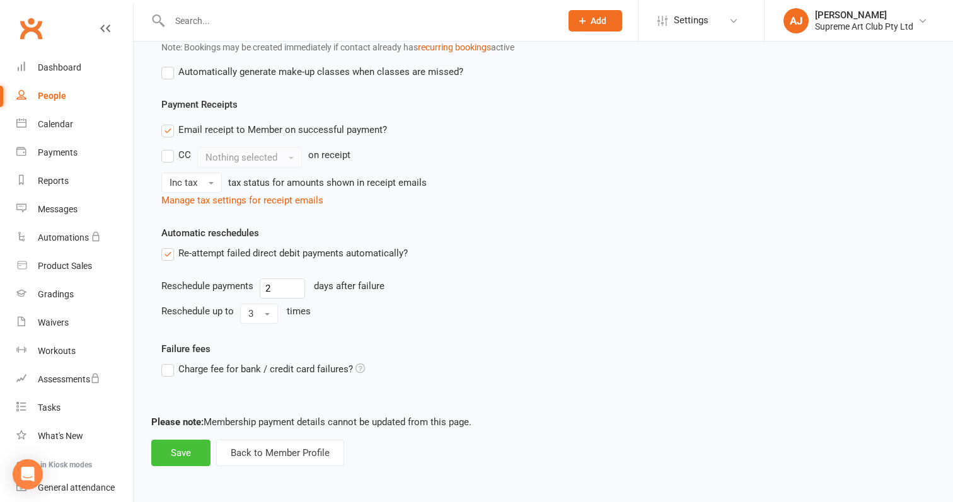
click at [171, 441] on button "Save" at bounding box center [180, 453] width 59 height 26
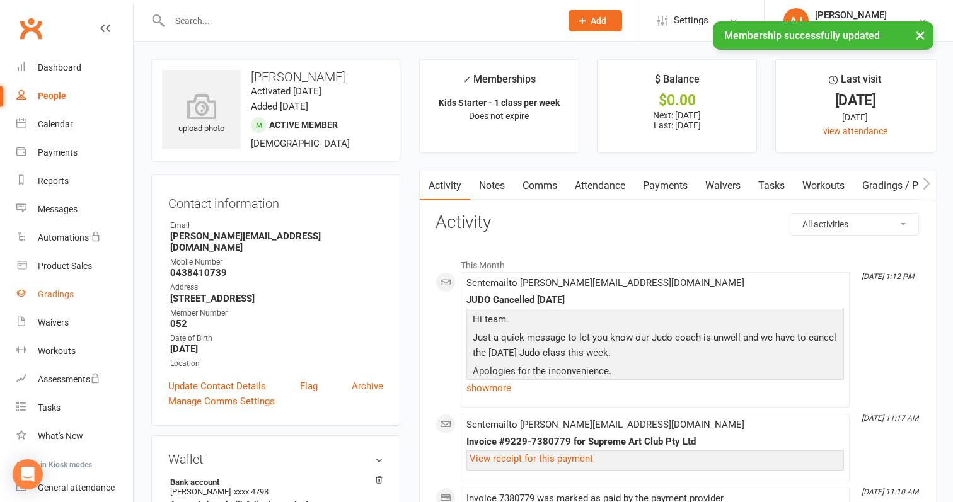
click at [52, 291] on div "Gradings" at bounding box center [56, 294] width 36 height 10
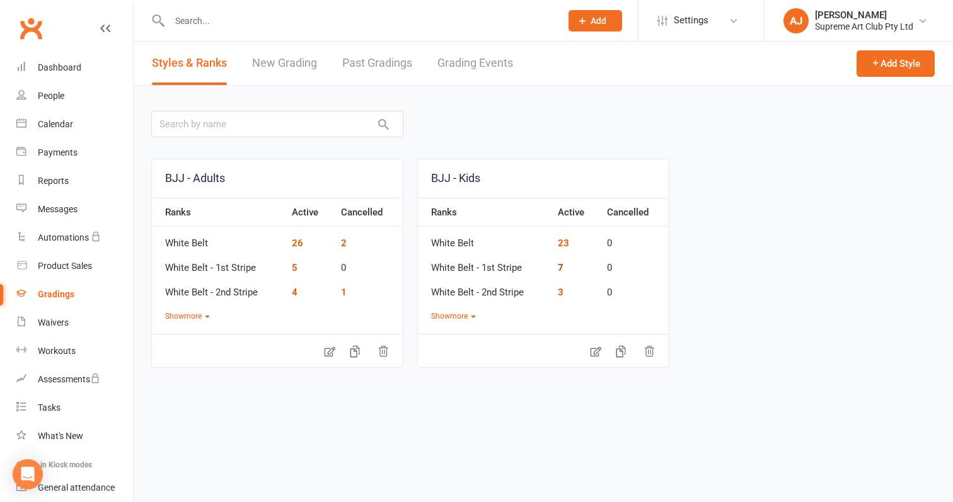
click at [559, 265] on link "7" at bounding box center [561, 267] width 6 height 11
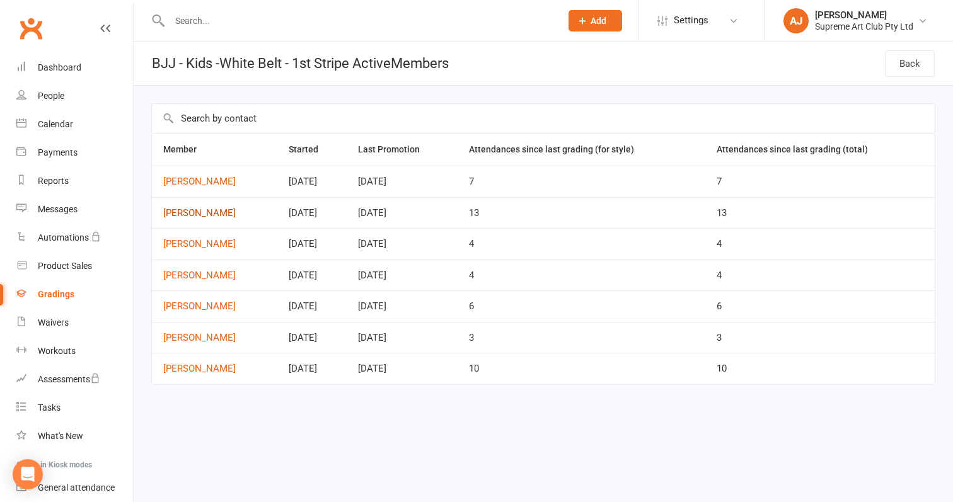
click at [197, 213] on link "[PERSON_NAME]" at bounding box center [214, 213] width 103 height 11
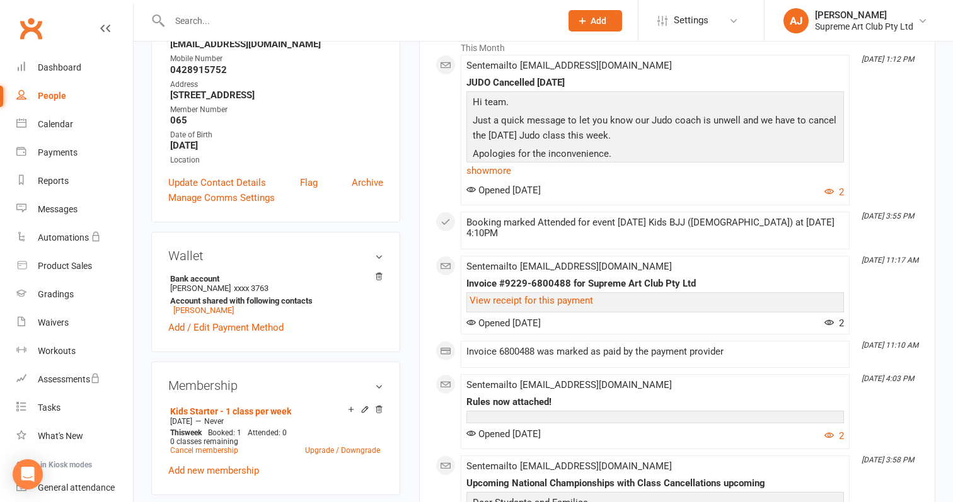
scroll to position [245, 0]
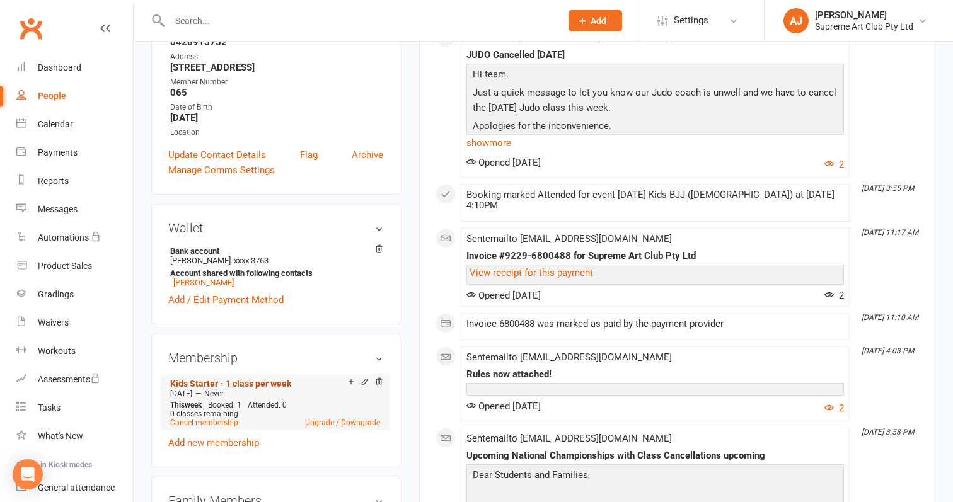
click at [273, 379] on link "Kids Starter - 1 class per week" at bounding box center [230, 384] width 121 height 10
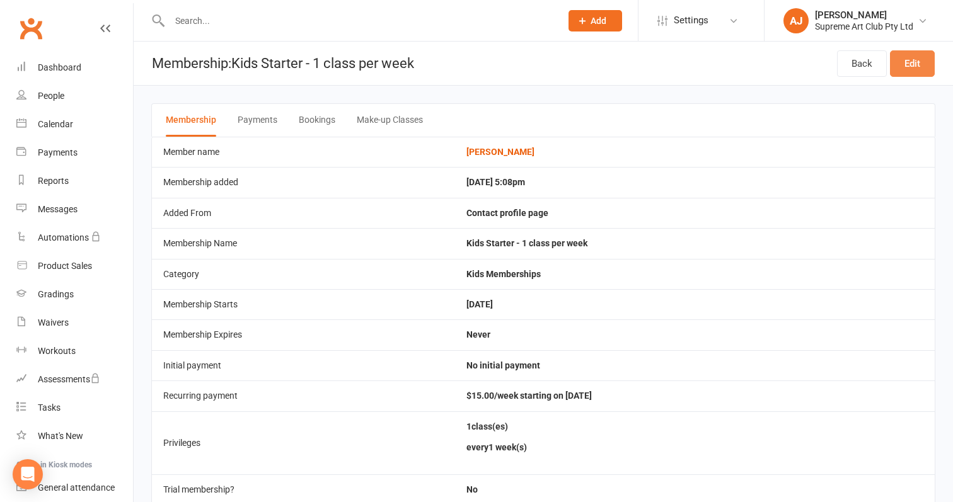
click at [911, 72] on link "Edit" at bounding box center [912, 63] width 45 height 26
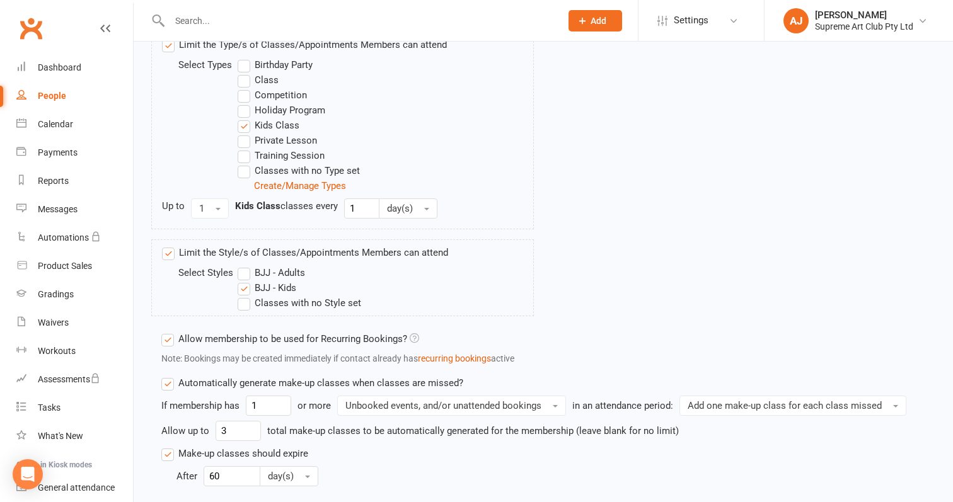
scroll to position [512, 0]
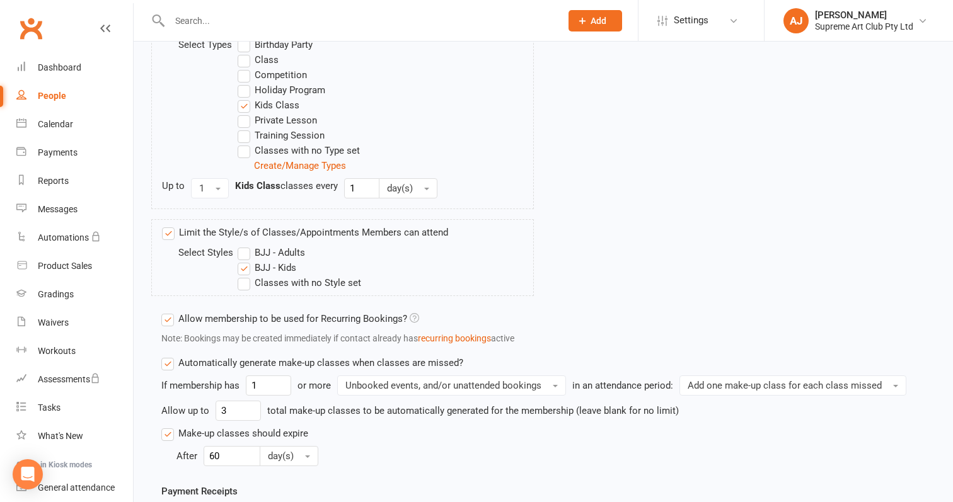
click at [173, 362] on label "Automatically generate make-up classes when classes are missed?" at bounding box center [312, 362] width 302 height 15
click at [170, 355] on input "Automatically generate make-up classes when classes are missed?" at bounding box center [165, 355] width 8 height 0
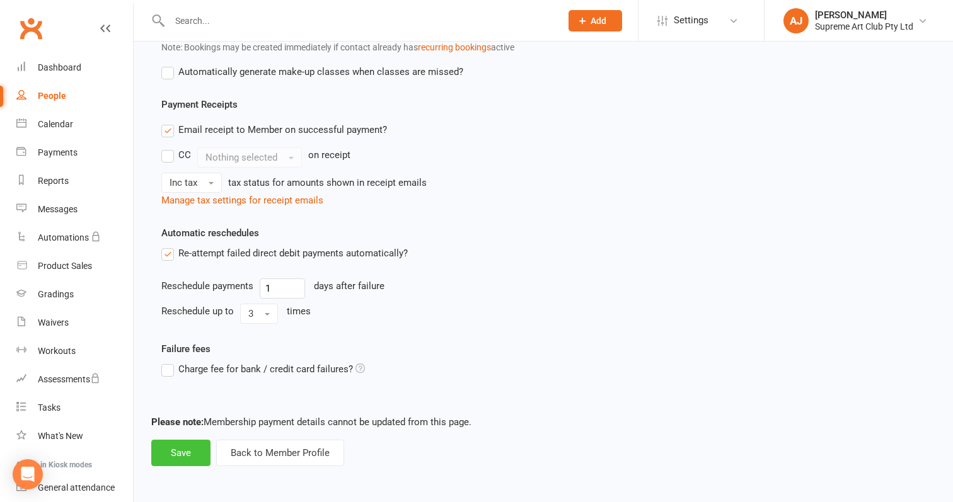
scroll to position [814, 0]
click at [189, 440] on button "Save" at bounding box center [180, 453] width 59 height 26
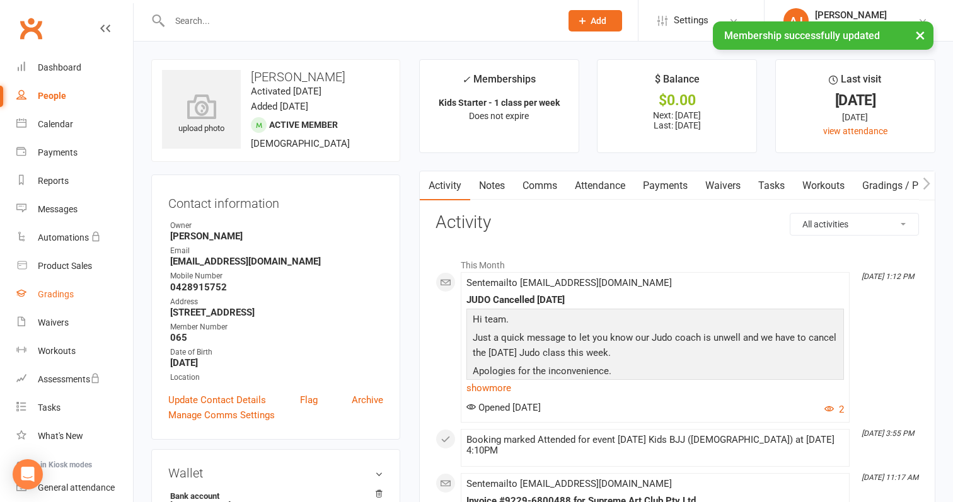
click at [48, 293] on div "Gradings" at bounding box center [56, 294] width 36 height 10
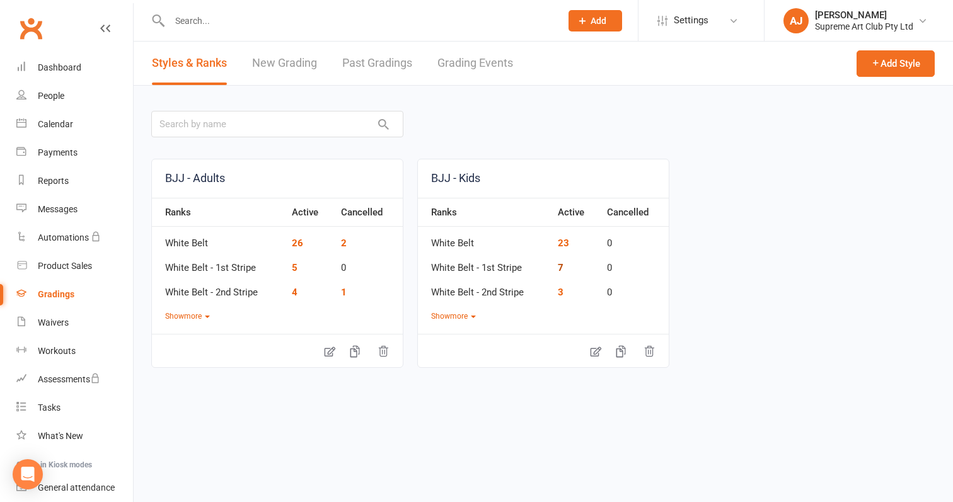
click at [563, 267] on link "7" at bounding box center [561, 267] width 6 height 11
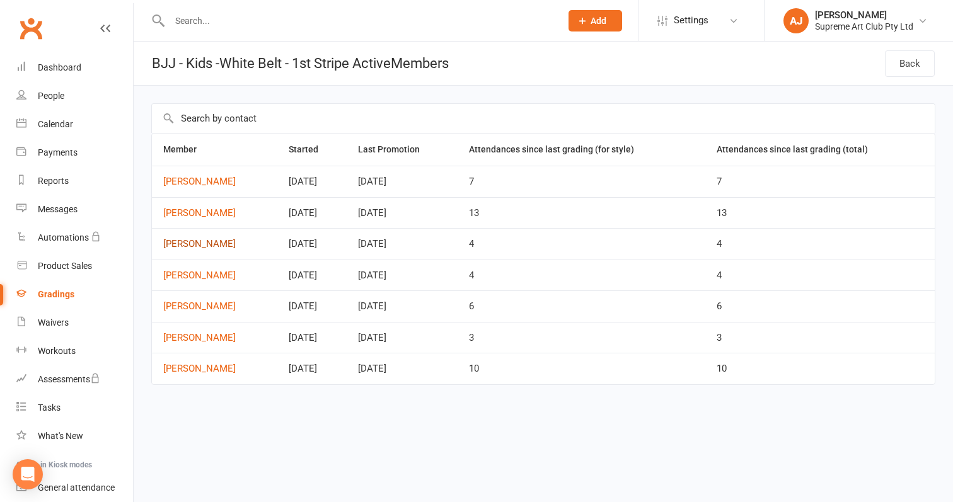
click at [206, 248] on link "[PERSON_NAME]" at bounding box center [214, 244] width 103 height 11
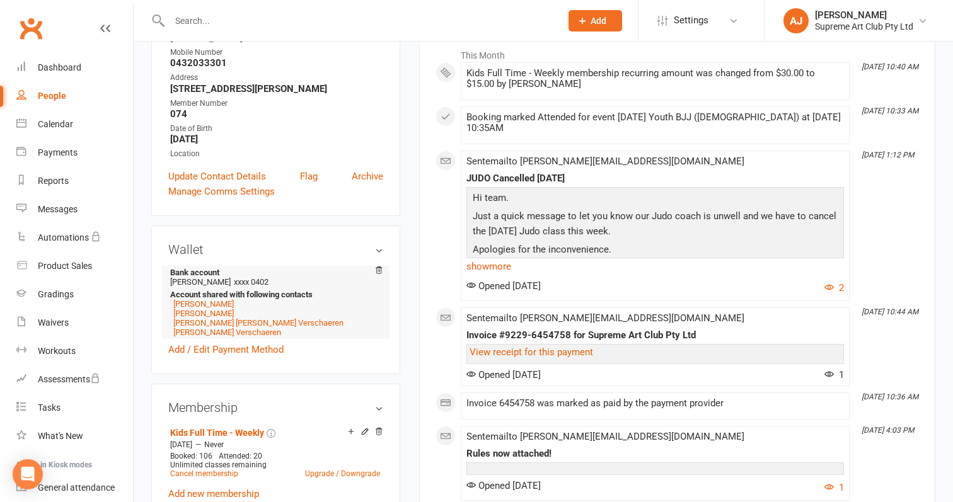
scroll to position [221, 0]
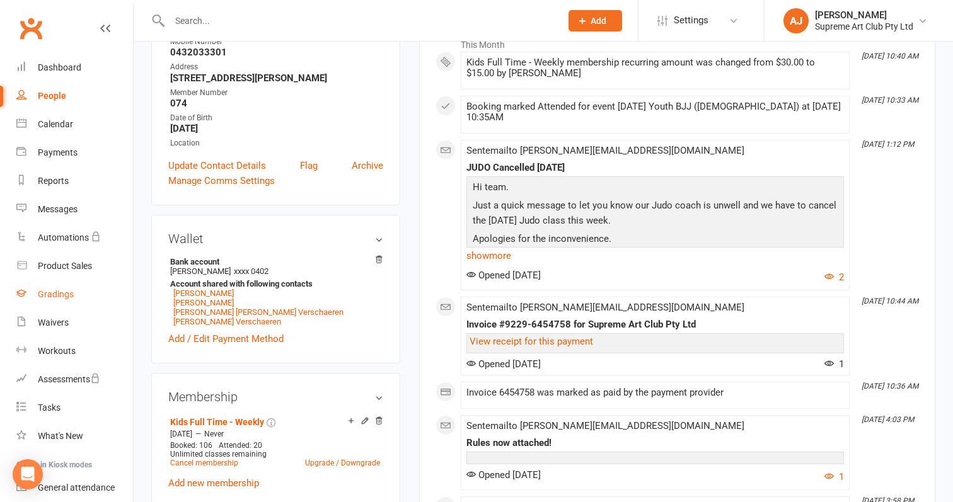
click at [53, 297] on div "Gradings" at bounding box center [56, 294] width 36 height 10
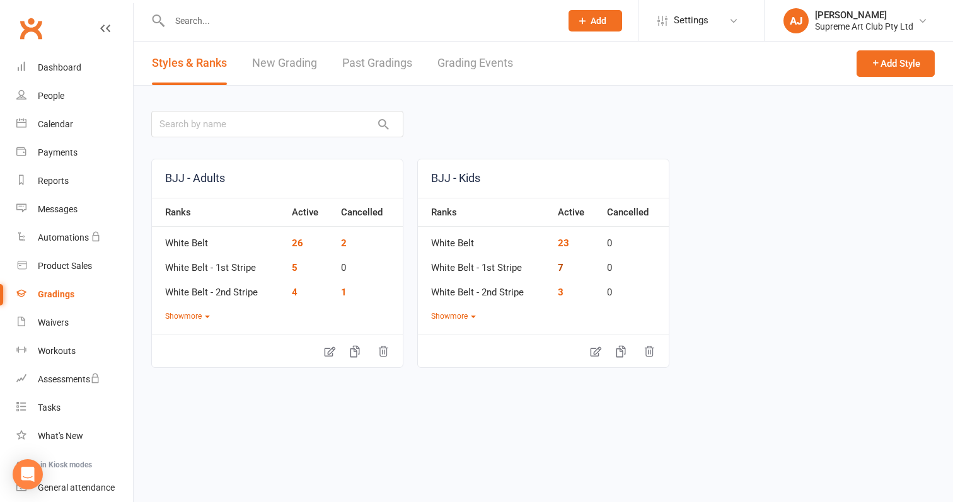
click at [560, 267] on link "7" at bounding box center [561, 267] width 6 height 11
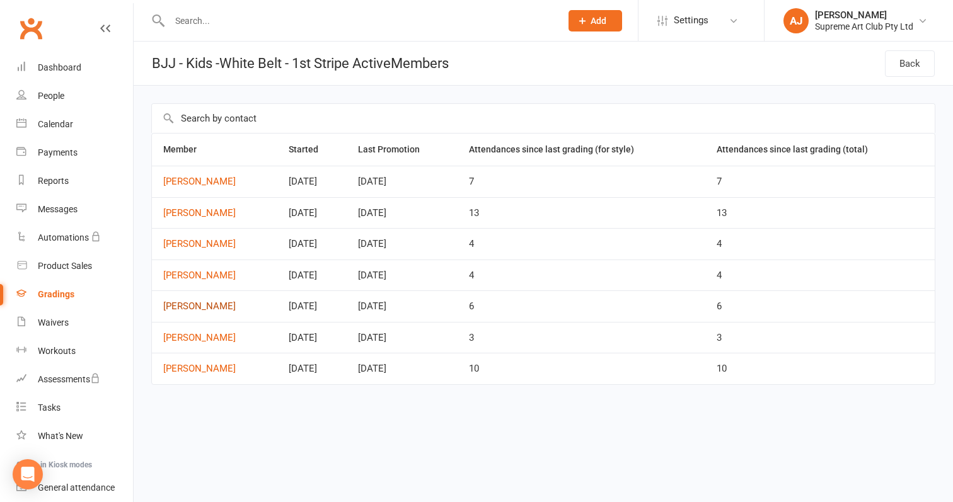
click at [209, 304] on link "[PERSON_NAME]" at bounding box center [214, 306] width 103 height 11
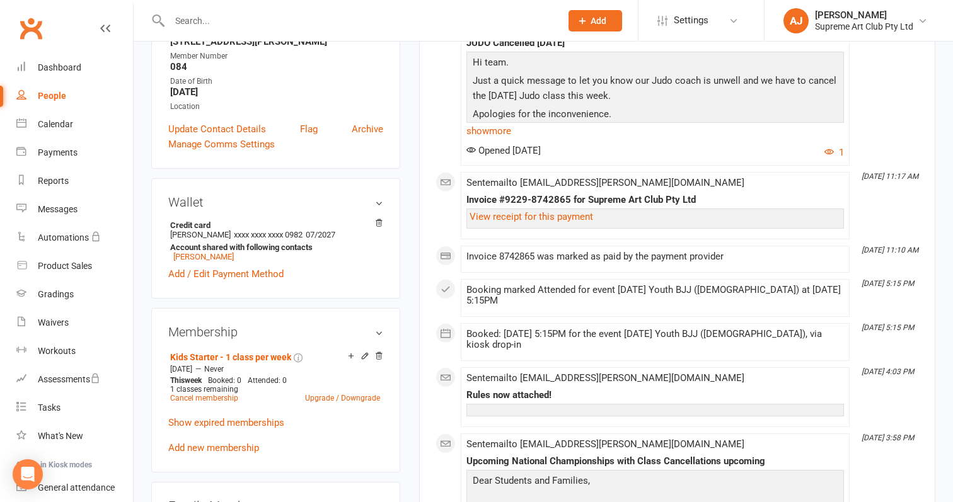
scroll to position [258, 0]
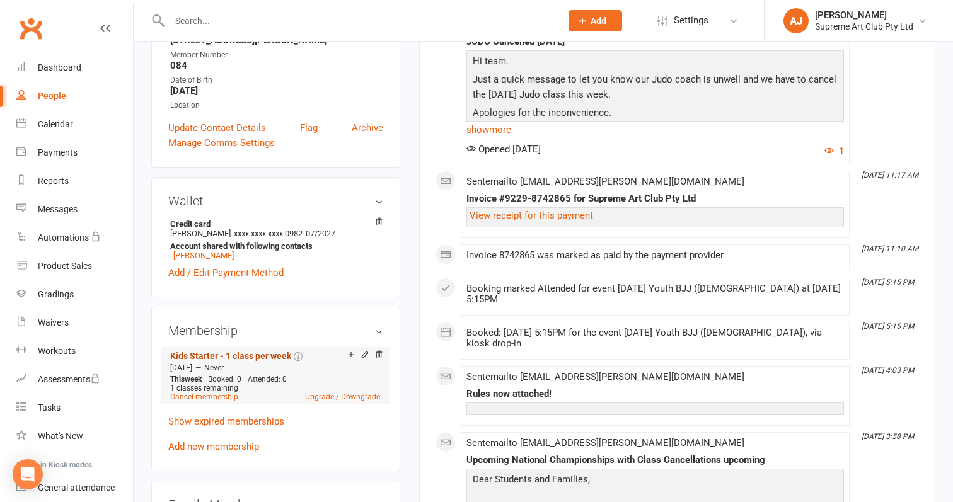
click at [266, 351] on link "Kids Starter - 1 class per week" at bounding box center [230, 356] width 121 height 10
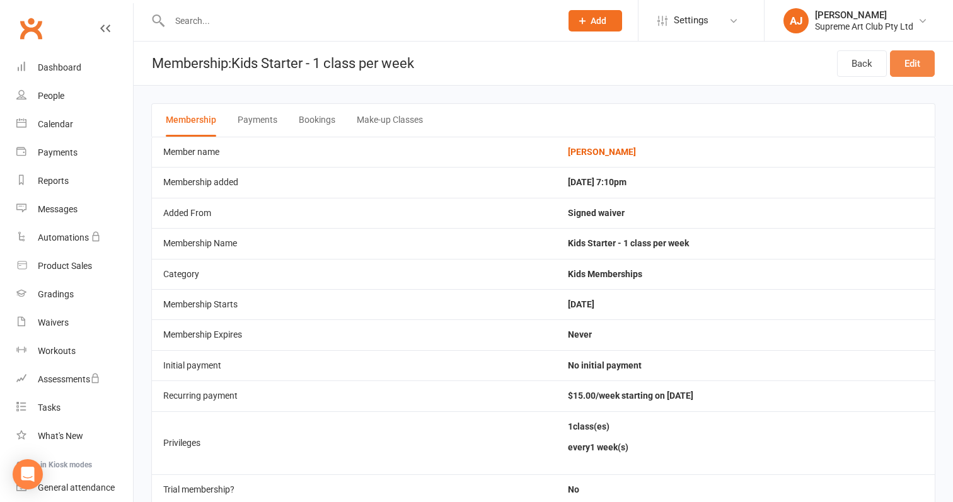
click at [918, 62] on link "Edit" at bounding box center [912, 63] width 45 height 26
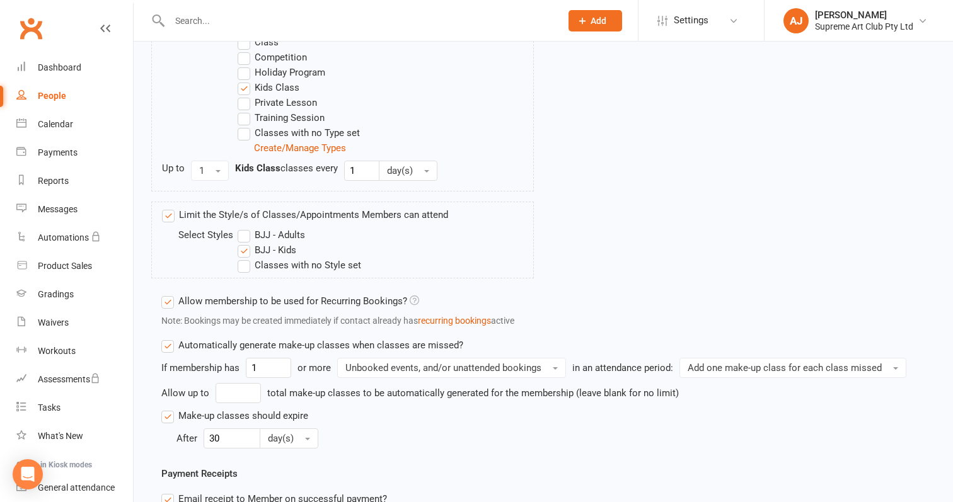
scroll to position [534, 0]
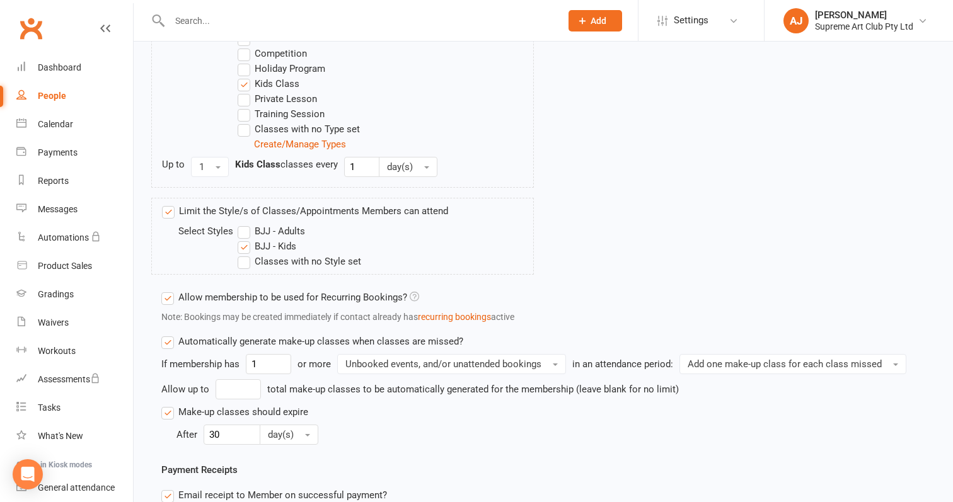
click at [167, 342] on label "Automatically generate make-up classes when classes are missed?" at bounding box center [312, 341] width 302 height 15
click at [167, 334] on input "Automatically generate make-up classes when classes are missed?" at bounding box center [165, 334] width 8 height 0
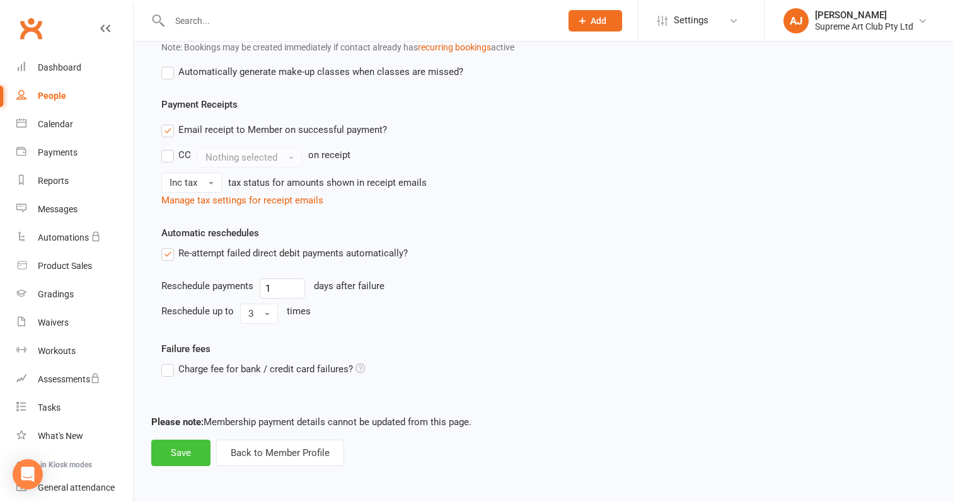
click at [192, 440] on button "Save" at bounding box center [180, 453] width 59 height 26
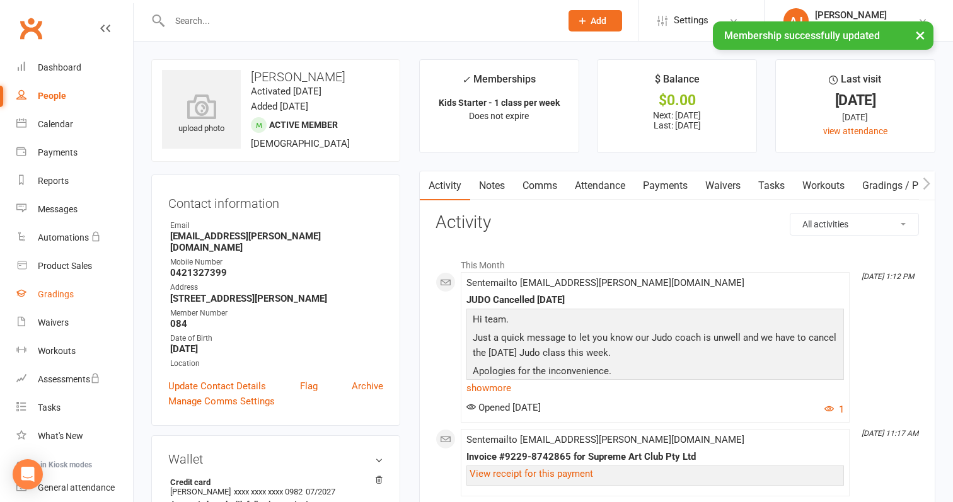
click at [64, 296] on div "Gradings" at bounding box center [56, 294] width 36 height 10
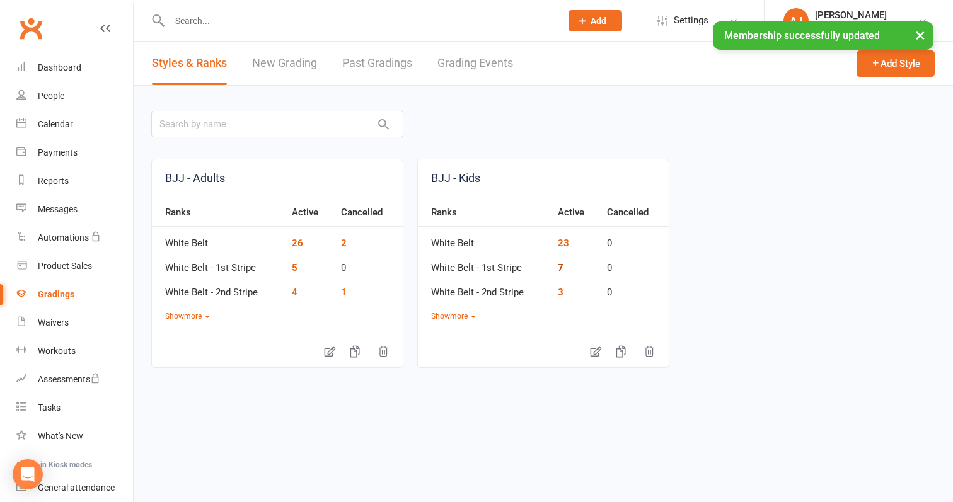
click at [561, 268] on link "7" at bounding box center [561, 267] width 6 height 11
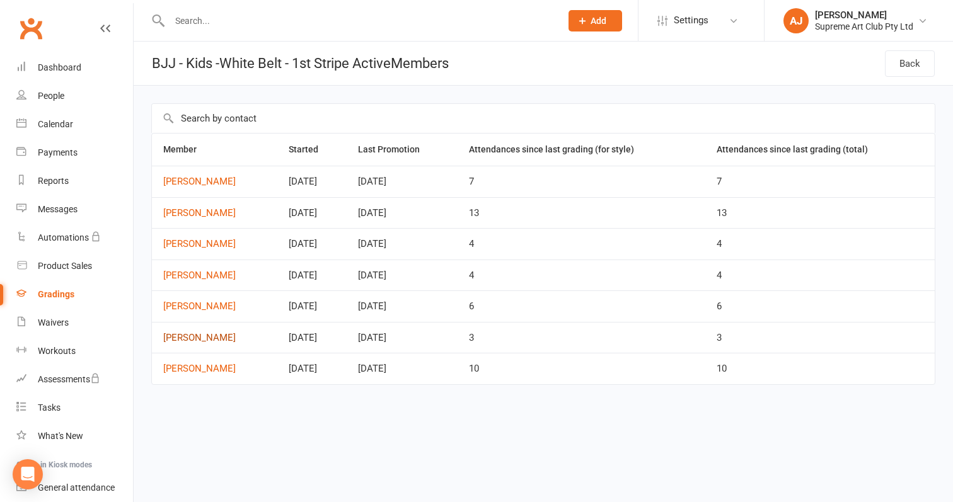
click at [202, 337] on link "[PERSON_NAME]" at bounding box center [214, 338] width 103 height 11
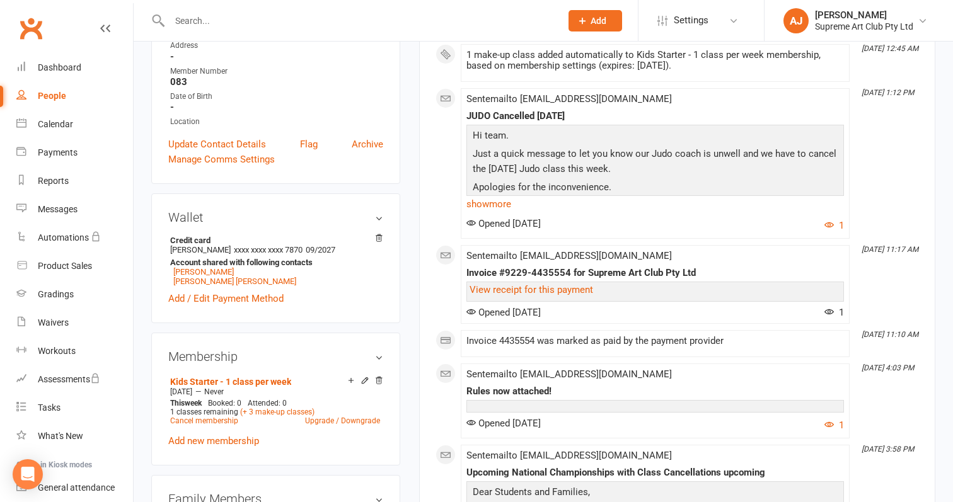
scroll to position [292, 0]
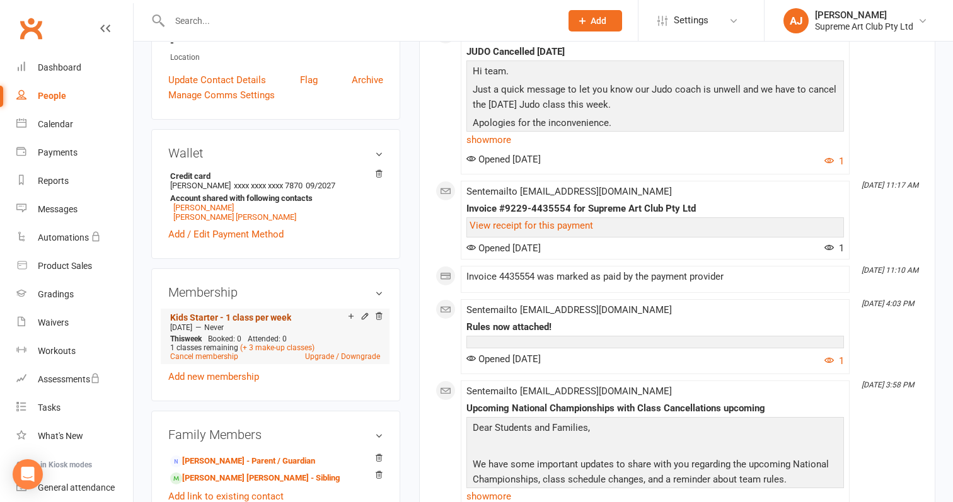
click at [273, 317] on link "Kids Starter - 1 class per week" at bounding box center [230, 318] width 121 height 10
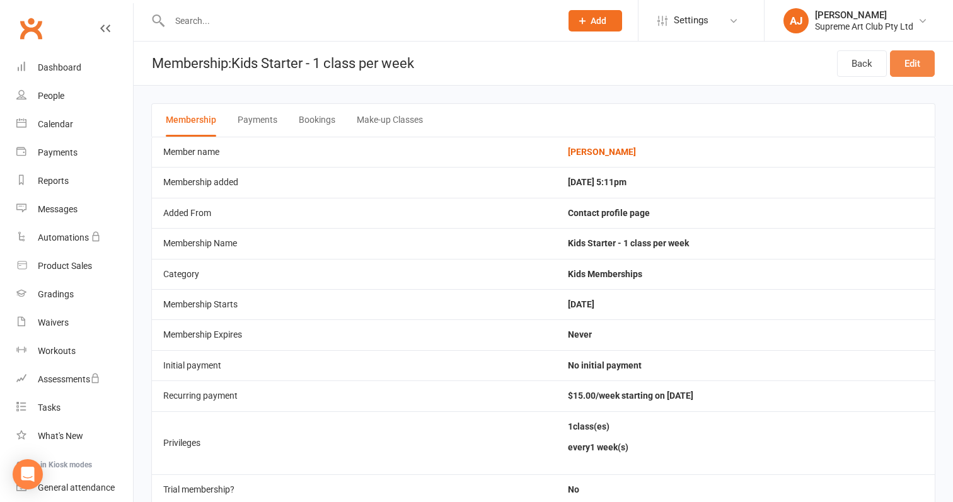
click at [911, 72] on link "Edit" at bounding box center [912, 63] width 45 height 26
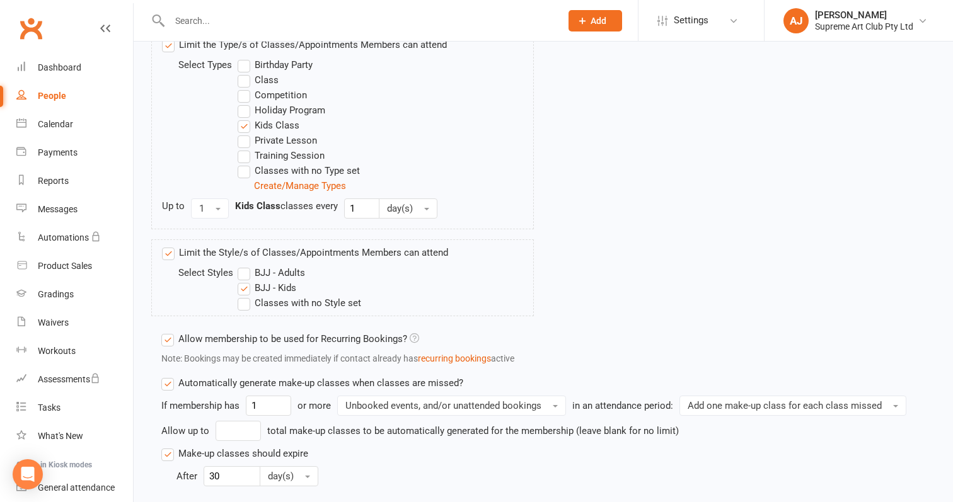
scroll to position [511, 0]
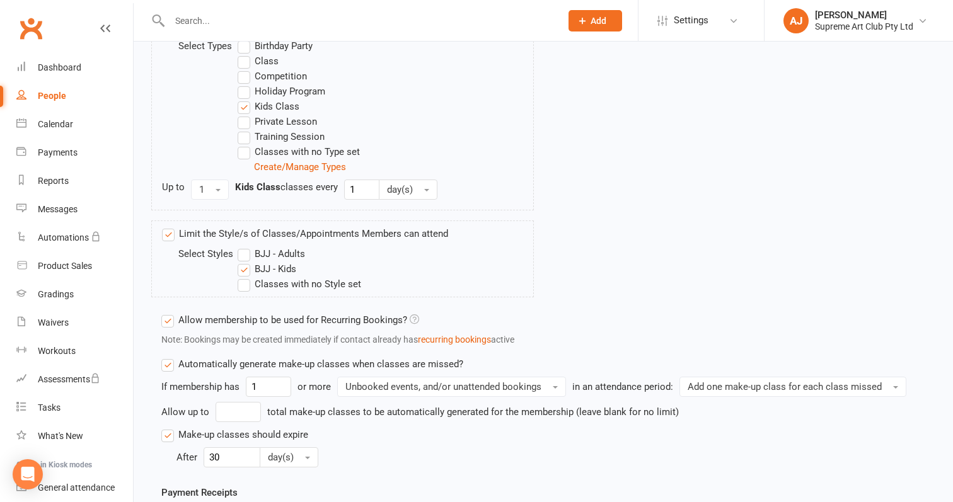
click at [170, 364] on label "Automatically generate make-up classes when classes are missed?" at bounding box center [312, 364] width 302 height 15
click at [170, 357] on input "Automatically generate make-up classes when classes are missed?" at bounding box center [165, 357] width 8 height 0
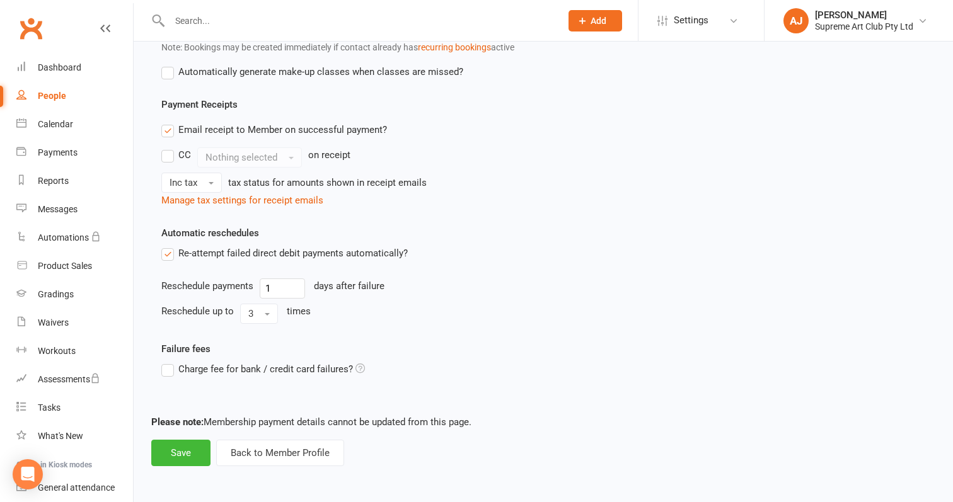
scroll to position [814, 0]
click at [189, 429] on footer "Please note: Membership payment details cannot be updated from this page. Save …" at bounding box center [543, 441] width 784 height 52
click at [188, 440] on button "Save" at bounding box center [180, 453] width 59 height 26
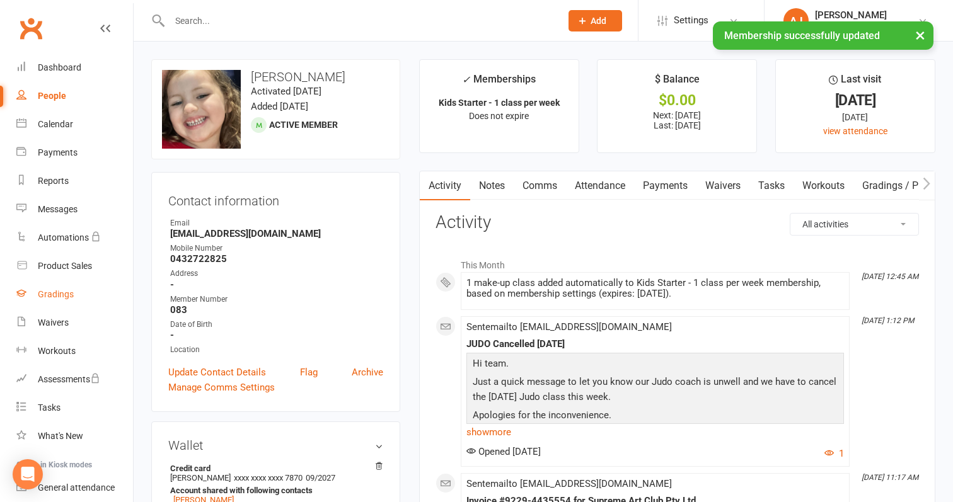
click at [57, 296] on div "Gradings" at bounding box center [56, 294] width 36 height 10
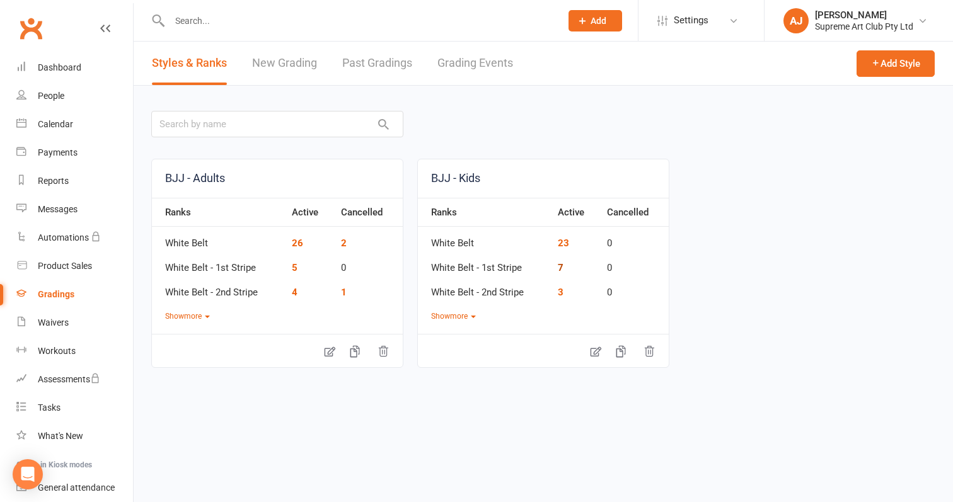
click at [558, 263] on link "7" at bounding box center [561, 267] width 6 height 11
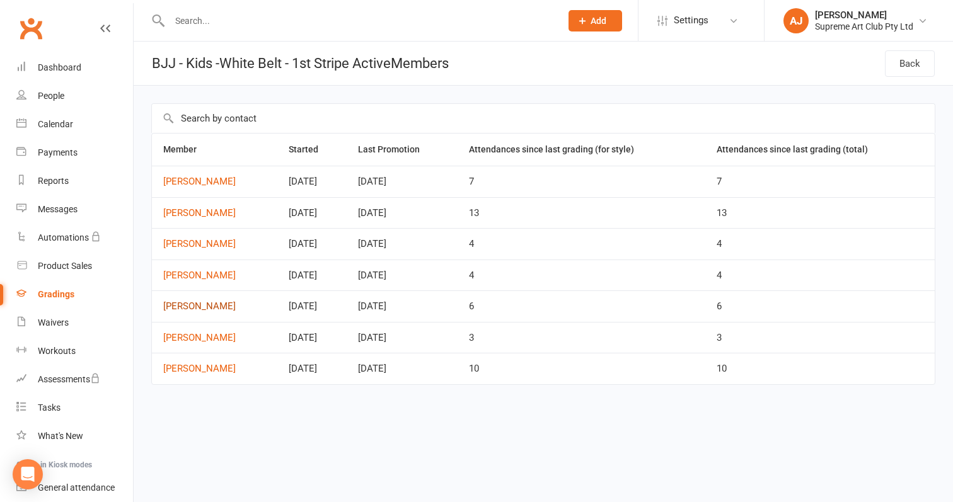
click at [219, 303] on link "[PERSON_NAME]" at bounding box center [214, 306] width 103 height 11
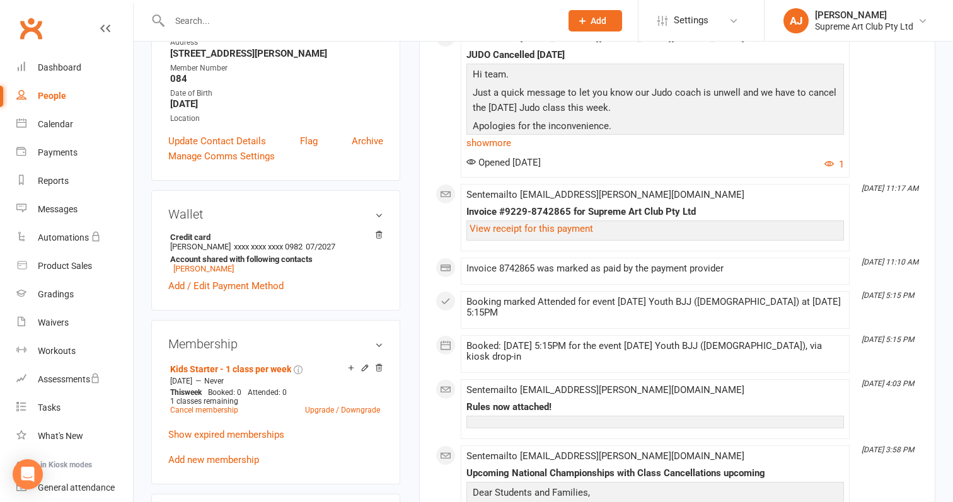
scroll to position [251, 0]
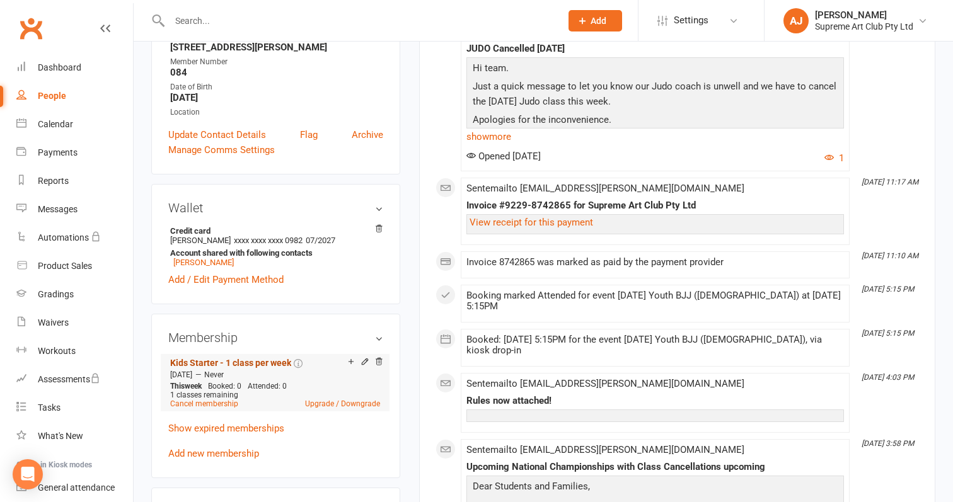
click at [273, 358] on link "Kids Starter - 1 class per week" at bounding box center [230, 363] width 121 height 10
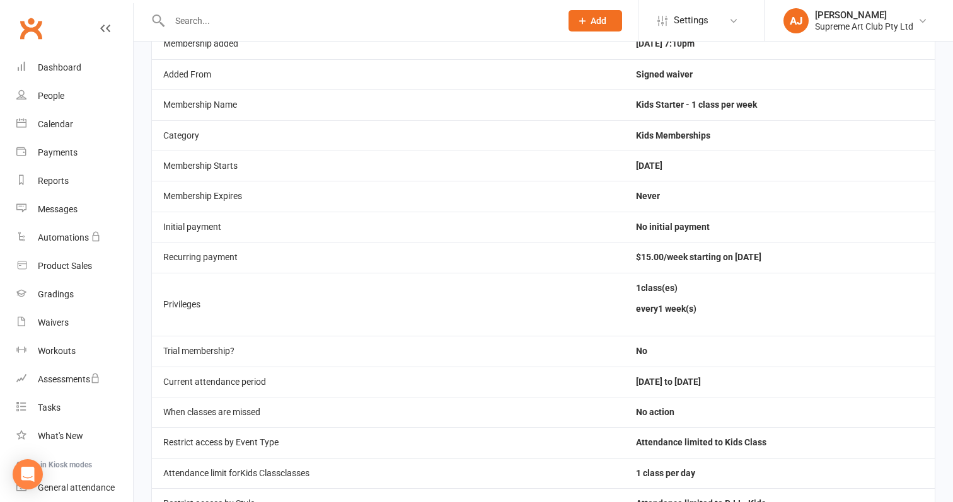
scroll to position [147, 0]
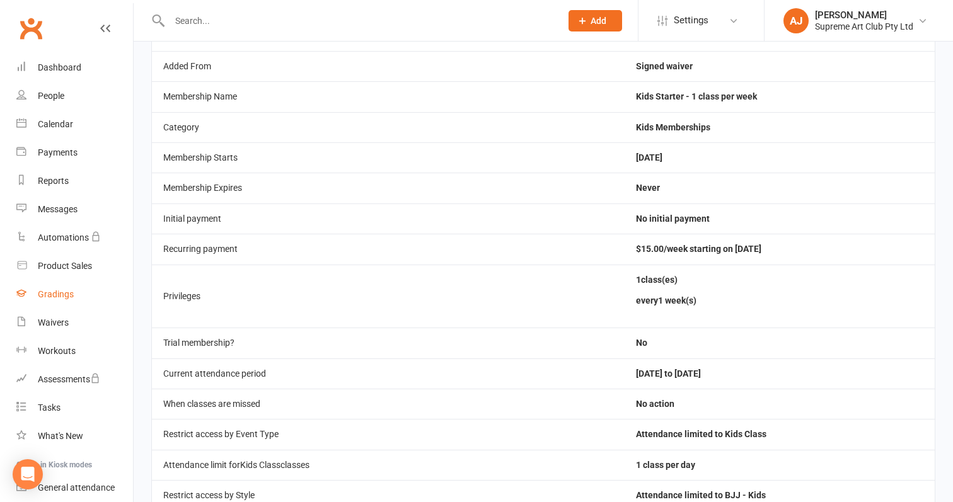
click at [60, 296] on div "Gradings" at bounding box center [56, 294] width 36 height 10
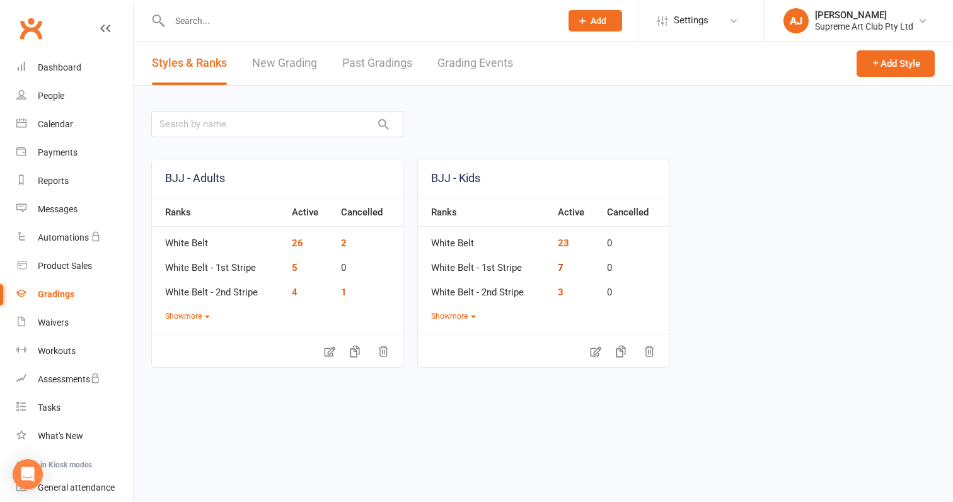
click at [558, 265] on link "7" at bounding box center [561, 267] width 6 height 11
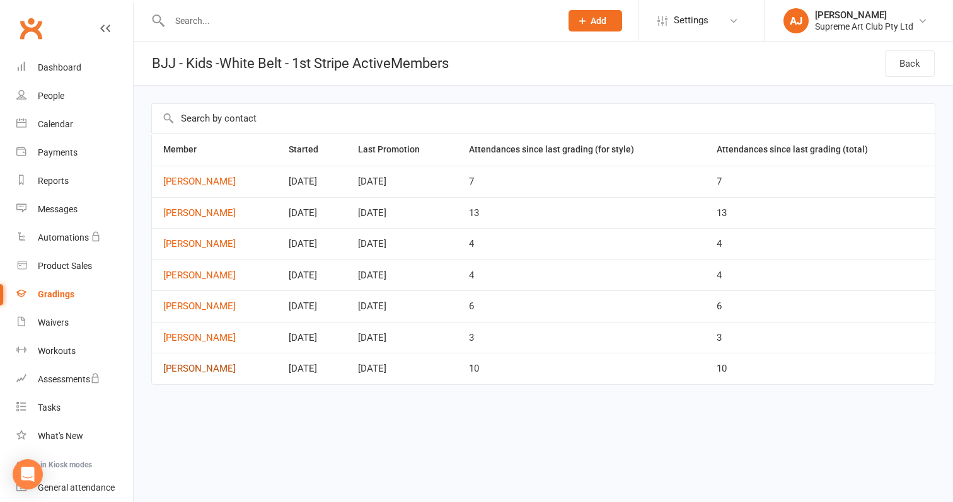
click at [210, 364] on link "[PERSON_NAME]" at bounding box center [214, 369] width 103 height 11
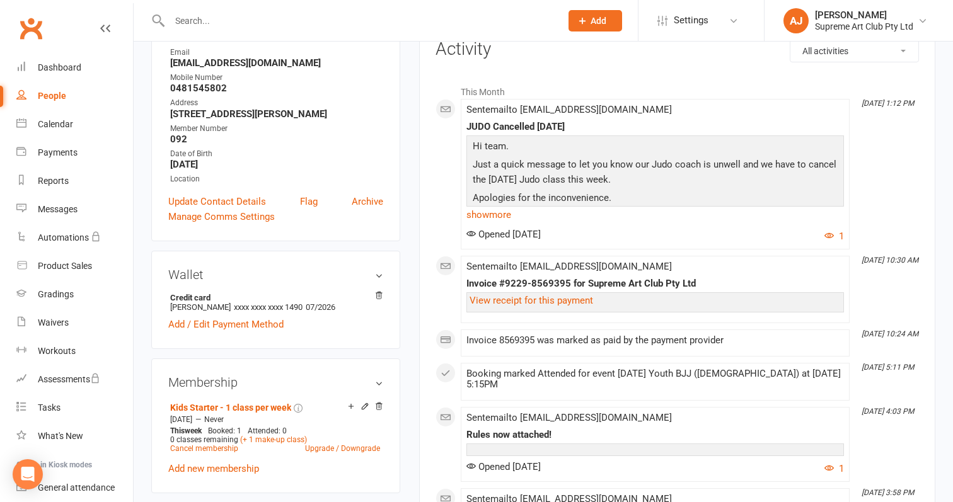
scroll to position [175, 0]
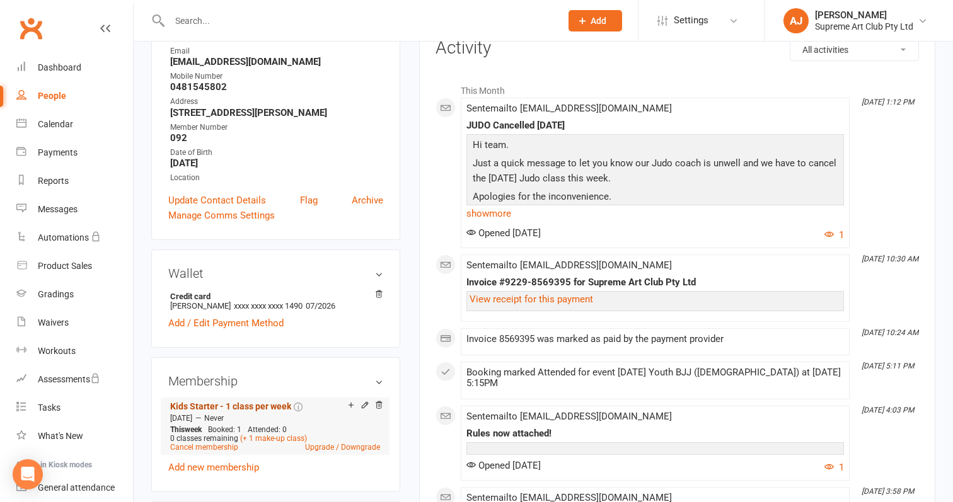
click at [248, 403] on link "Kids Starter - 1 class per week" at bounding box center [230, 406] width 121 height 10
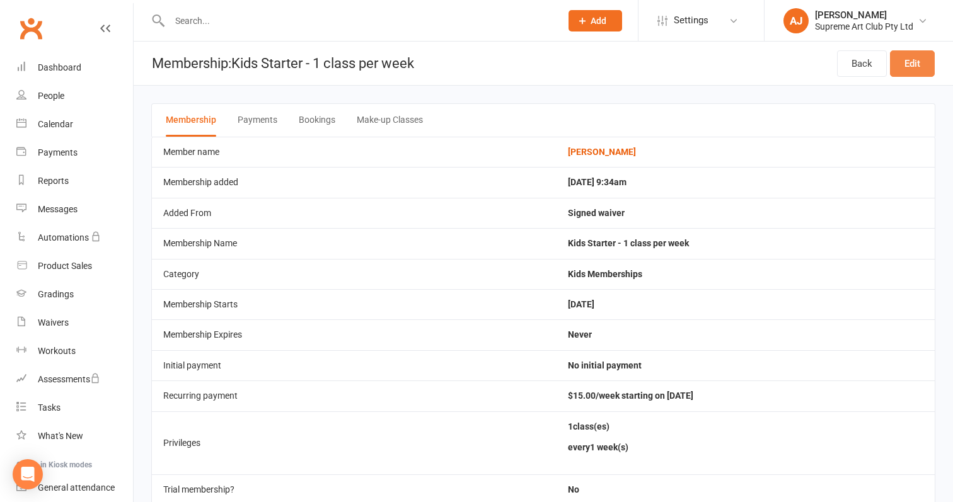
click at [914, 64] on link "Edit" at bounding box center [912, 63] width 45 height 26
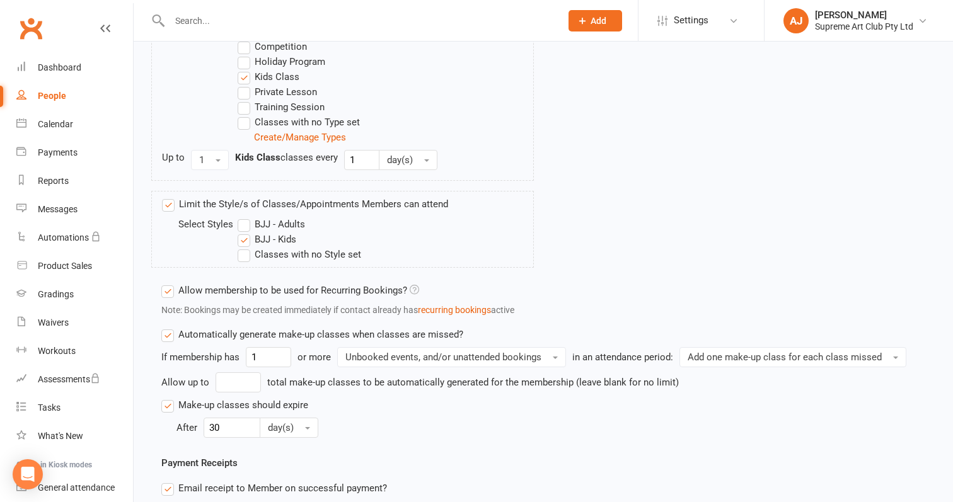
scroll to position [548, 0]
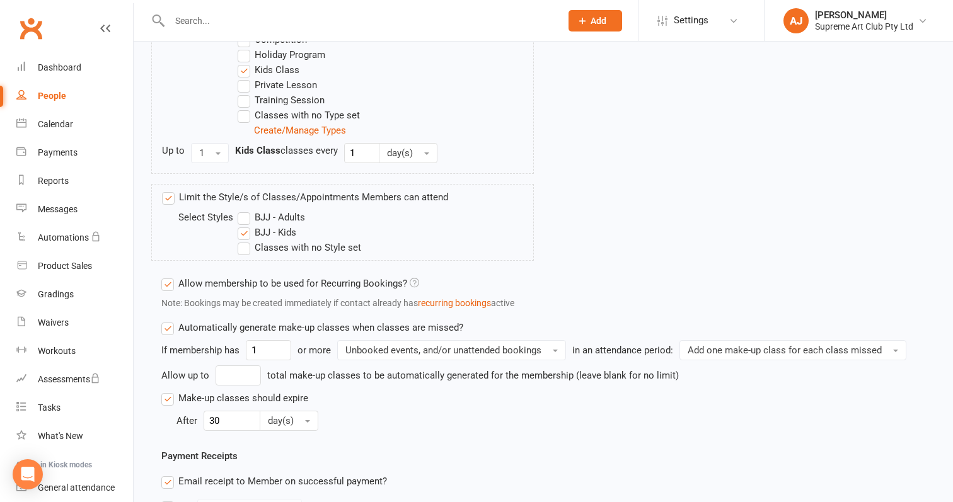
click at [171, 331] on label "Automatically generate make-up classes when classes are missed?" at bounding box center [312, 327] width 302 height 15
click at [170, 320] on input "Automatically generate make-up classes when classes are missed?" at bounding box center [165, 320] width 8 height 0
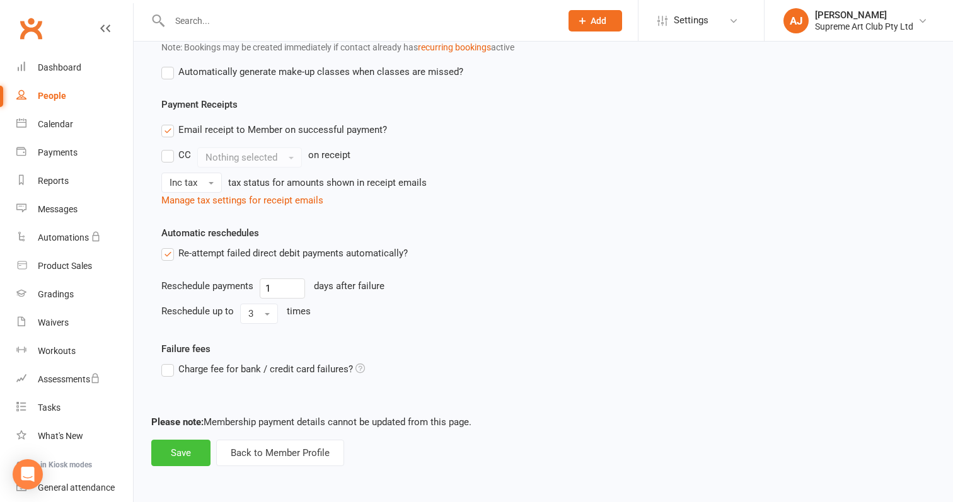
click at [186, 440] on button "Save" at bounding box center [180, 453] width 59 height 26
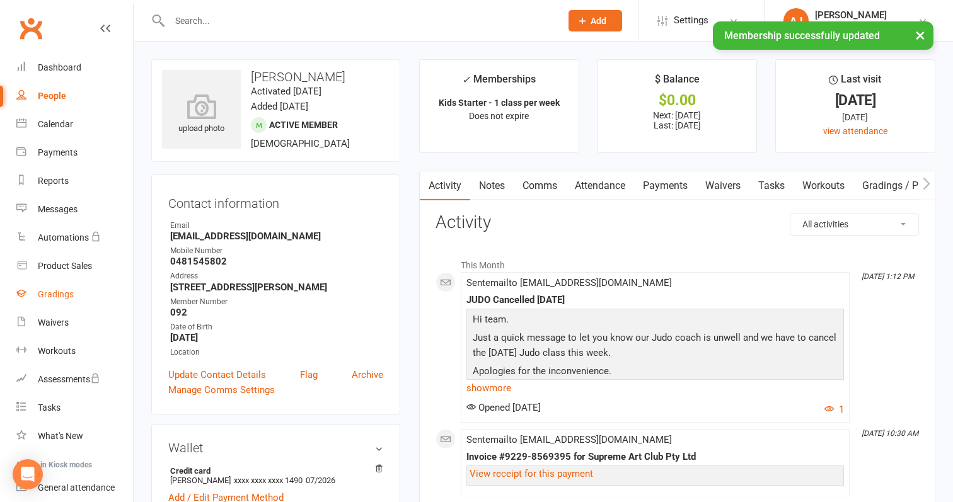
click at [62, 287] on link "Gradings" at bounding box center [74, 294] width 117 height 28
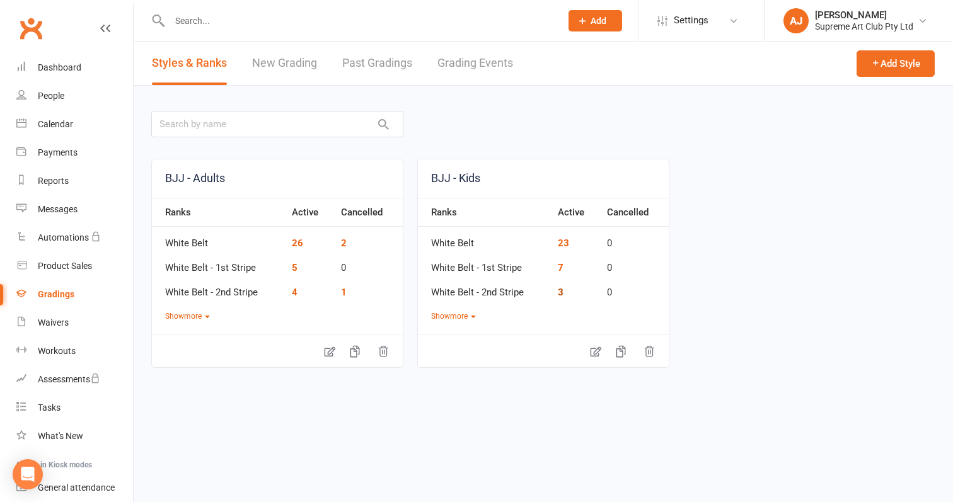
click at [559, 290] on link "3" at bounding box center [561, 292] width 6 height 11
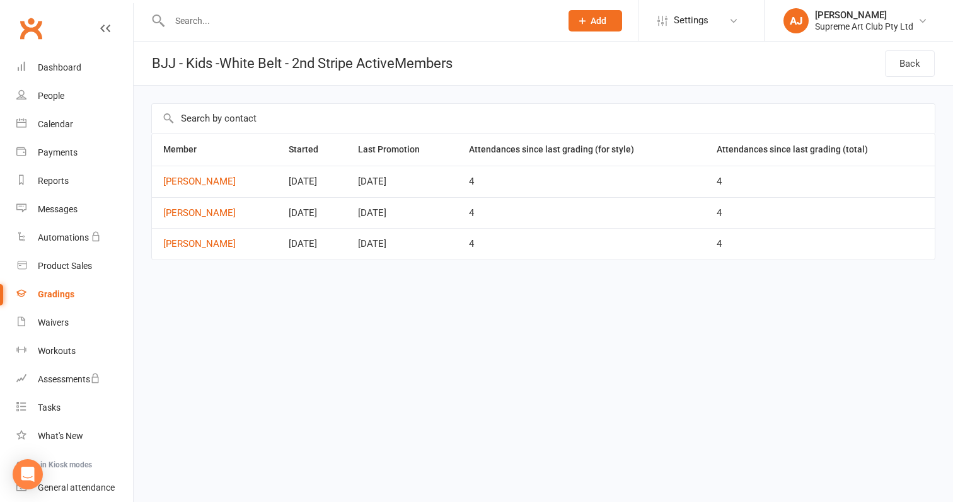
click at [58, 293] on div "Gradings" at bounding box center [56, 294] width 37 height 10
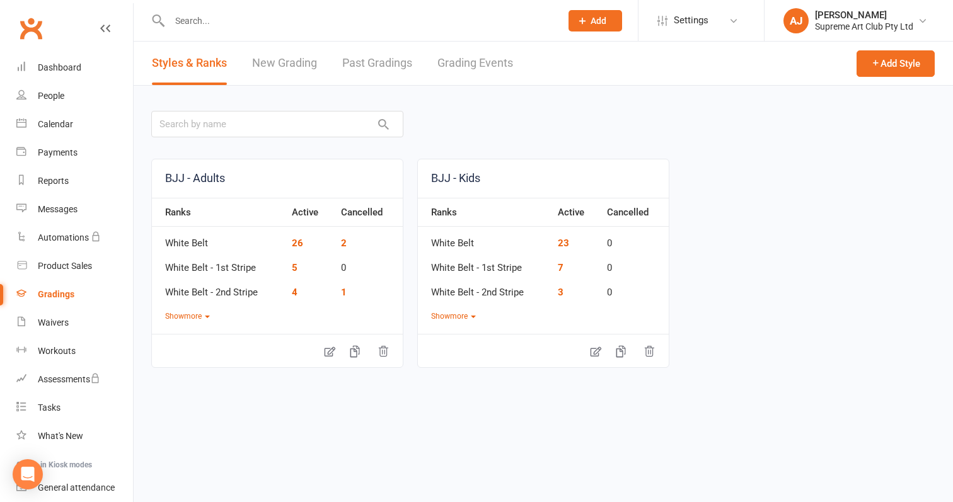
click at [294, 69] on link "New Grading" at bounding box center [284, 63] width 65 height 43
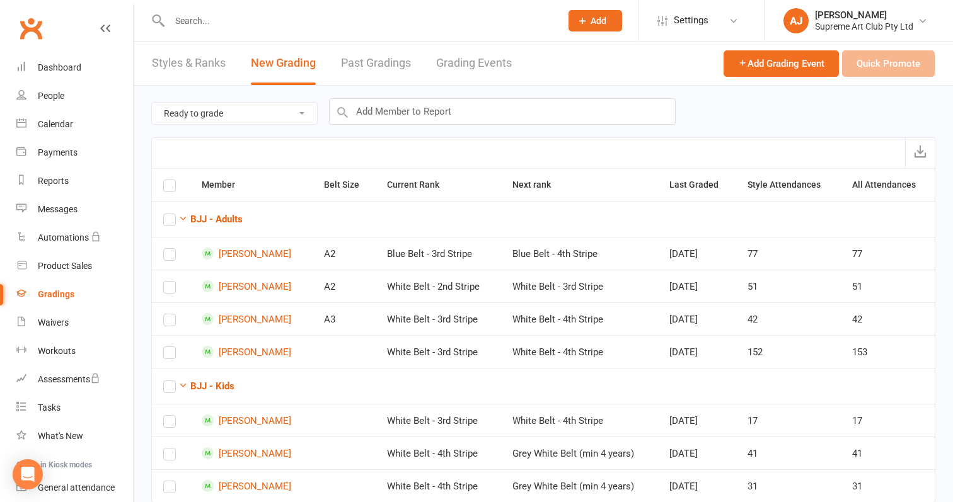
select select "all_members_in_style"
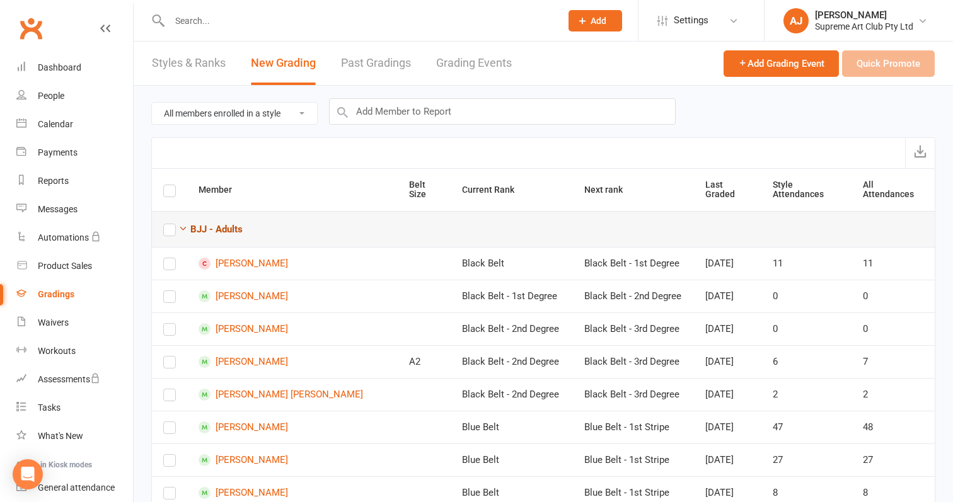
click at [183, 225] on icon "button" at bounding box center [182, 228] width 9 height 9
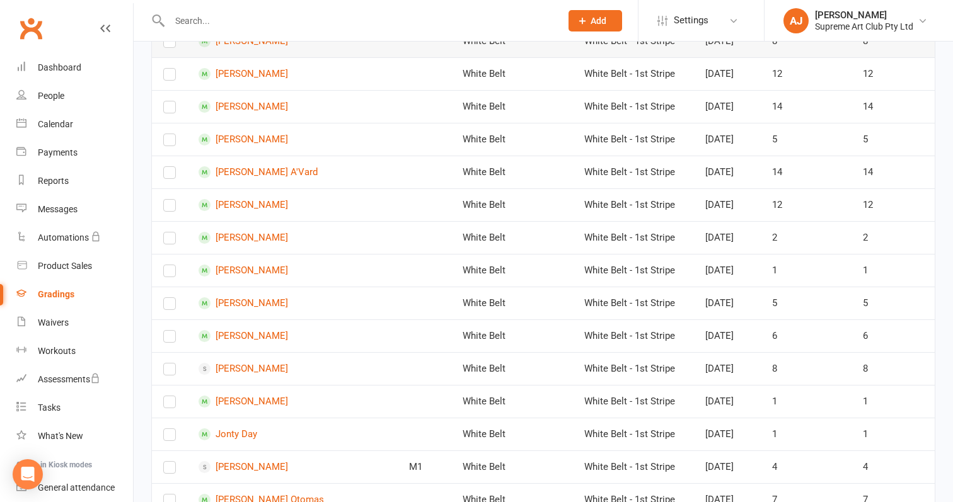
scroll to position [705, 0]
click at [60, 125] on div "Calendar" at bounding box center [55, 124] width 35 height 10
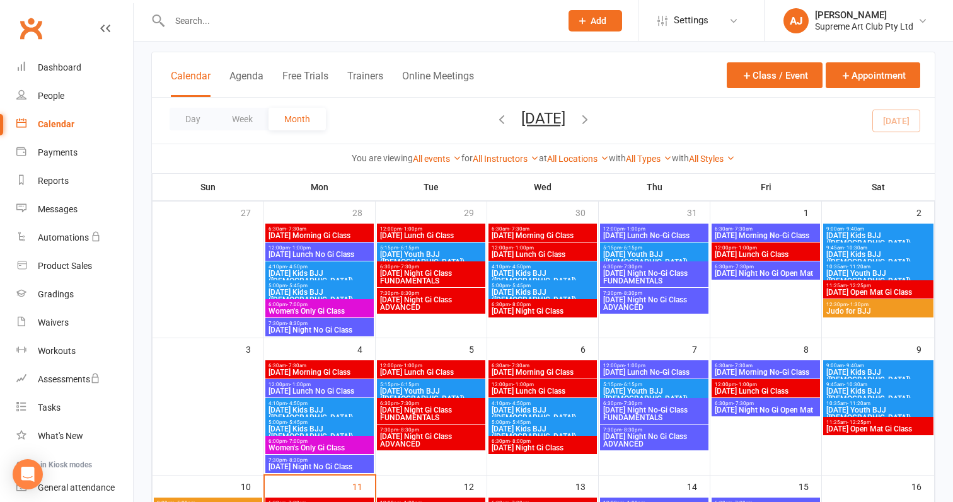
scroll to position [67, 0]
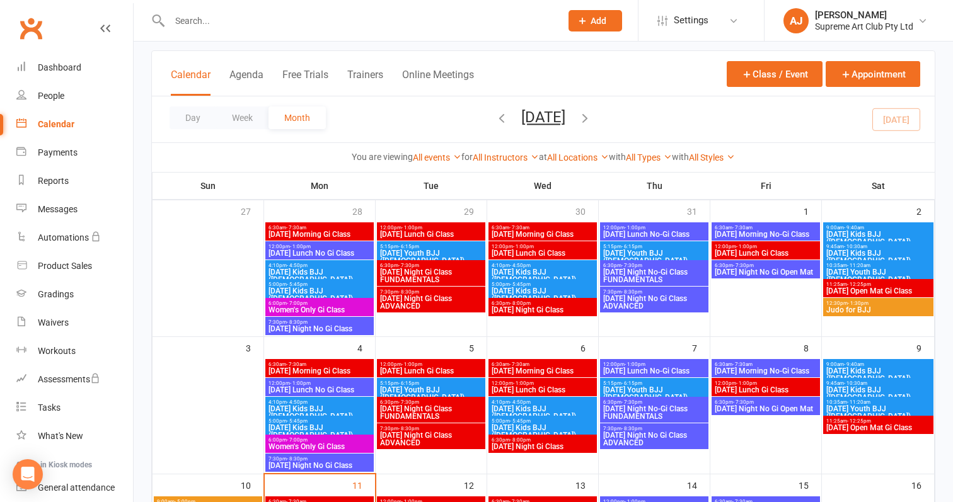
click at [338, 421] on span "5:00pm - 5:45pm" at bounding box center [319, 421] width 103 height 6
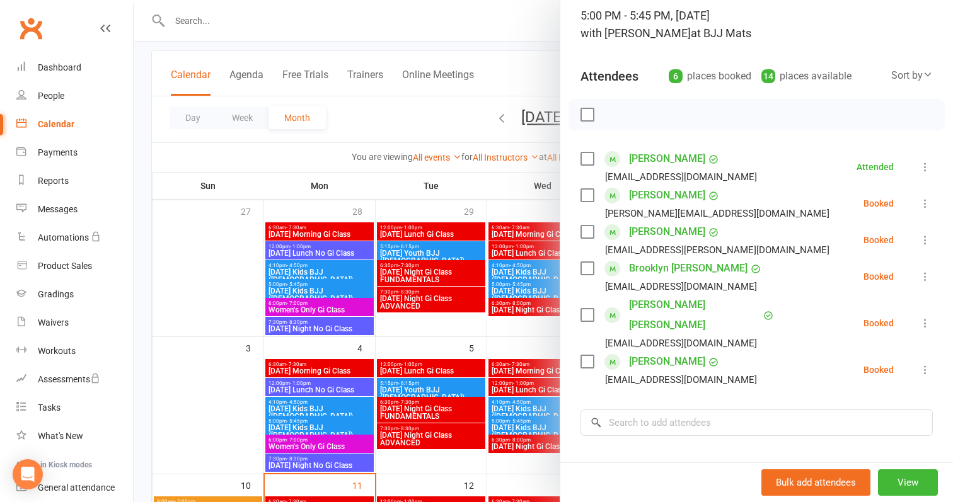
scroll to position [91, 0]
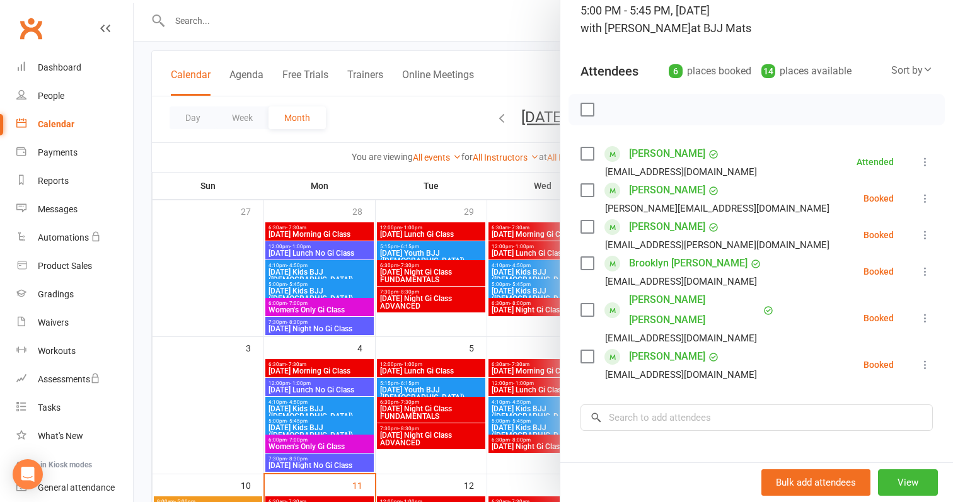
click at [339, 291] on div at bounding box center [543, 251] width 819 height 502
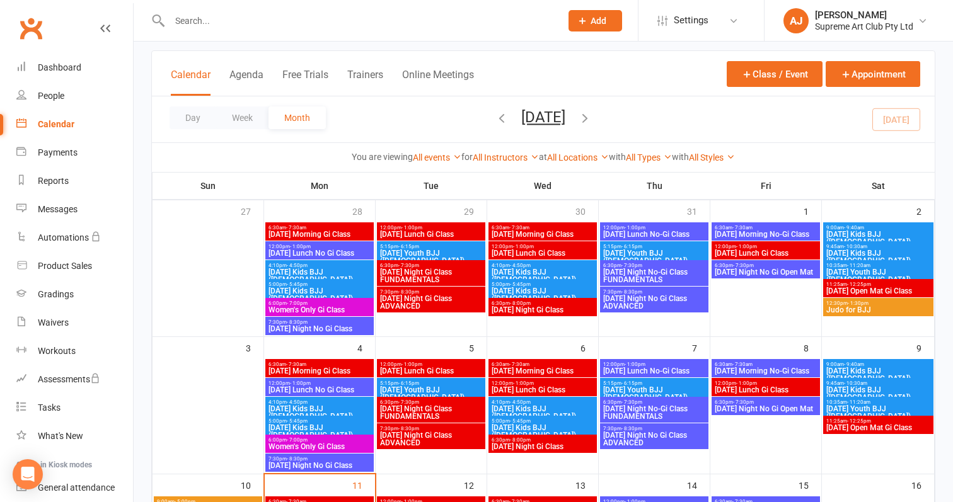
click at [348, 290] on span "[DATE] Kids BJJ ([DEMOGRAPHIC_DATA])" at bounding box center [319, 294] width 103 height 15
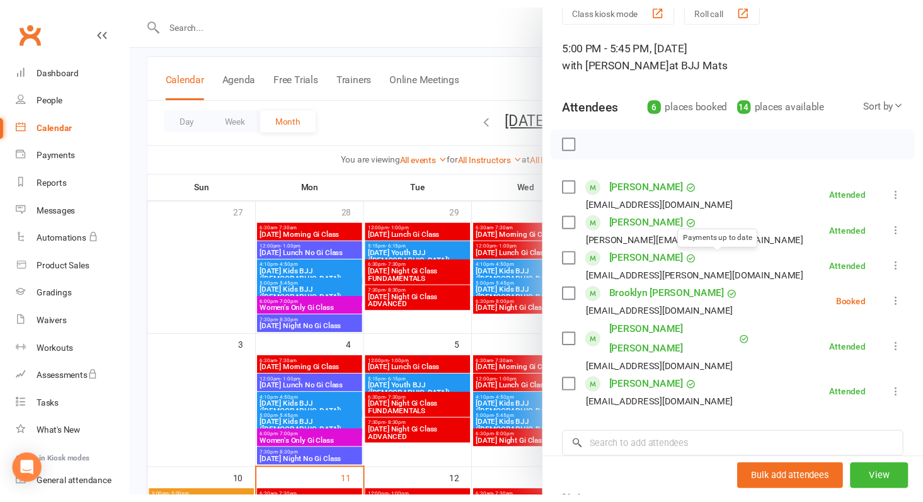
scroll to position [63, 0]
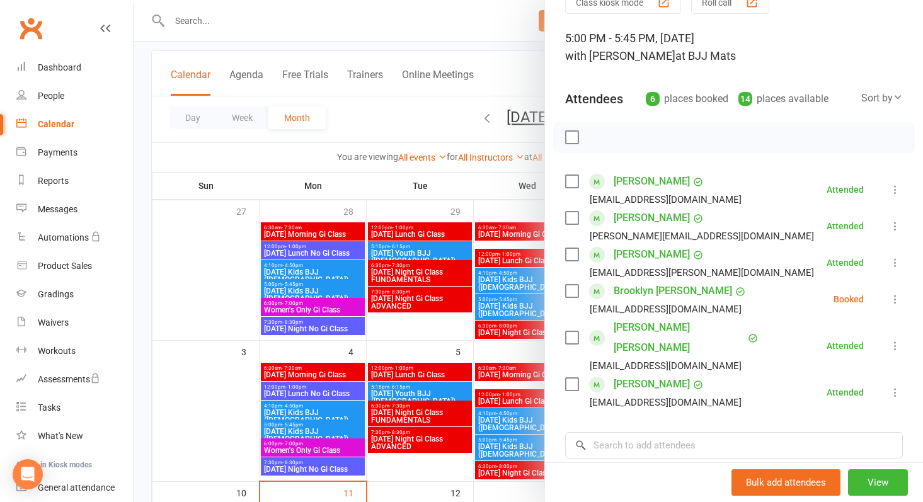
click at [482, 6] on div at bounding box center [529, 251] width 790 height 502
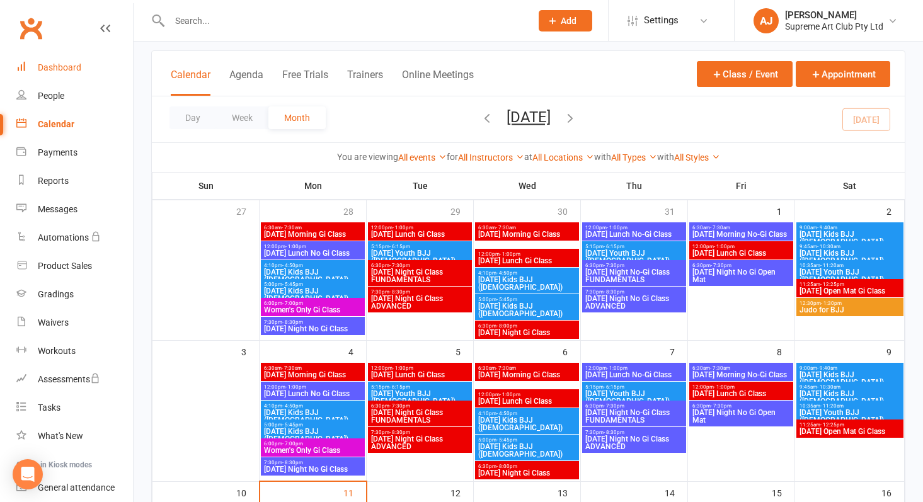
click at [60, 66] on div "Dashboard" at bounding box center [59, 67] width 43 height 10
